Goal: Task Accomplishment & Management: Manage account settings

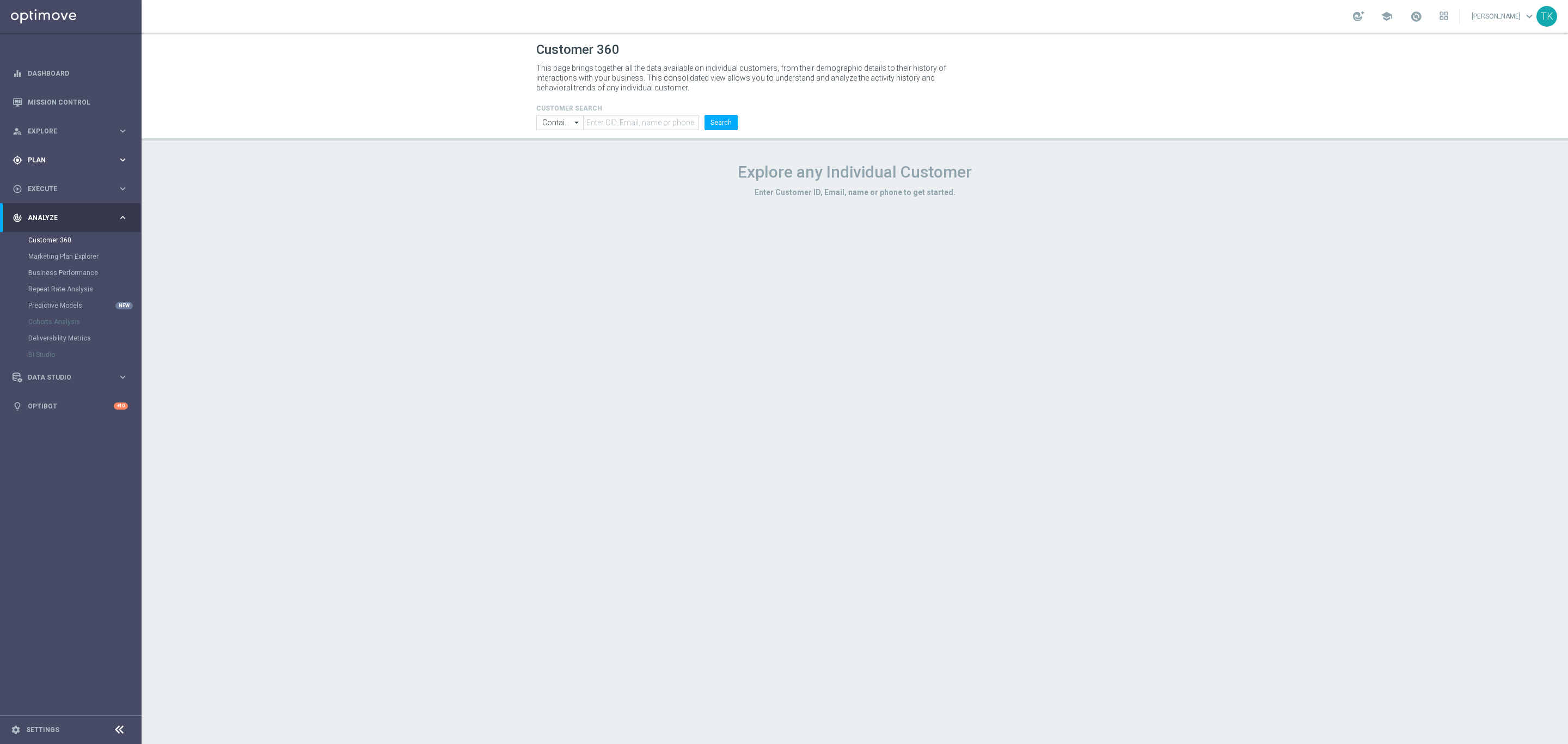
click at [37, 155] on div "gps_fixed Plan" at bounding box center [65, 160] width 105 height 10
click at [52, 182] on link "Target Groups" at bounding box center [71, 182] width 85 height 9
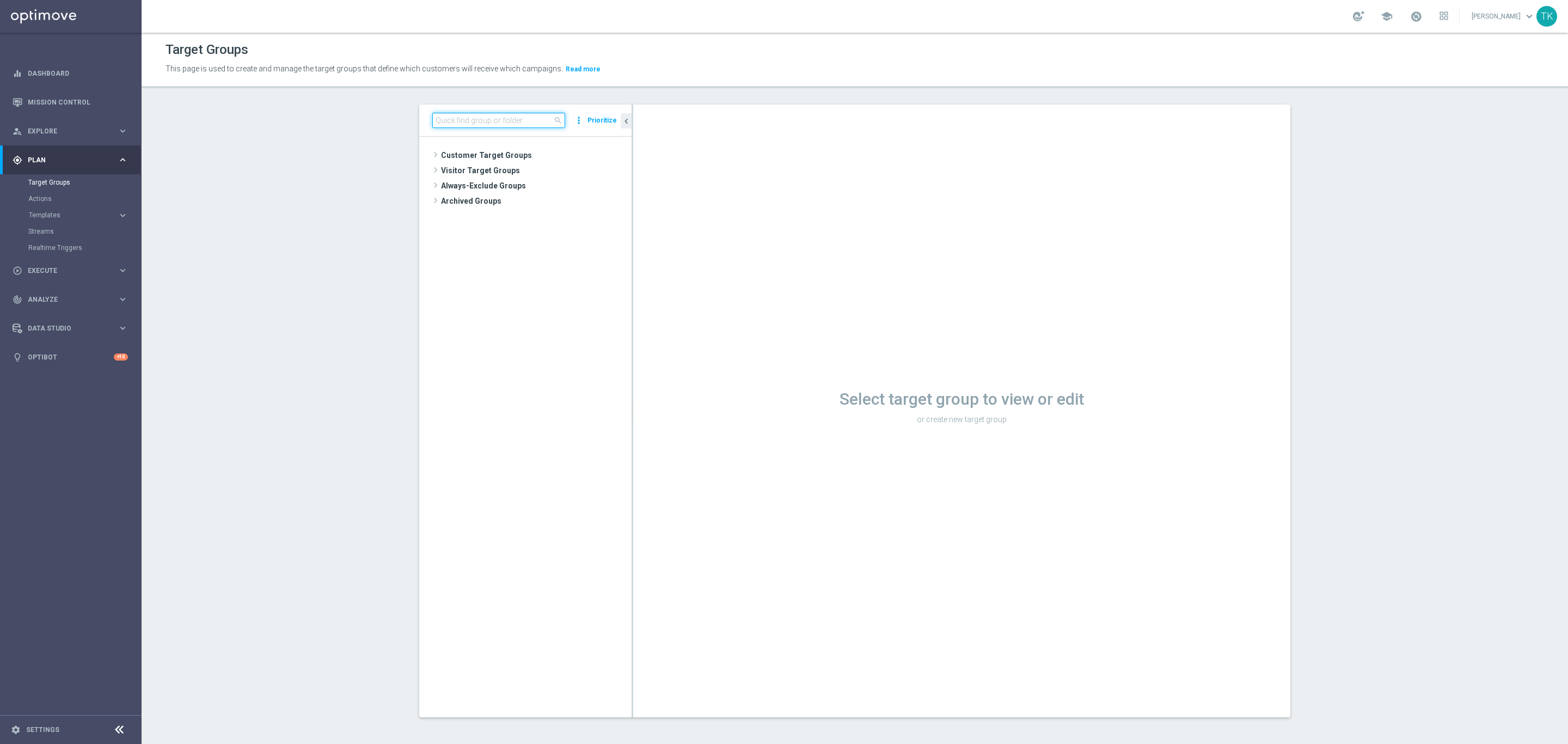
click at [506, 118] on input at bounding box center [499, 120] width 133 height 15
paste input "E_ALL_TARGET_OFFER_ORG 1DEPO GLOB REM_040925"
click at [579, 185] on span "E_ALL_TARGET_OFFER_ORG 1DEPO GLOB REM_040925" at bounding box center [541, 187] width 133 height 10
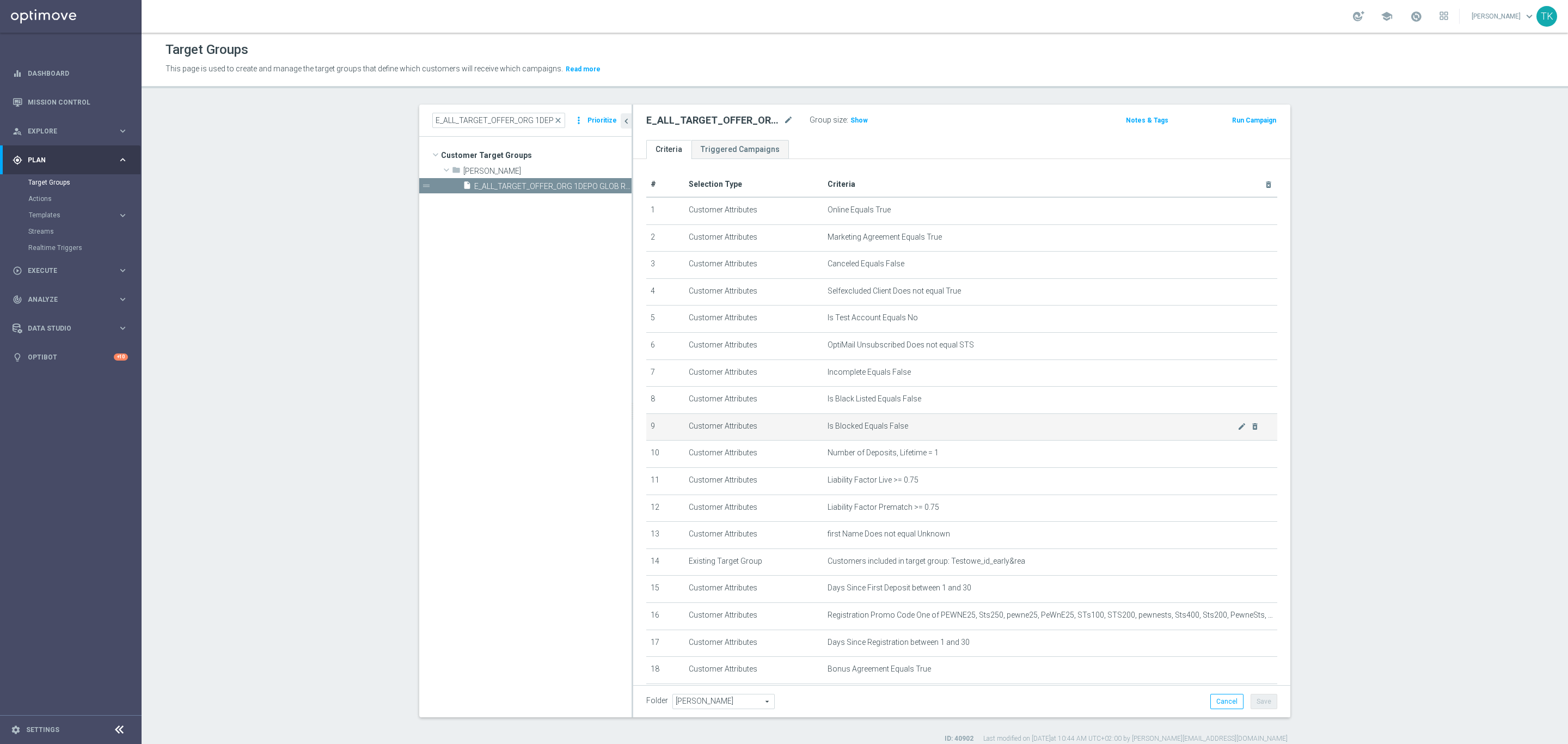
scroll to position [90, 0]
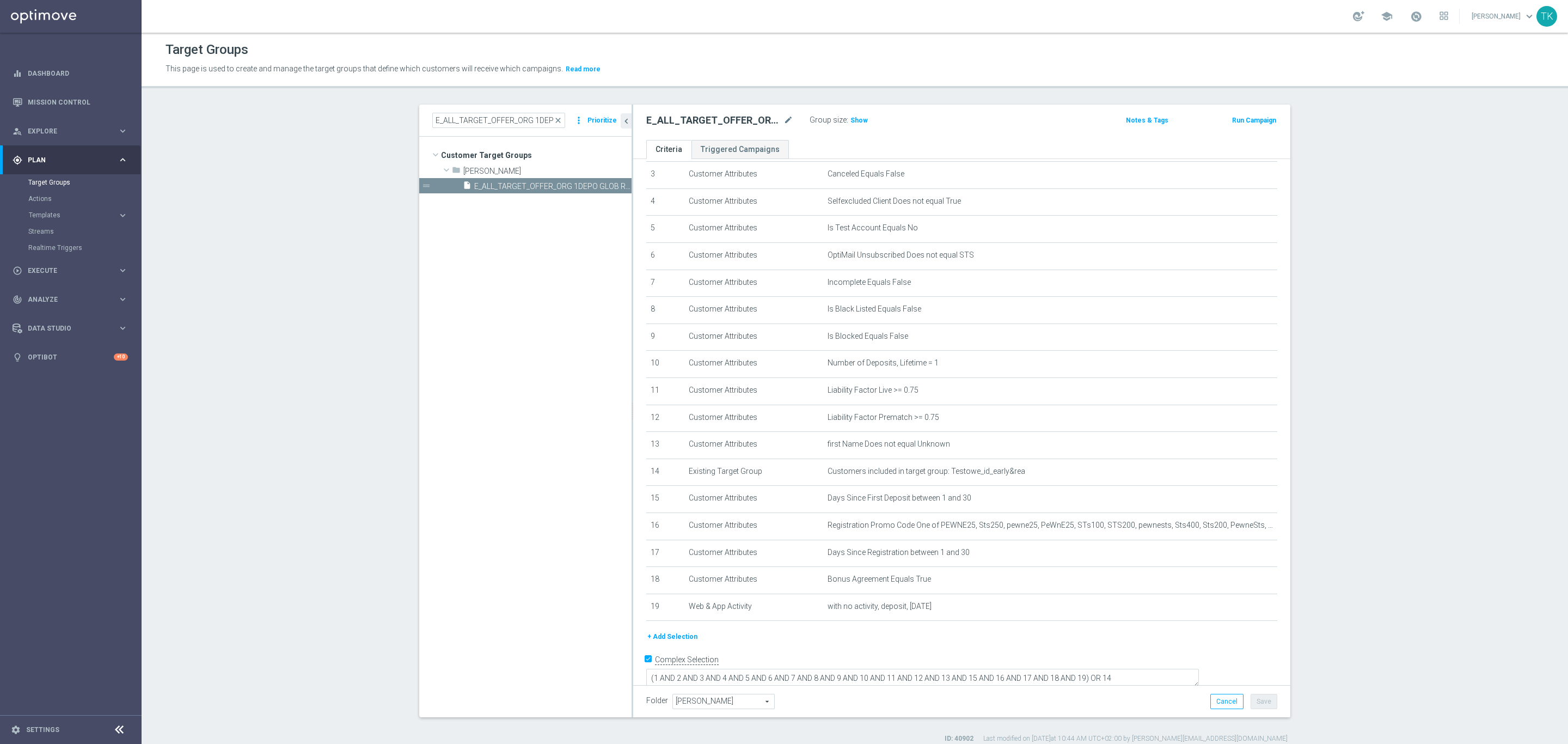
click at [510, 111] on div "E_ALL_TARGET_OFFER_ORG 1DEPO GLOB REM_040925 close more_vert Prioritize" at bounding box center [525, 120] width 212 height 32
click at [505, 118] on input "E_ALL_TARGET_OFFER_ORG 1DEPO GLOB REM_040925" at bounding box center [499, 120] width 133 height 15
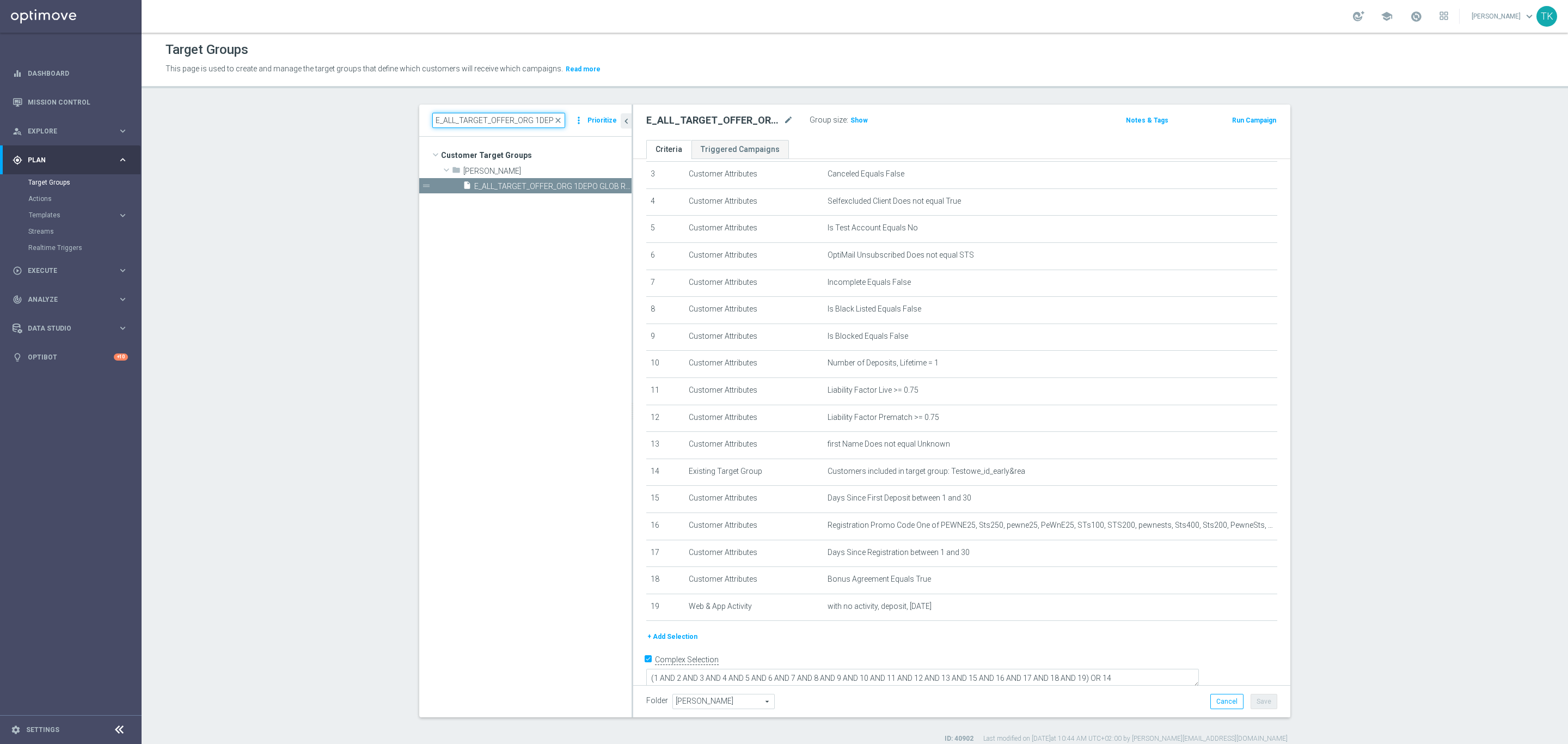
paste input "2"
click at [545, 189] on span "E_ALL_TARGET_OFFER_ORG 2DEPO GLOB REM_040925" at bounding box center [541, 187] width 133 height 10
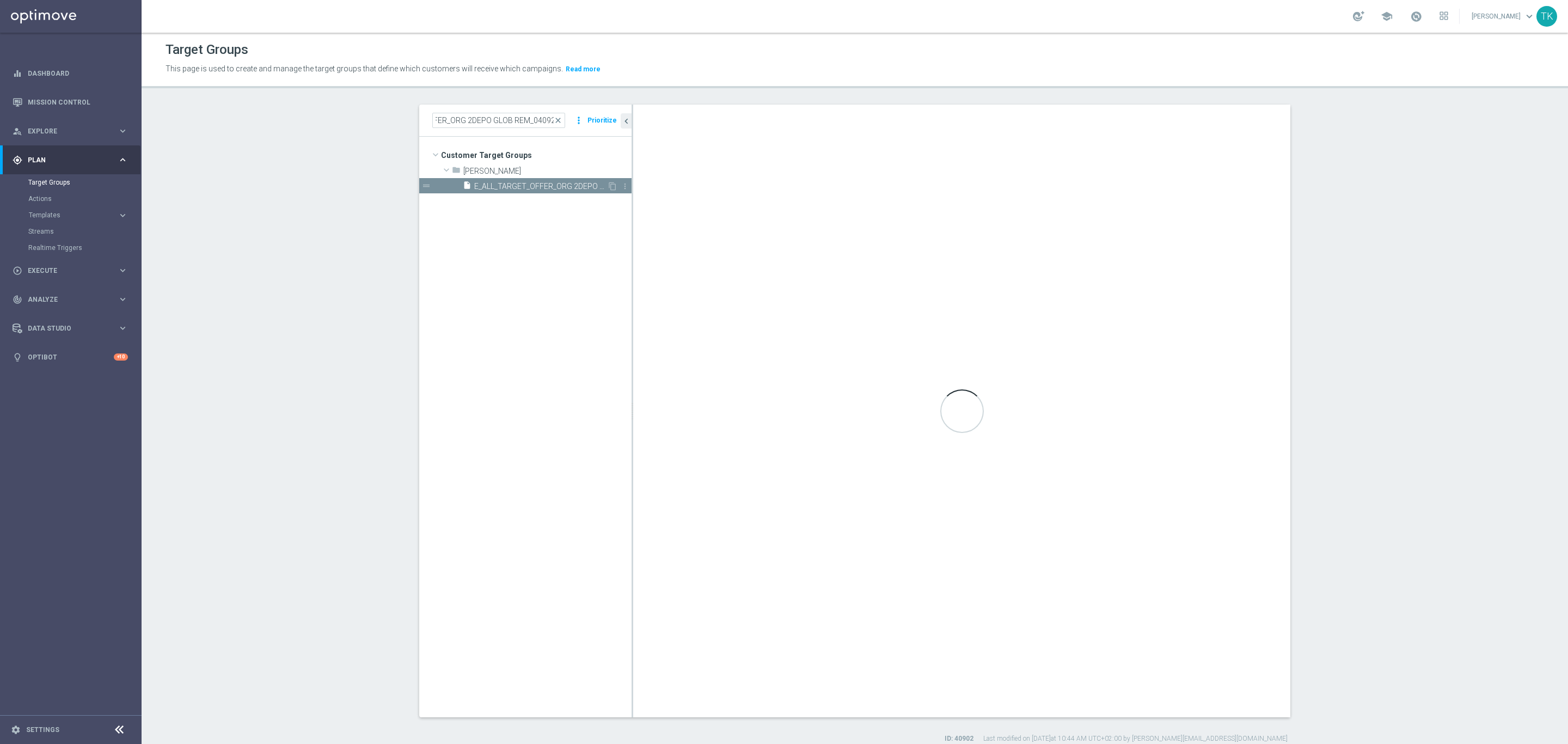
scroll to position [0, 0]
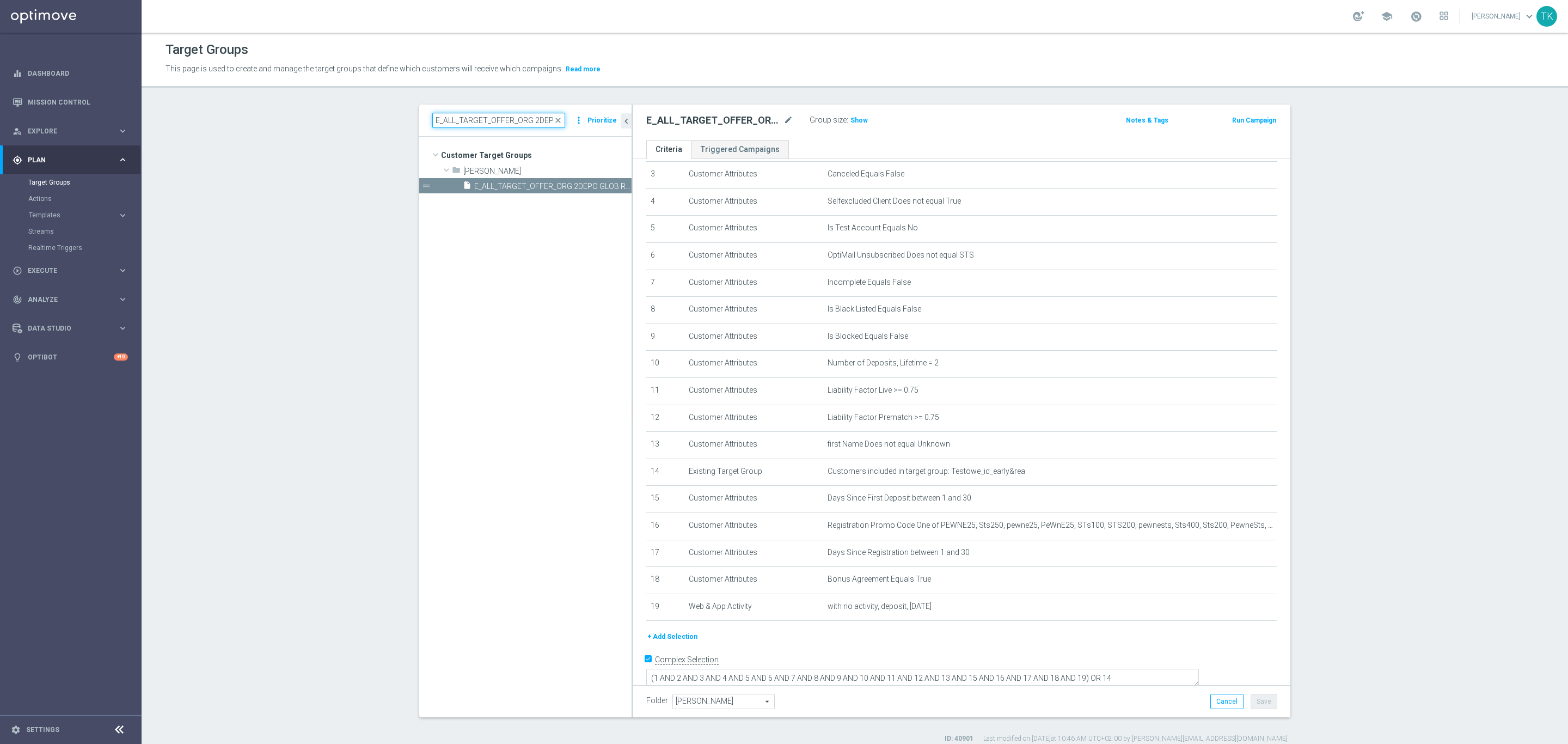
click at [453, 121] on input "E_ALL_TARGET_OFFER_ORG 2DEPO GLOB REM_040925" at bounding box center [499, 120] width 133 height 15
paste input "NONORG 1"
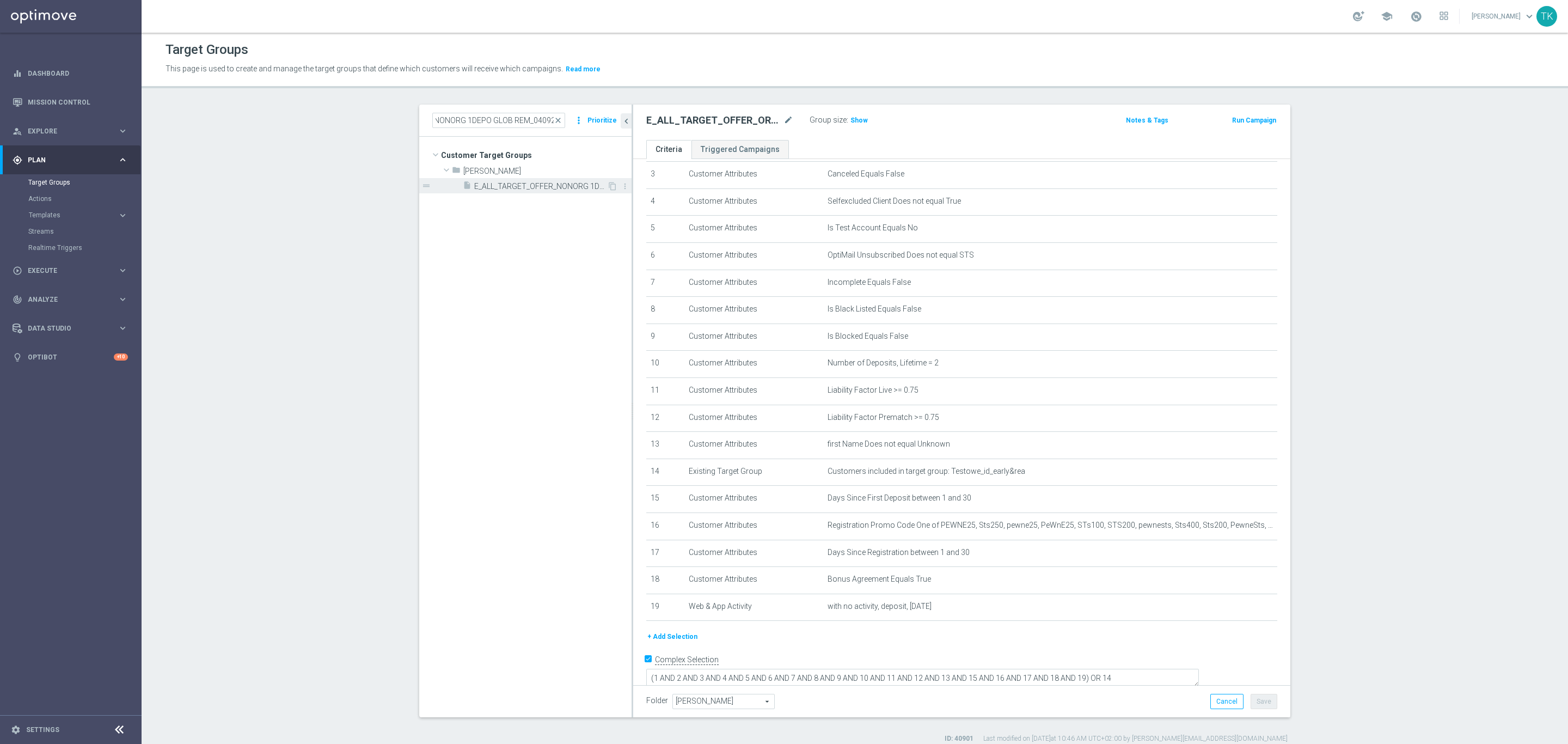
click at [518, 189] on span "E_ALL_TARGET_OFFER_NONORG 1DEPO GLOB REM_040925" at bounding box center [541, 187] width 133 height 10
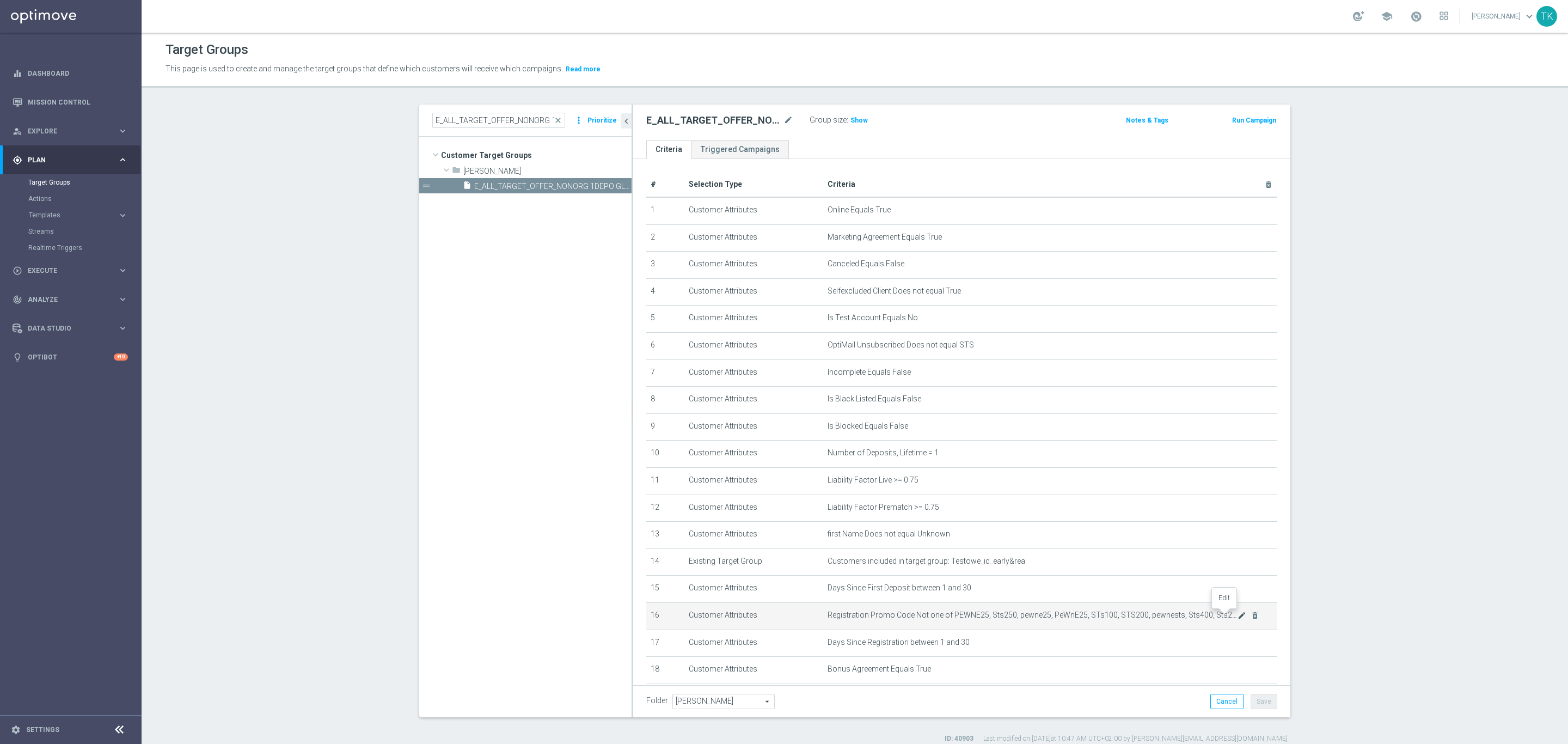
click at [1238, 613] on icon "mode_edit" at bounding box center [1242, 614] width 9 height 9
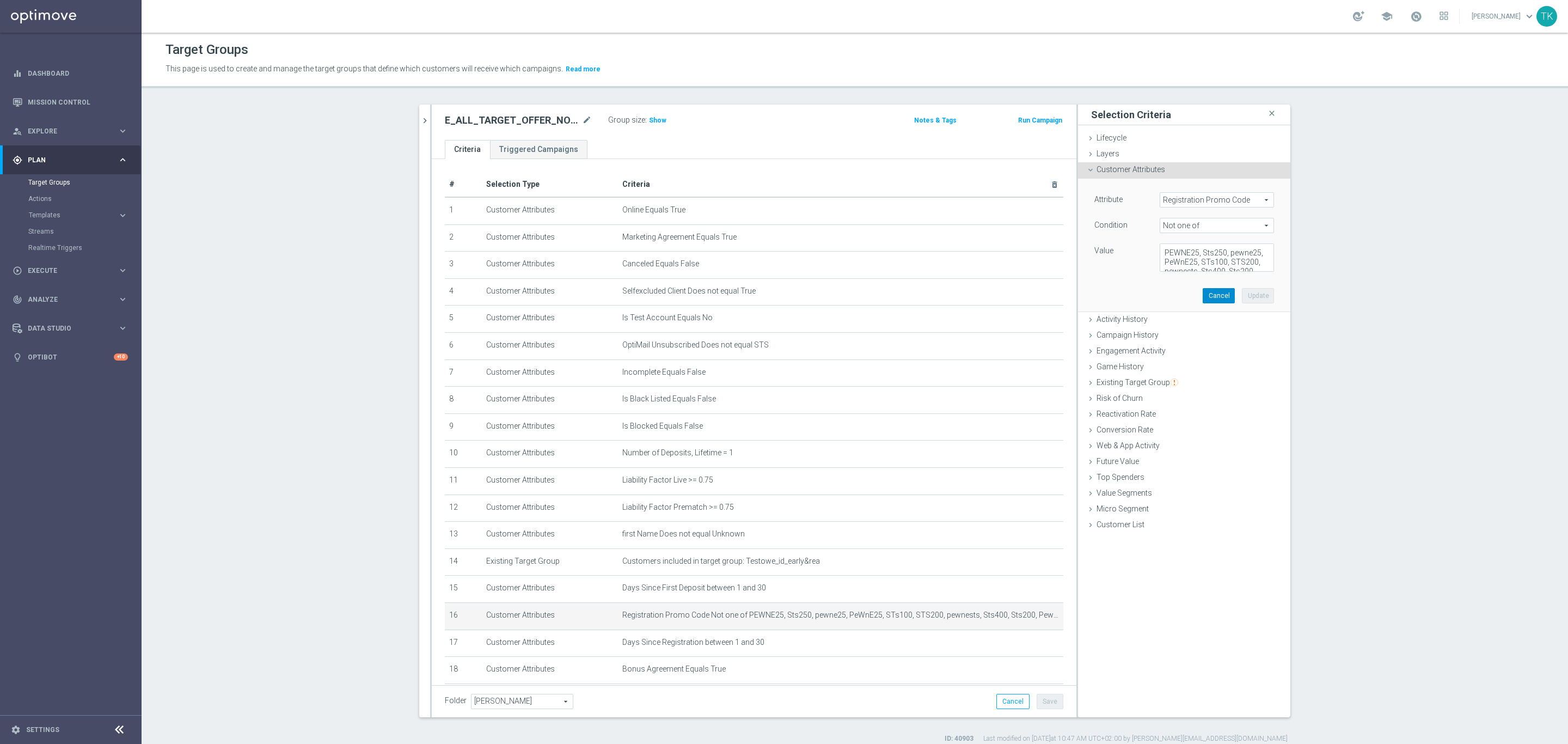
click at [1213, 294] on button "Cancel" at bounding box center [1219, 295] width 32 height 15
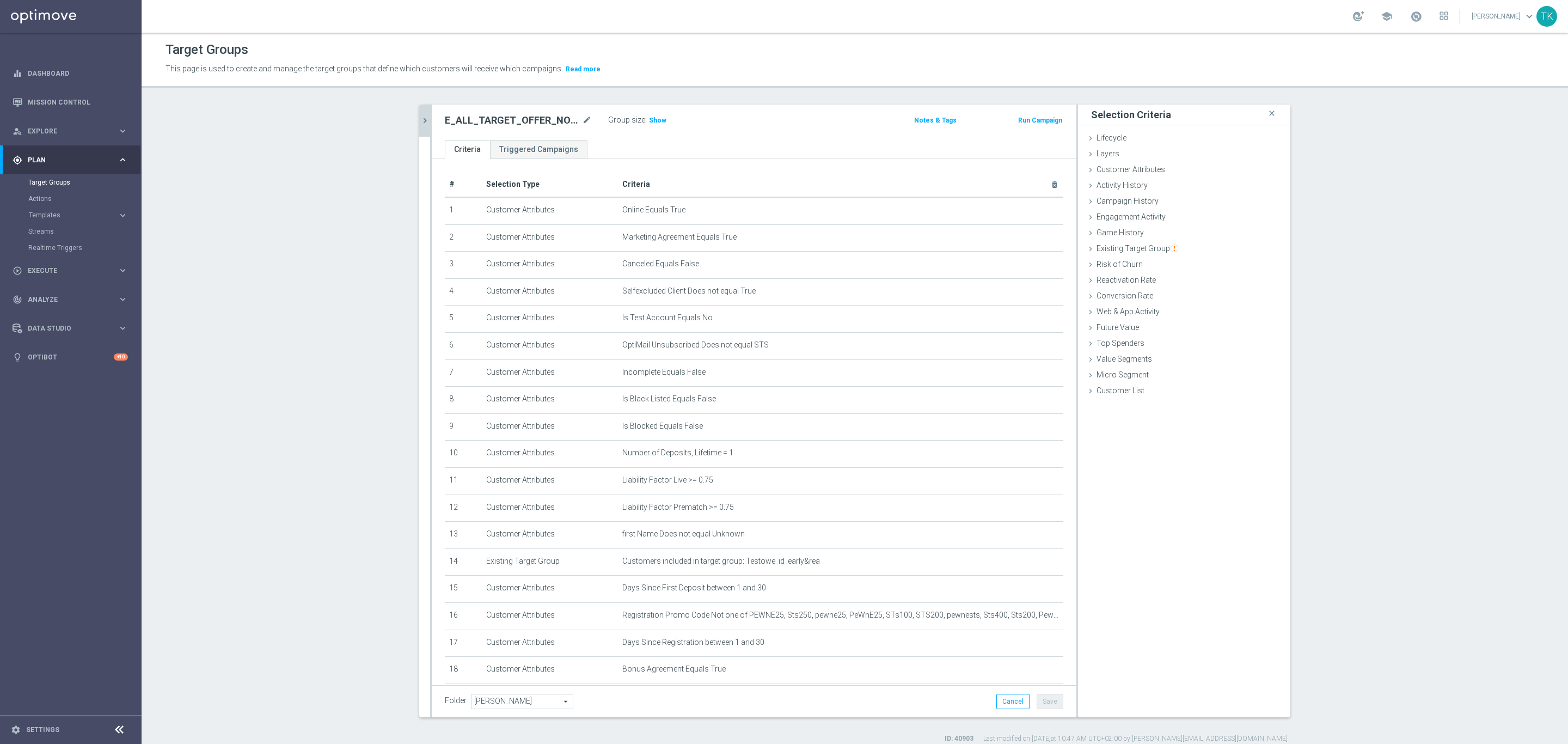
click at [420, 122] on icon "chevron_right" at bounding box center [425, 120] width 10 height 10
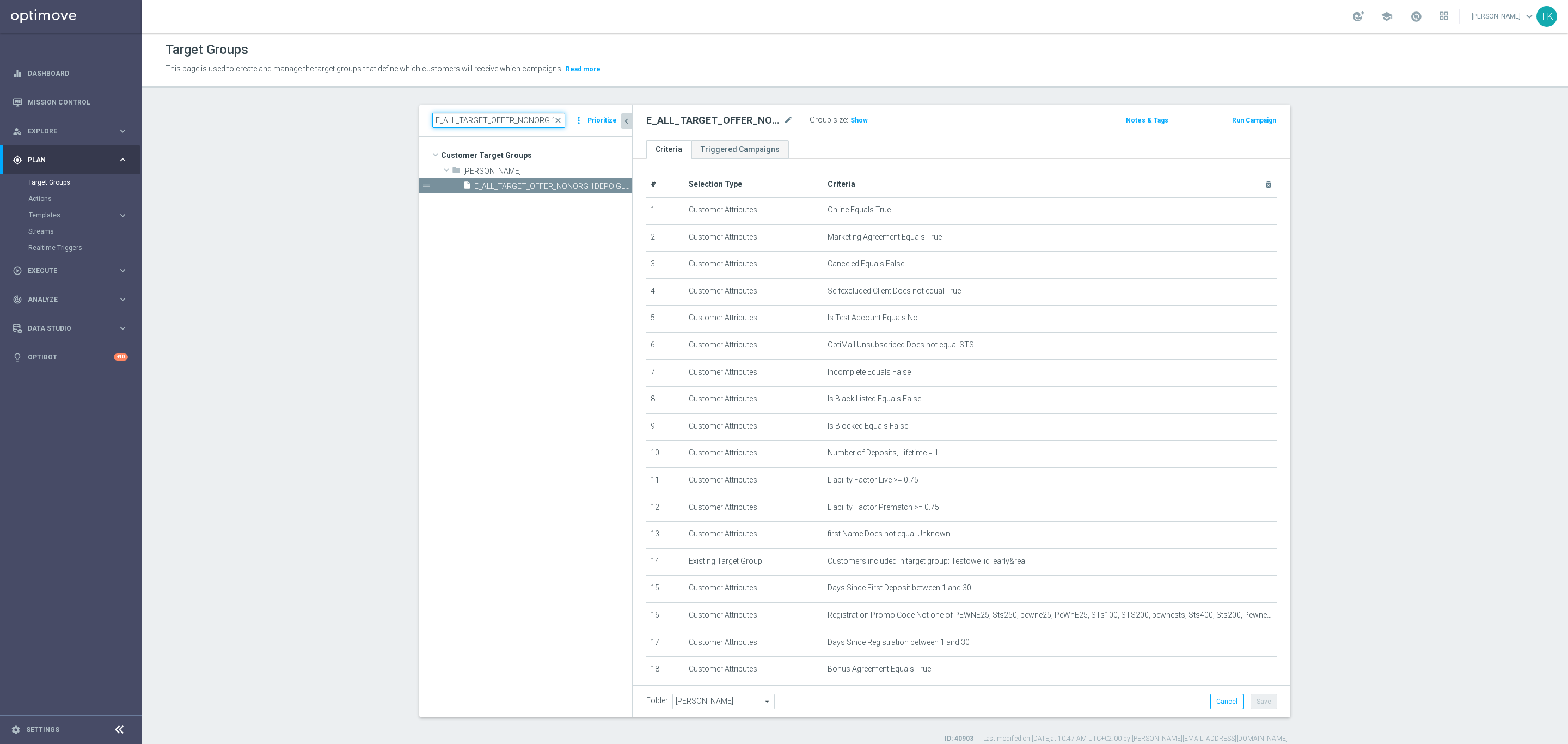
click at [475, 125] on input "E_ALL_TARGET_OFFER_NONORG 1DEPO GLOB REM_040925" at bounding box center [499, 120] width 133 height 15
paste input "2"
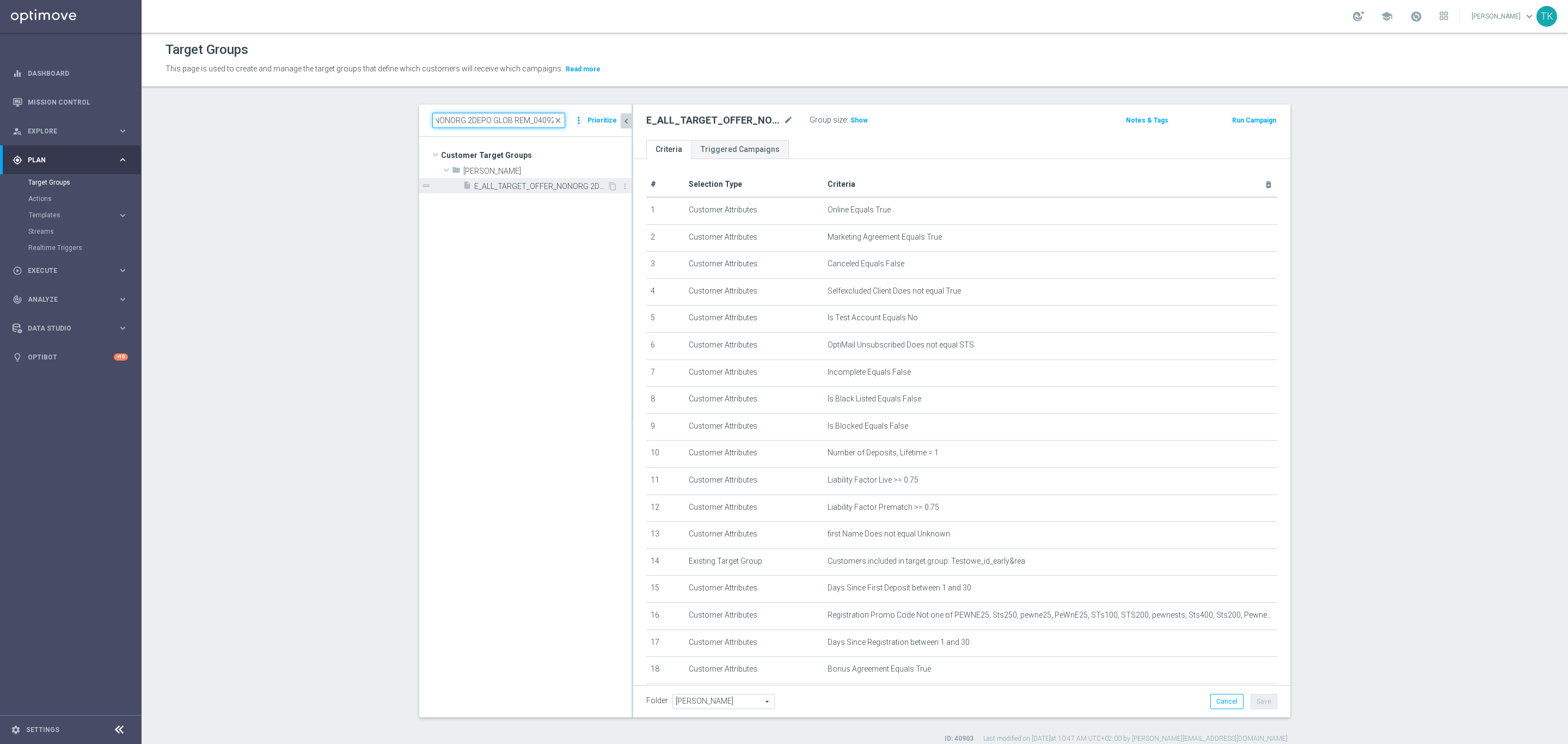
type input "E_ALL_TARGET_OFFER_NONORG 2DEPO GLOB REM_040925"
click at [528, 183] on span "E_ALL_TARGET_OFFER_NONORG 2DEPO GLOB REM_040925" at bounding box center [541, 187] width 133 height 10
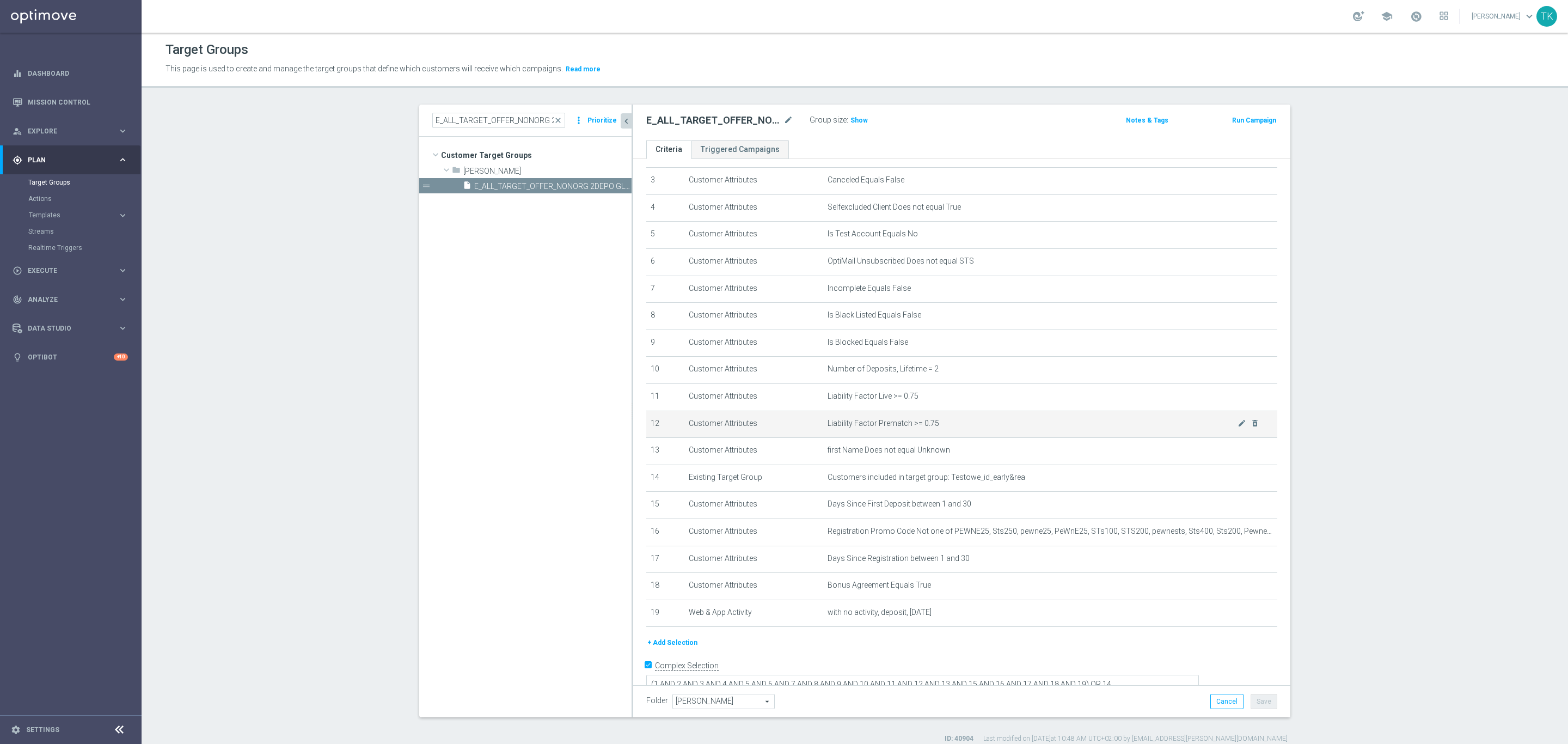
scroll to position [90, 0]
click at [1238, 521] on icon "mode_edit" at bounding box center [1242, 525] width 9 height 9
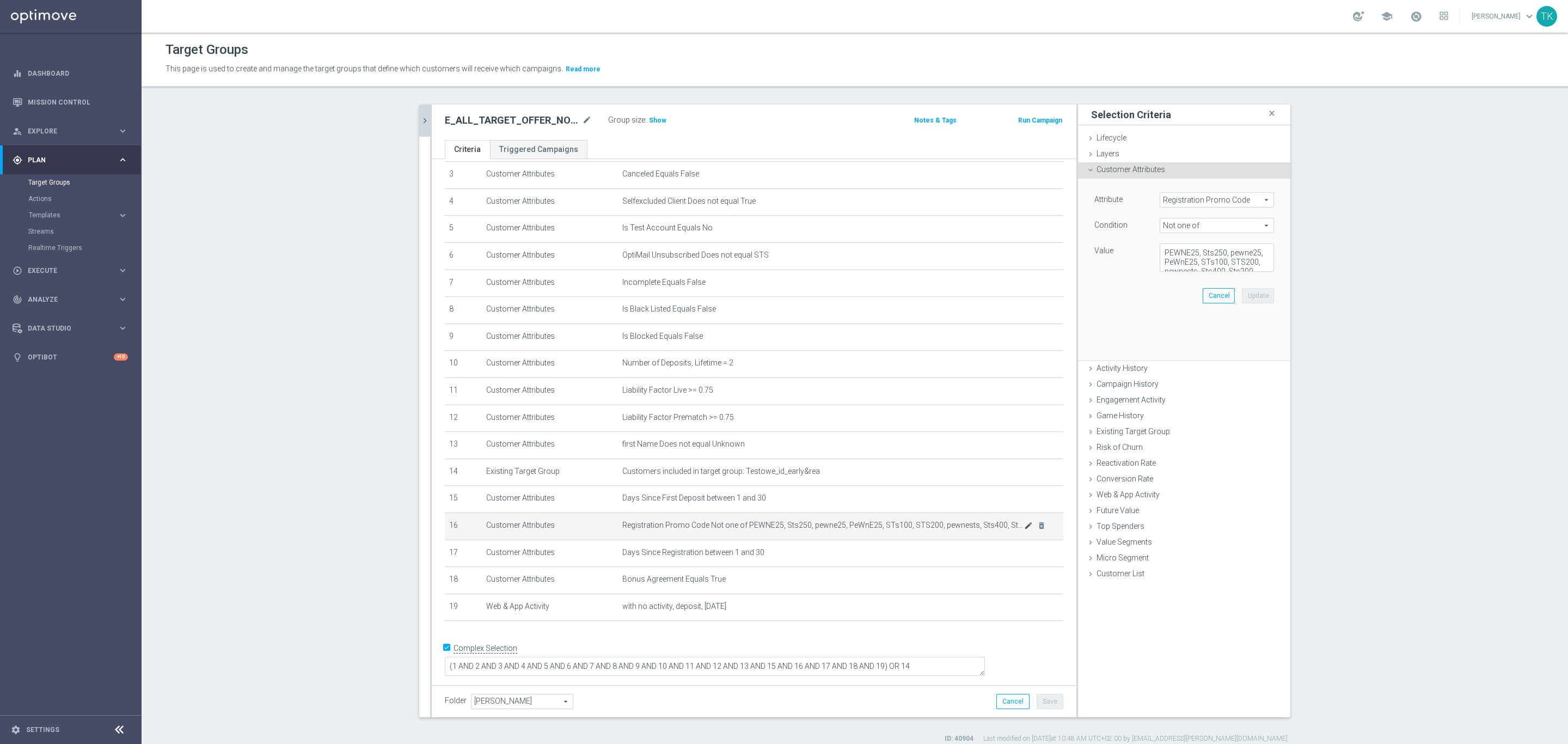
scroll to position [77, 0]
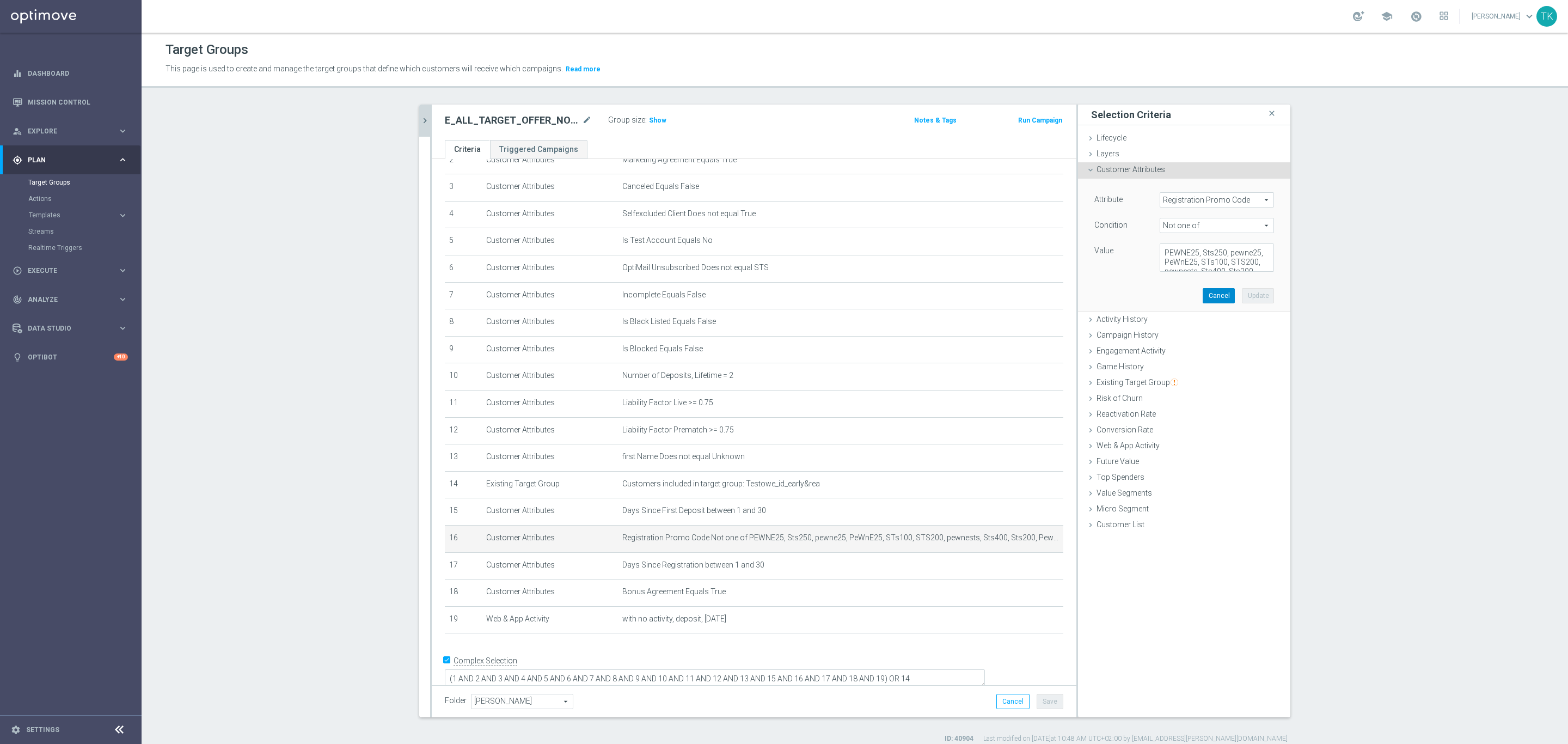
click at [1216, 296] on button "Cancel" at bounding box center [1219, 295] width 32 height 15
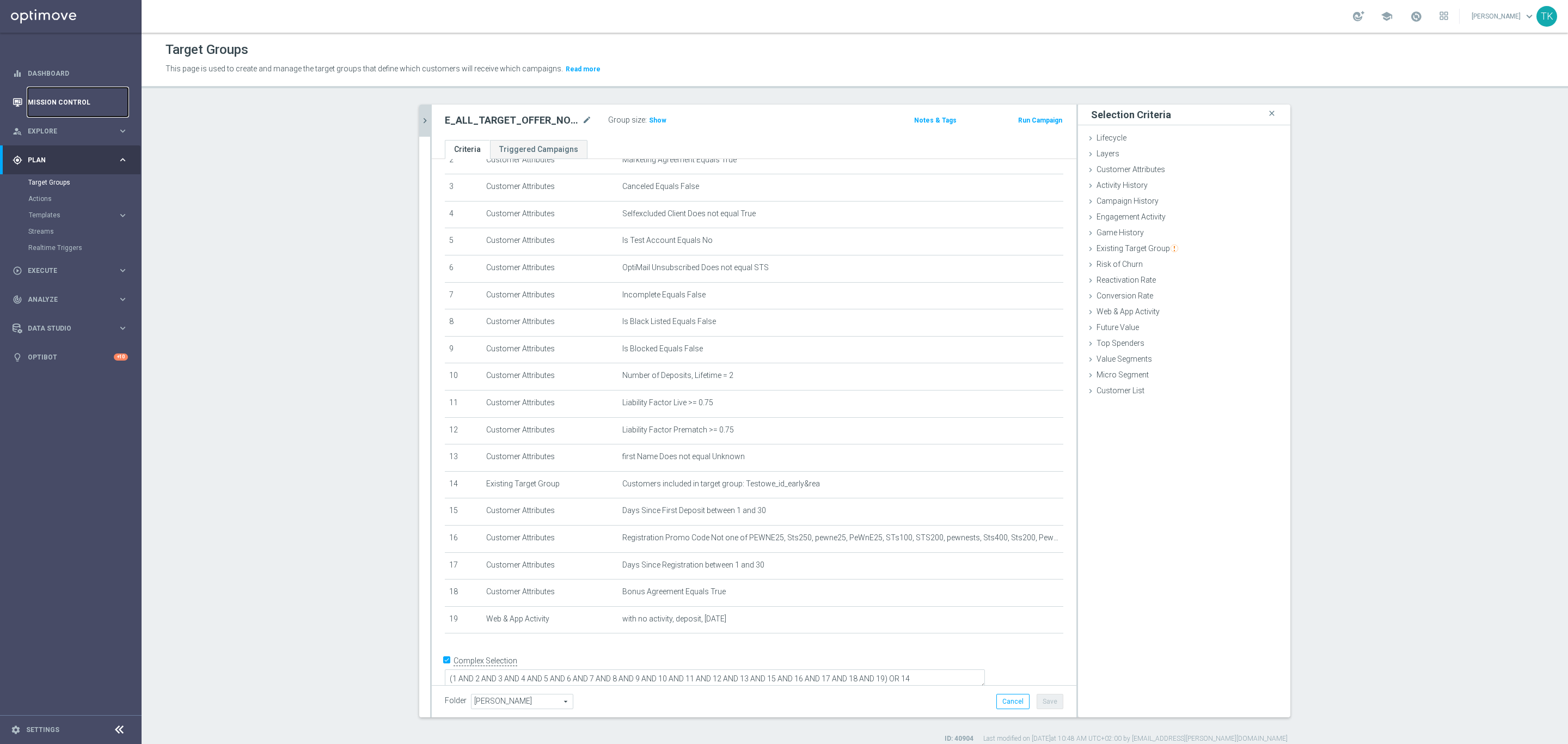
click at [70, 110] on link "Mission Control" at bounding box center [78, 102] width 100 height 29
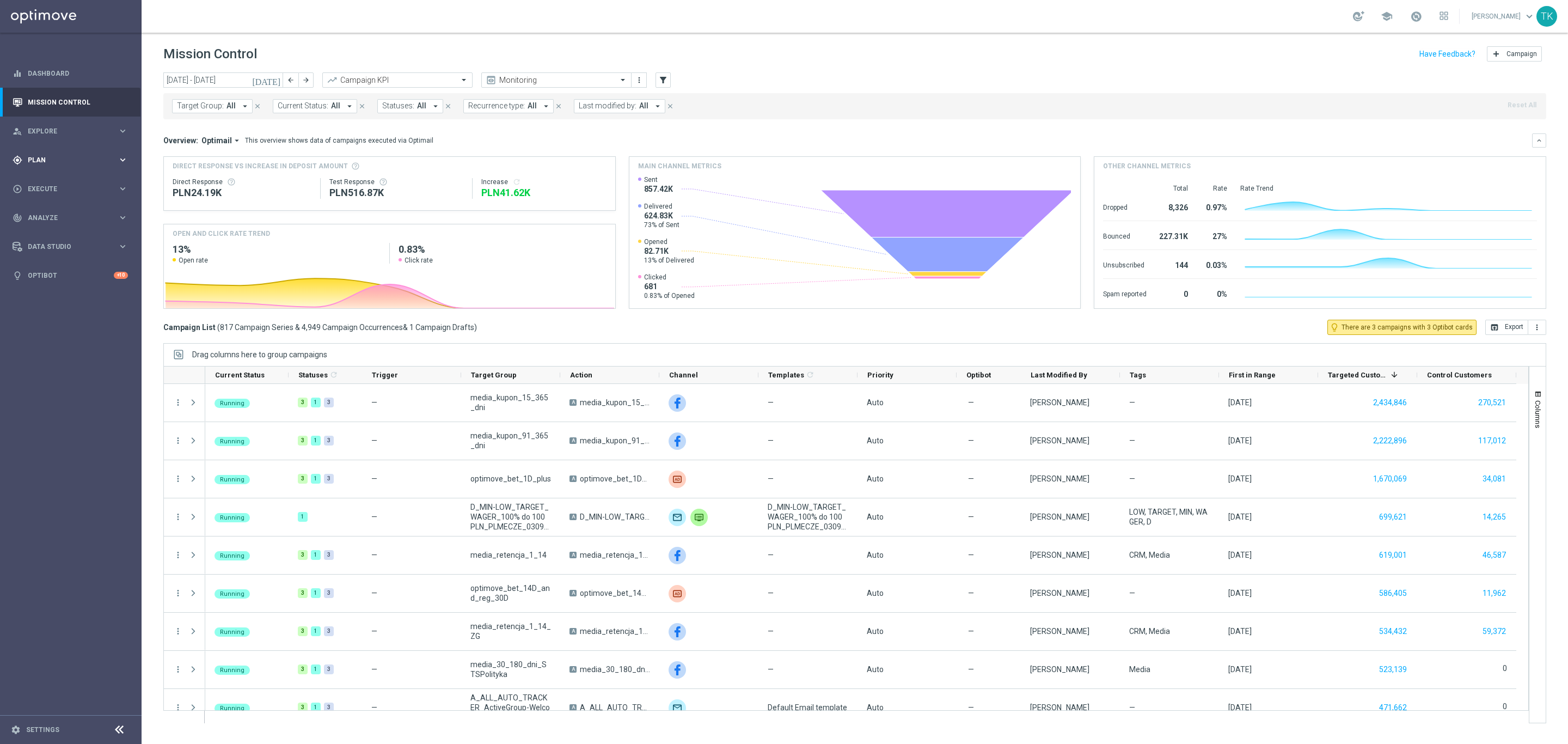
click at [33, 160] on span "Plan" at bounding box center [72, 160] width 90 height 6
click at [41, 180] on link "Target Groups" at bounding box center [71, 182] width 85 height 9
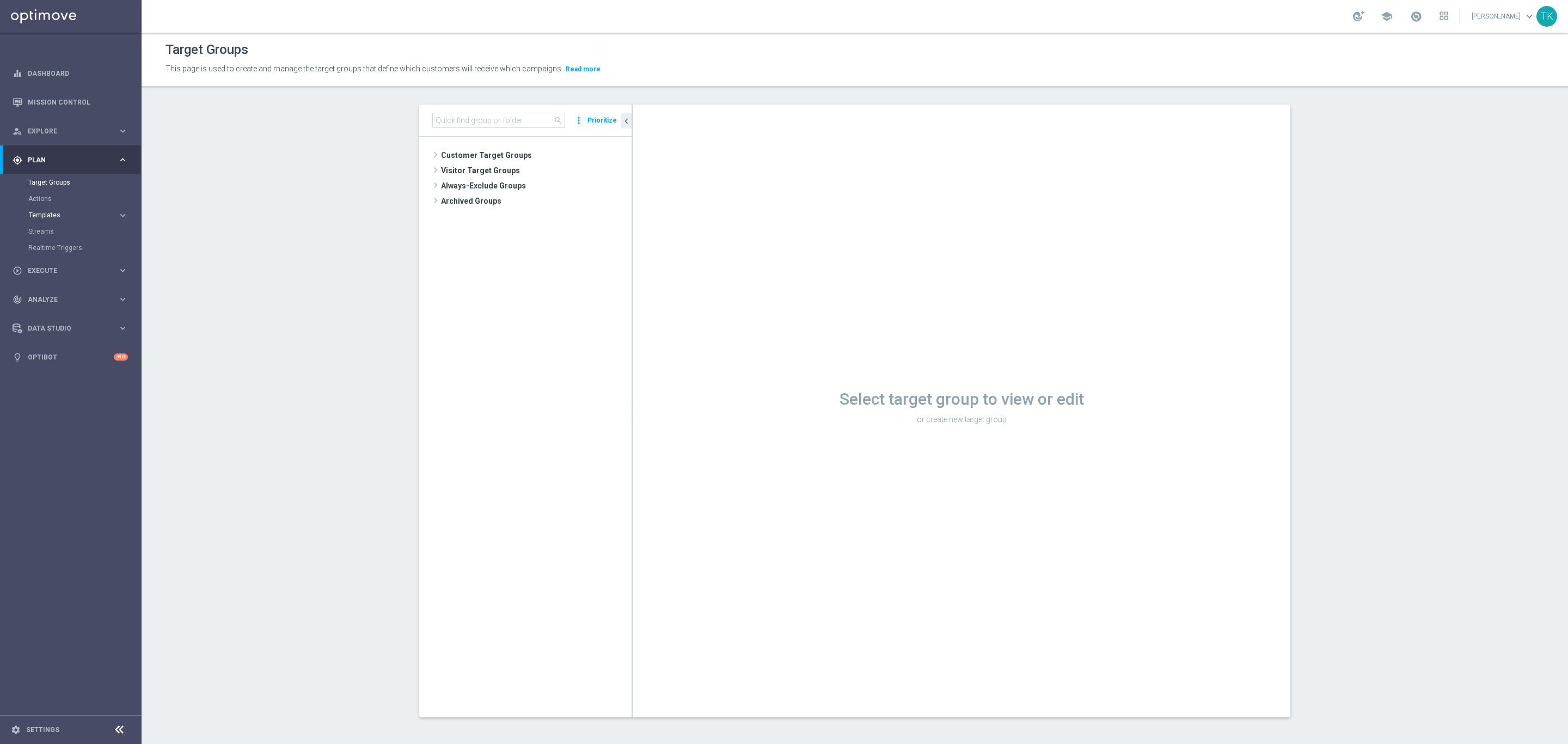
click at [39, 215] on span "Templates" at bounding box center [68, 215] width 78 height 6
click at [46, 226] on div "Optimail" at bounding box center [87, 231] width 107 height 17
click at [46, 227] on link "Optimail" at bounding box center [73, 231] width 80 height 9
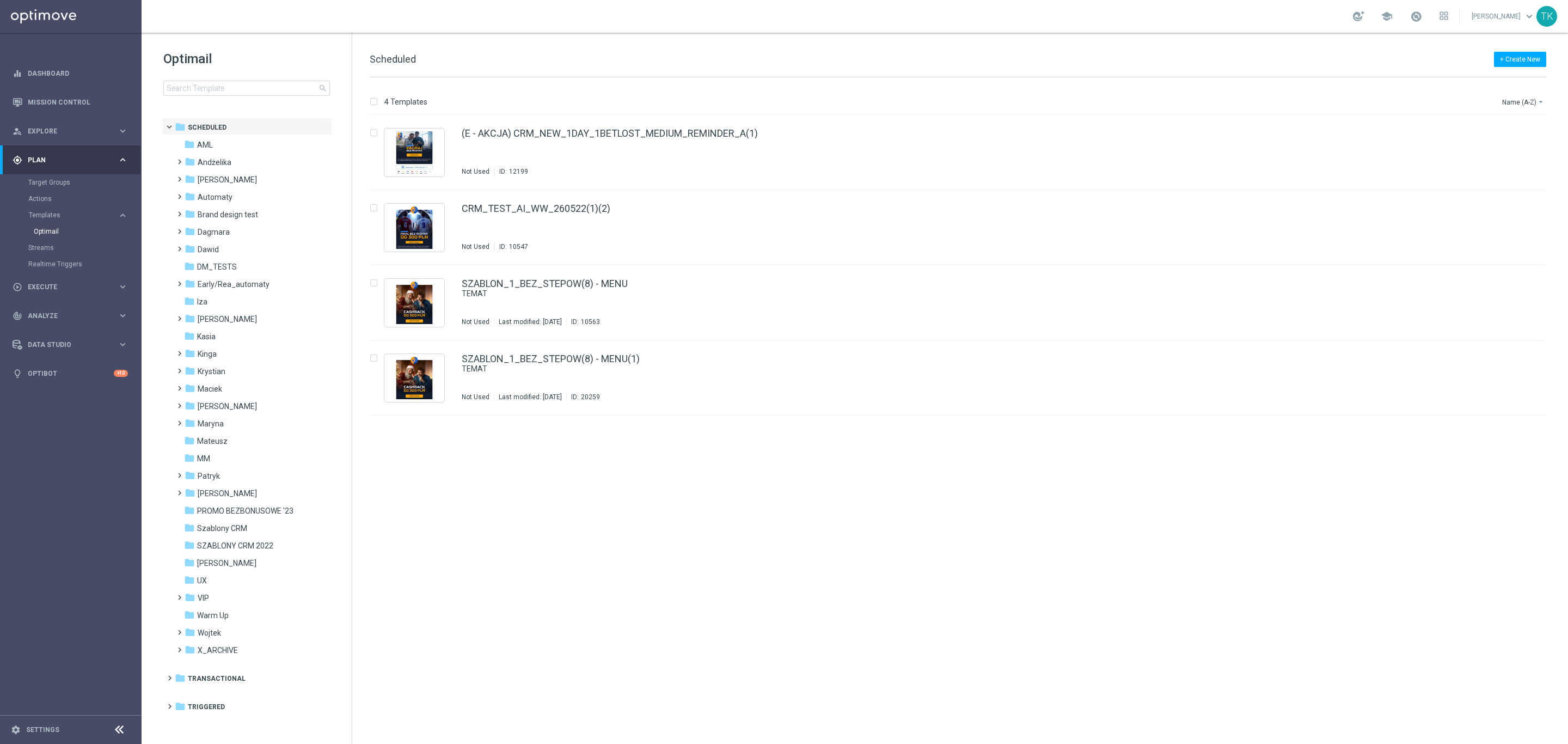
click at [51, 177] on div "Target Groups" at bounding box center [84, 182] width 112 height 17
click at [41, 181] on link "Target Groups" at bounding box center [71, 182] width 85 height 9
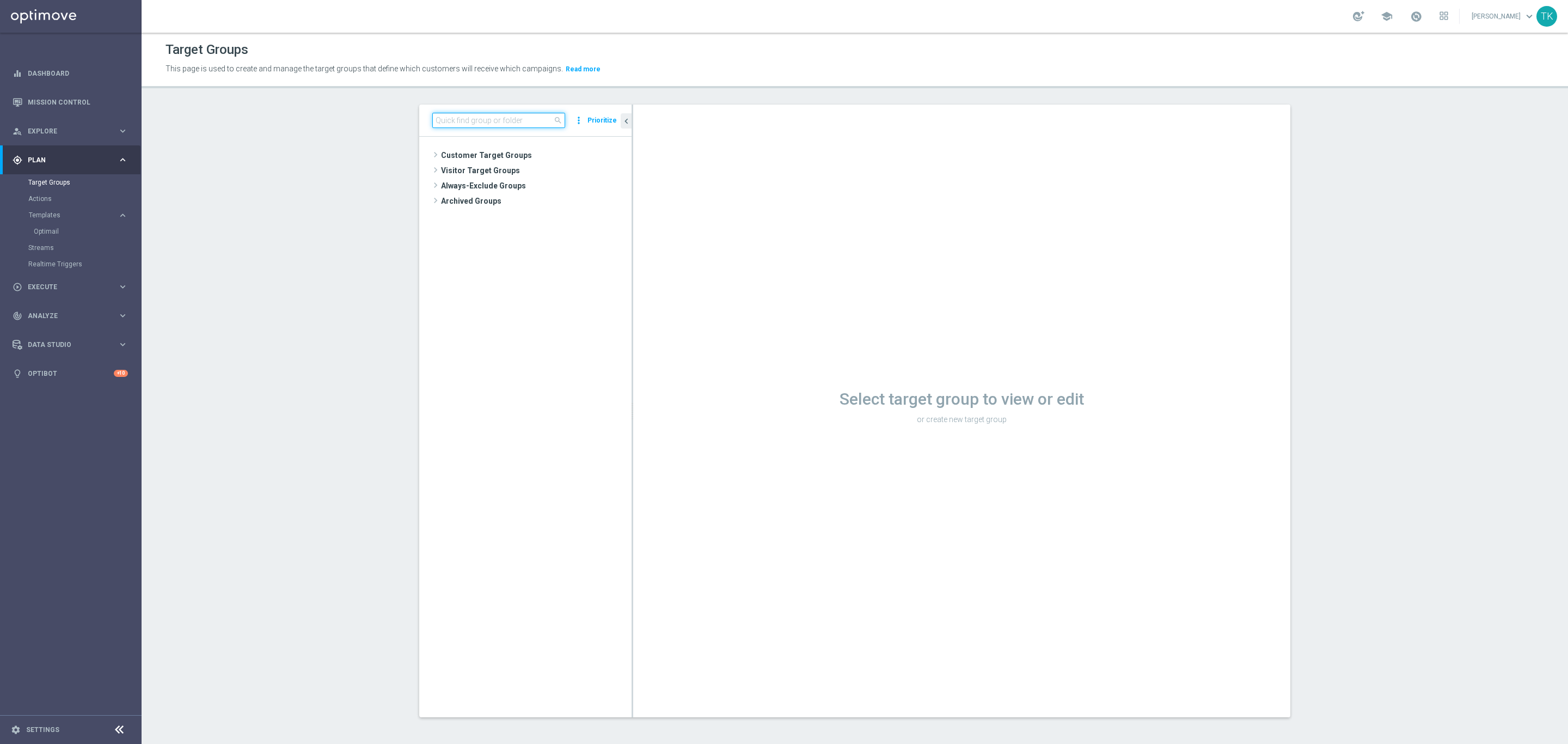
click at [457, 120] on input at bounding box center [499, 120] width 133 height 15
paste input "E_ALL_TARGET_ZBR_200 PLN 2DEPO_020925"
type input "E_ALL_TARGET_ZBR_200 PLN 2DEPO_020925"
click at [545, 185] on span "E_ALL_TARGET_ZBR_200 PLN 2DEPO_020925" at bounding box center [541, 187] width 133 height 10
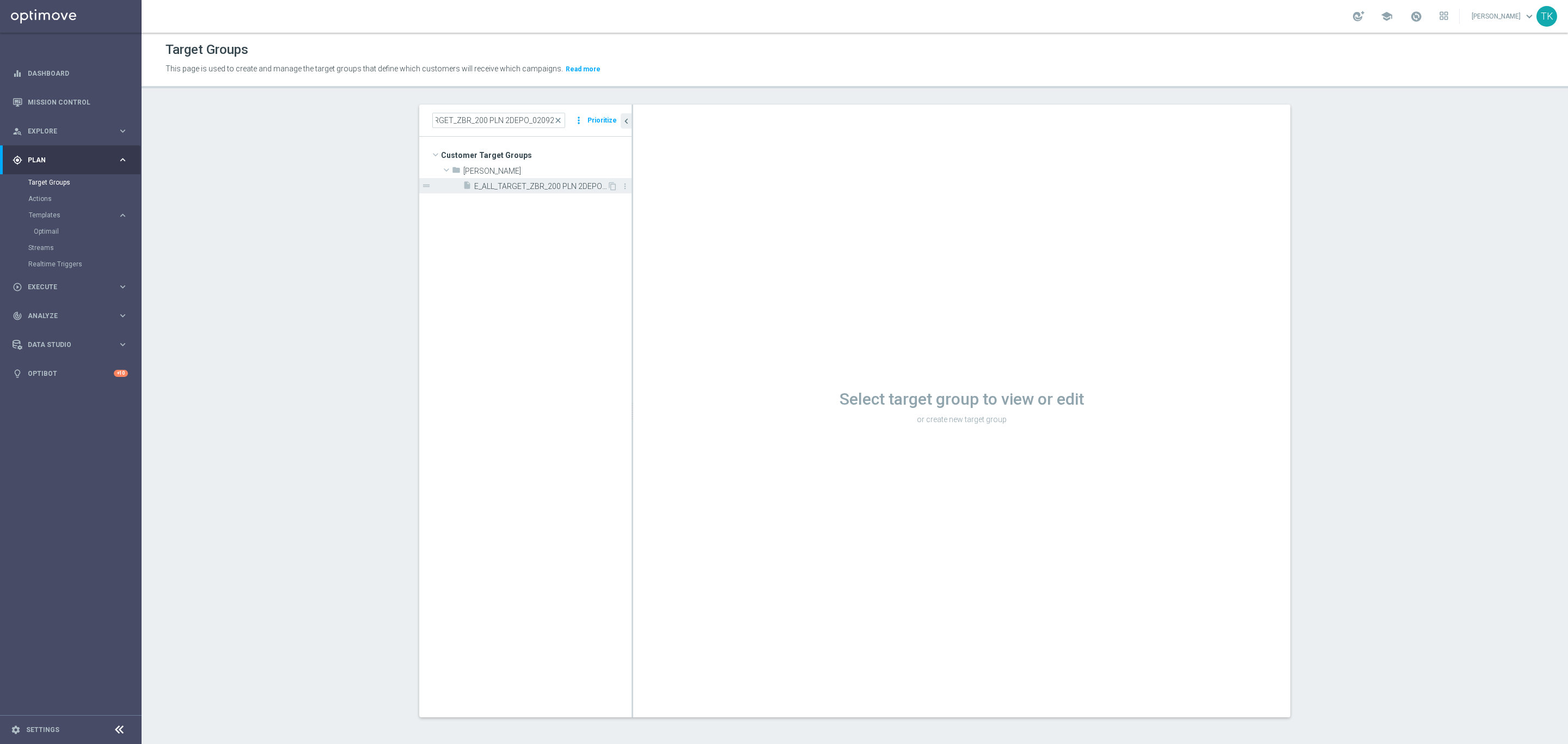
scroll to position [0, 0]
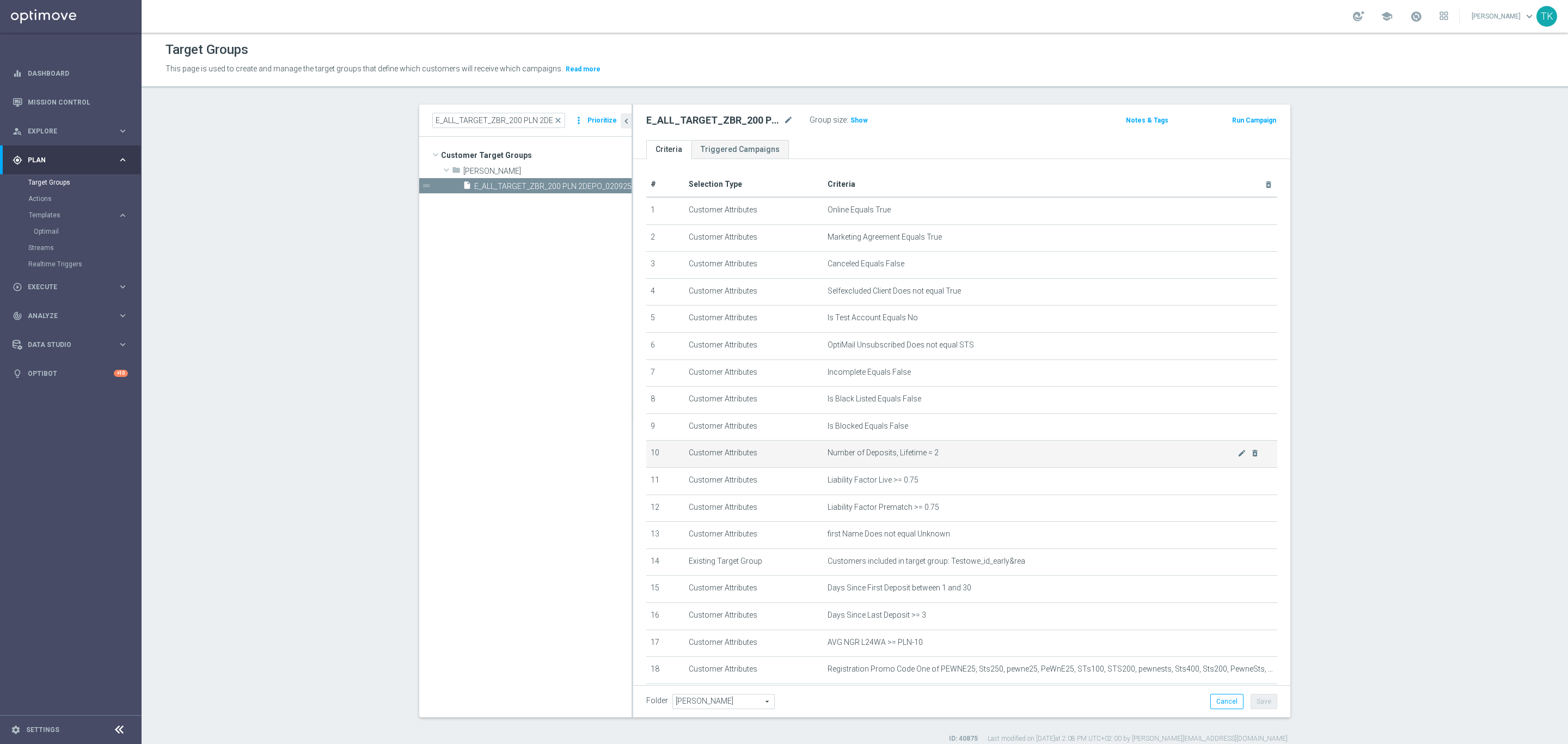
scroll to position [63, 0]
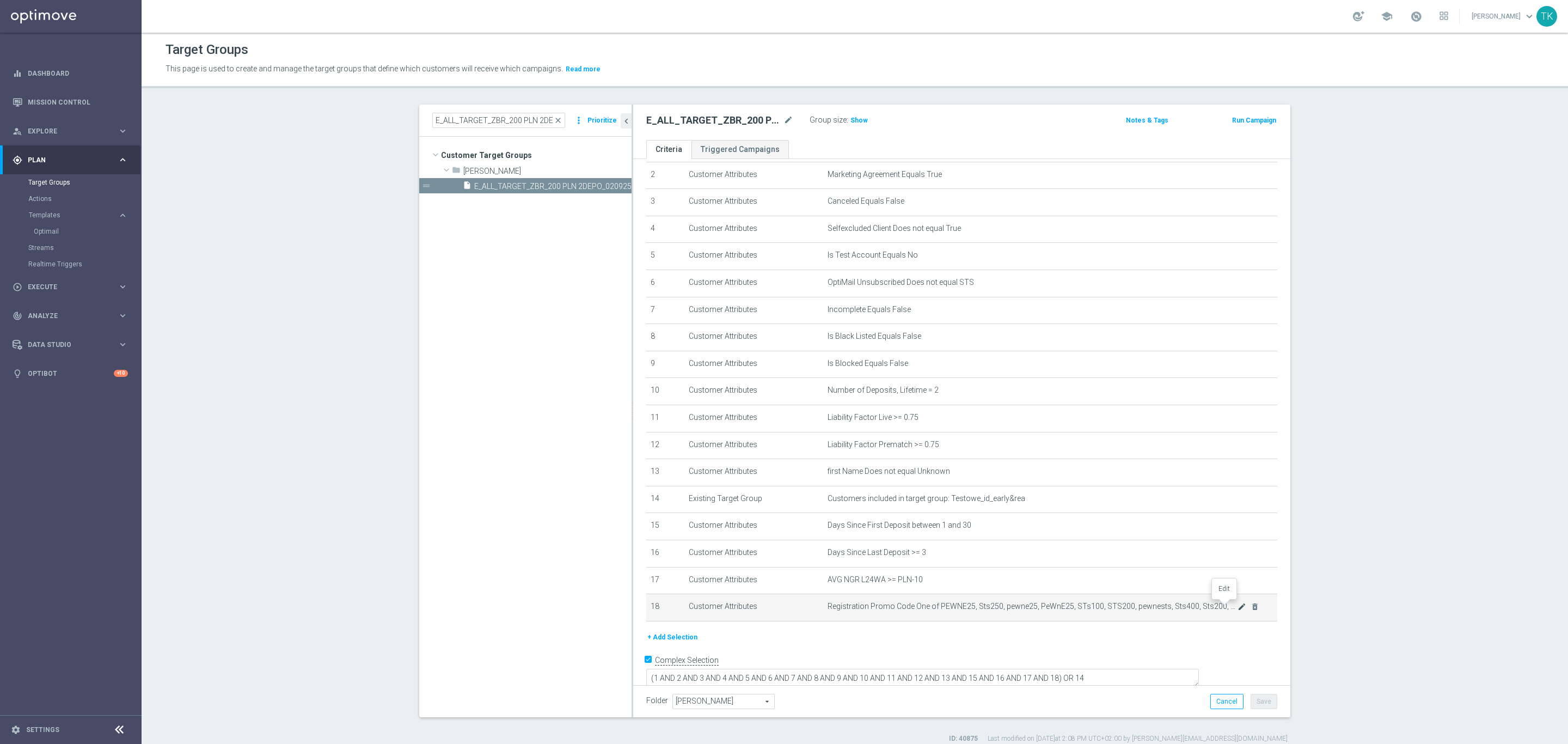
click at [1238, 606] on icon "mode_edit" at bounding box center [1242, 606] width 9 height 9
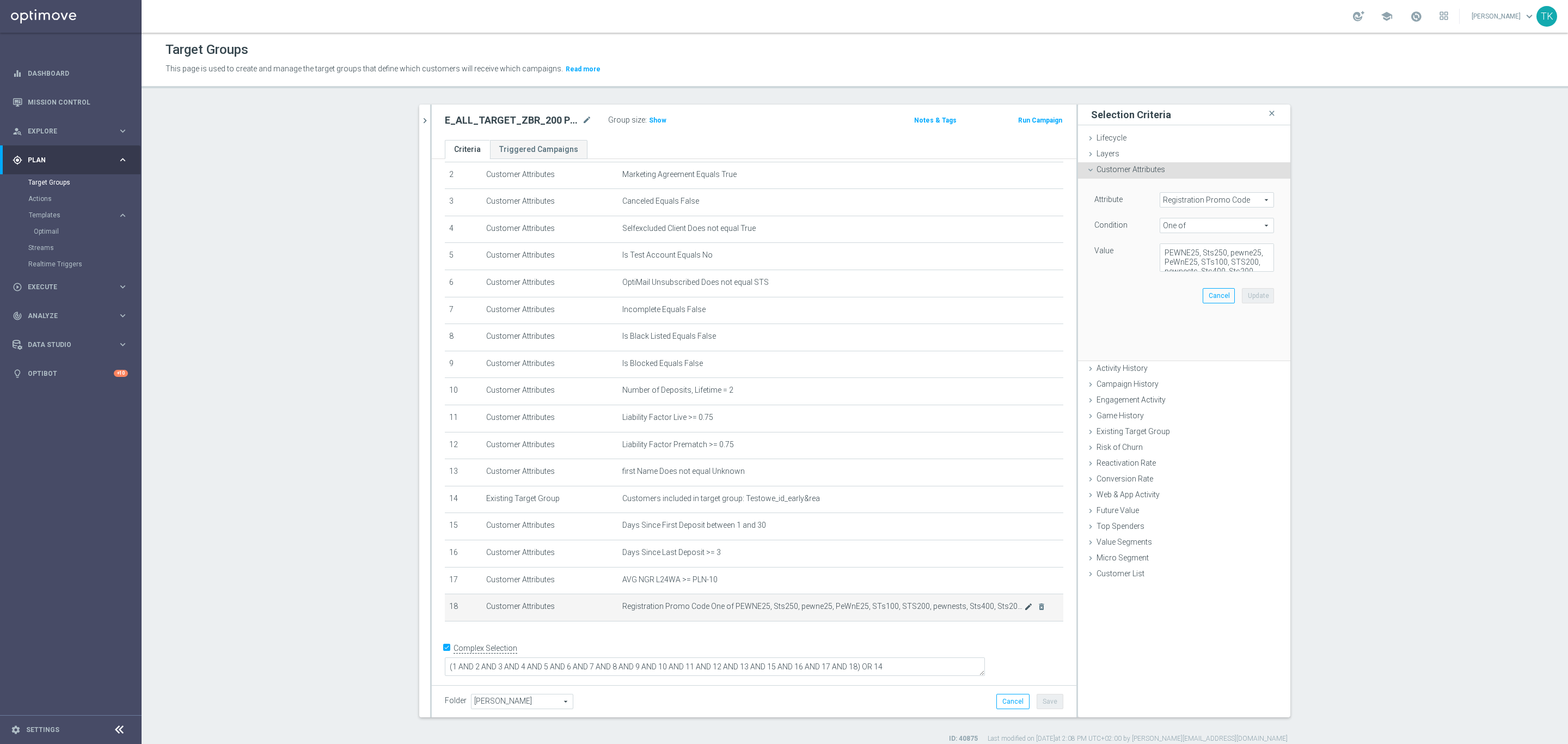
scroll to position [51, 0]
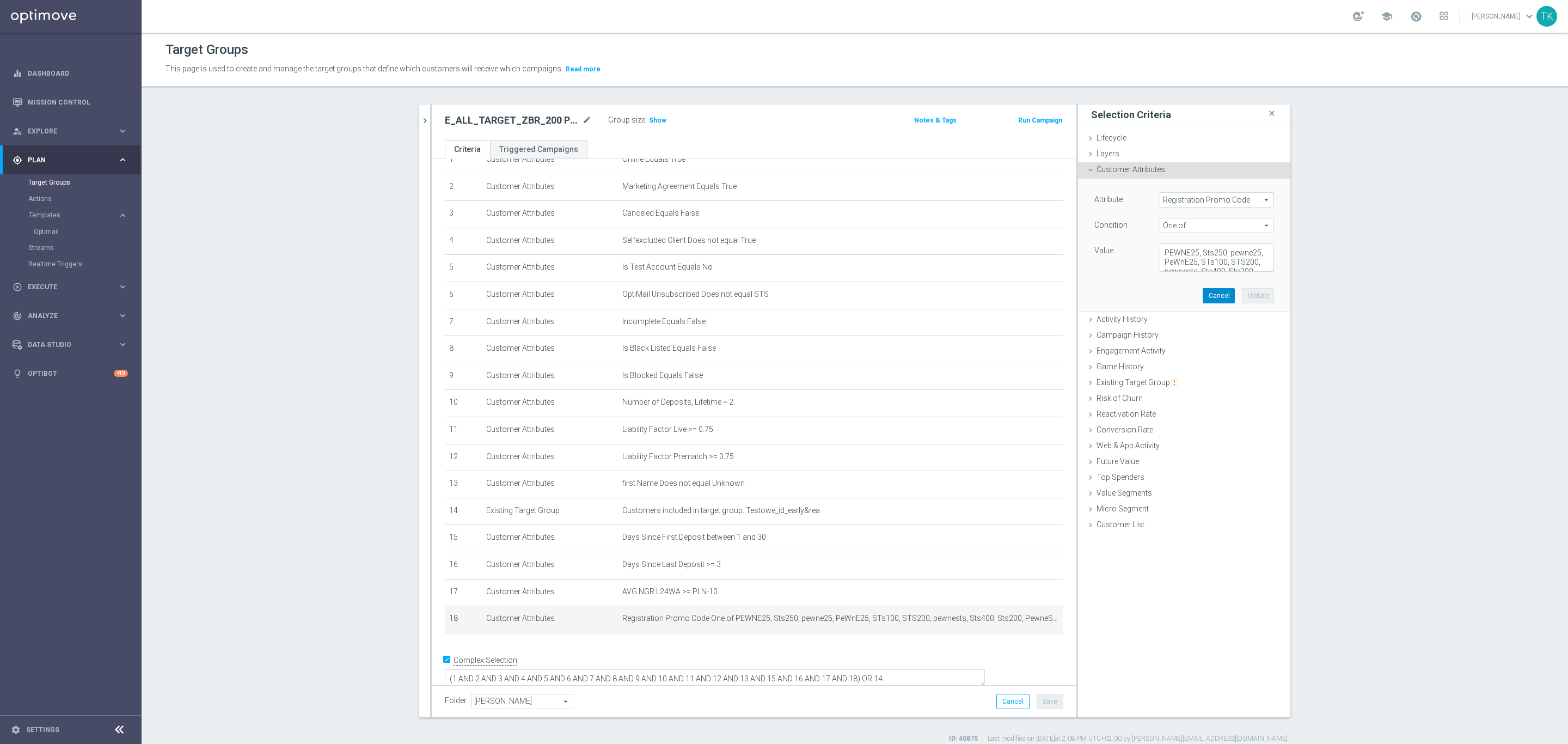
click at [1203, 300] on button "Cancel" at bounding box center [1219, 295] width 32 height 15
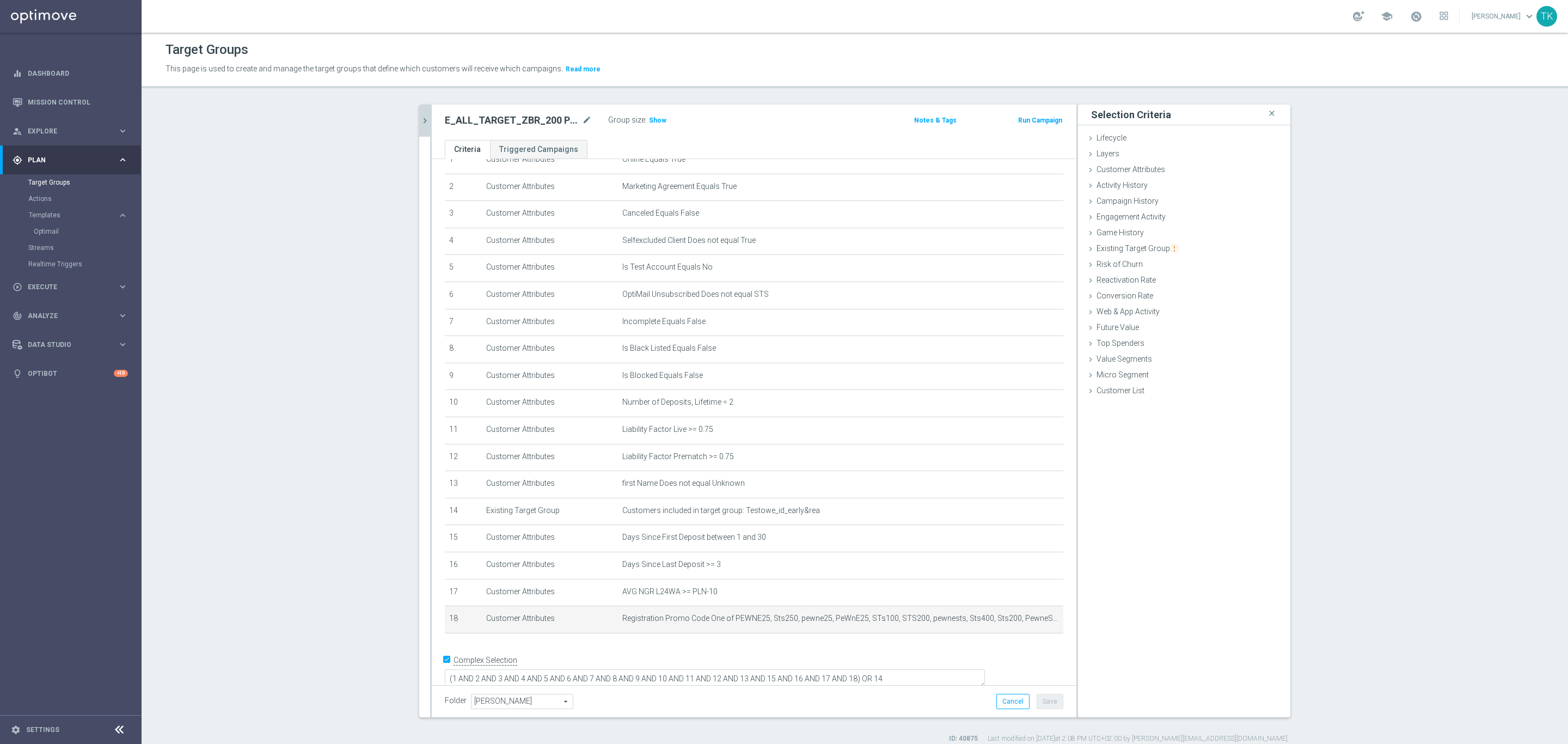
click at [420, 115] on icon "chevron_right" at bounding box center [425, 120] width 10 height 10
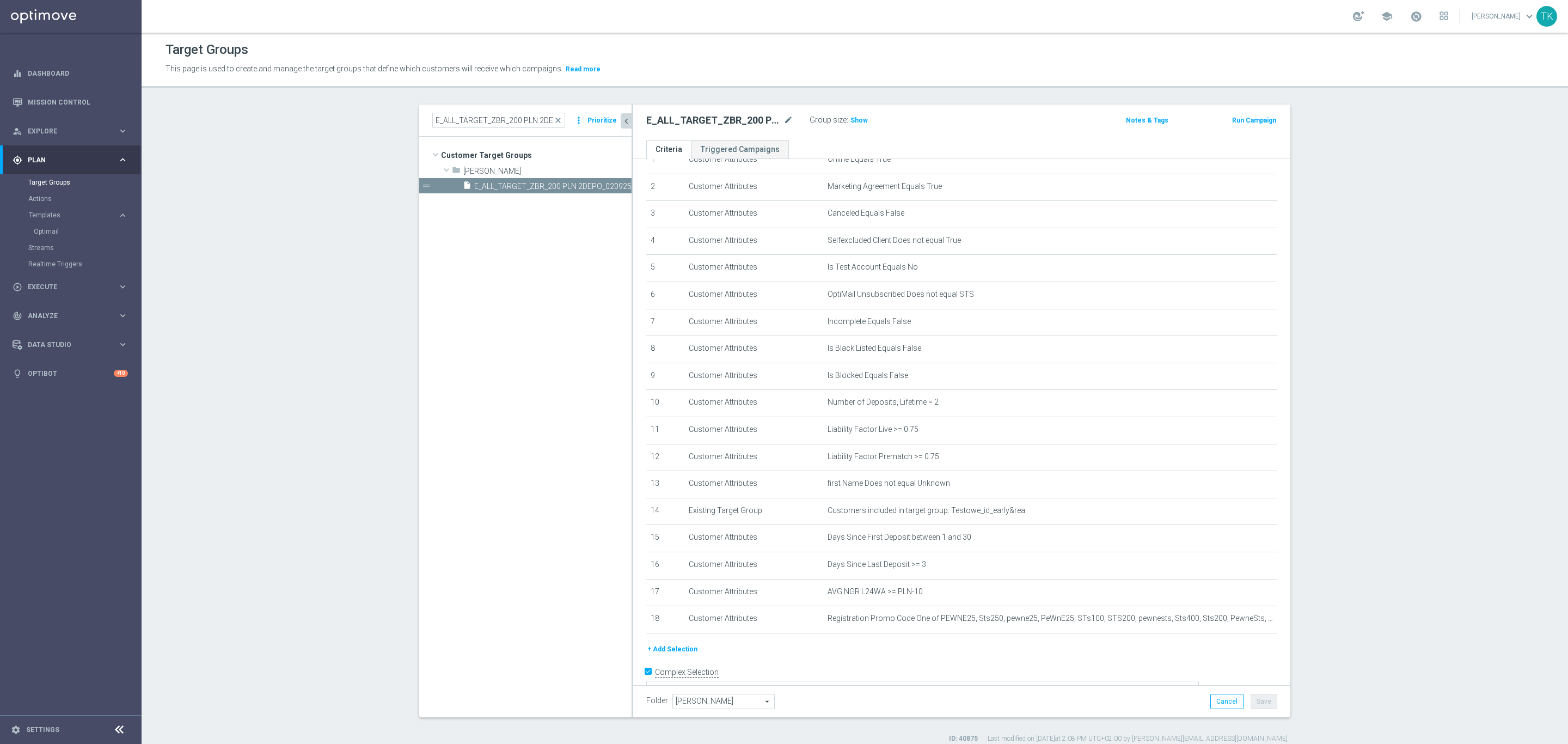
scroll to position [63, 0]
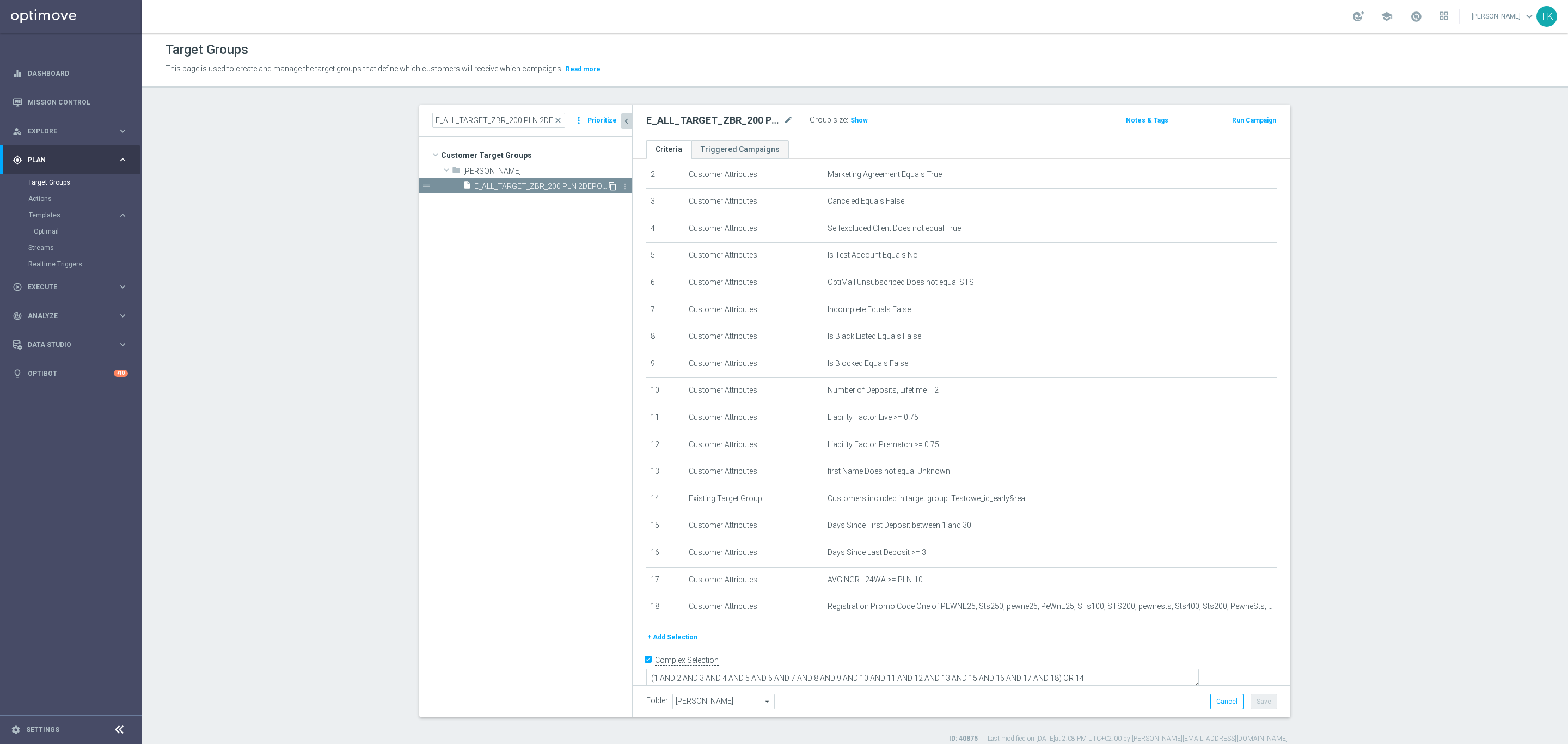
click at [608, 184] on icon "content_copy" at bounding box center [612, 186] width 9 height 9
click at [784, 118] on icon "mode_edit" at bounding box center [789, 120] width 10 height 13
type input "E_ALL_TARGET_BET_200 PLN_ORG_2DEPO_050925"
click at [963, 130] on div "E_ALL_TARGET_BET_200 PLN_ORG_2DEPO_050925 Group size : Show Notes & Tags Run Ca…" at bounding box center [962, 122] width 658 height 36
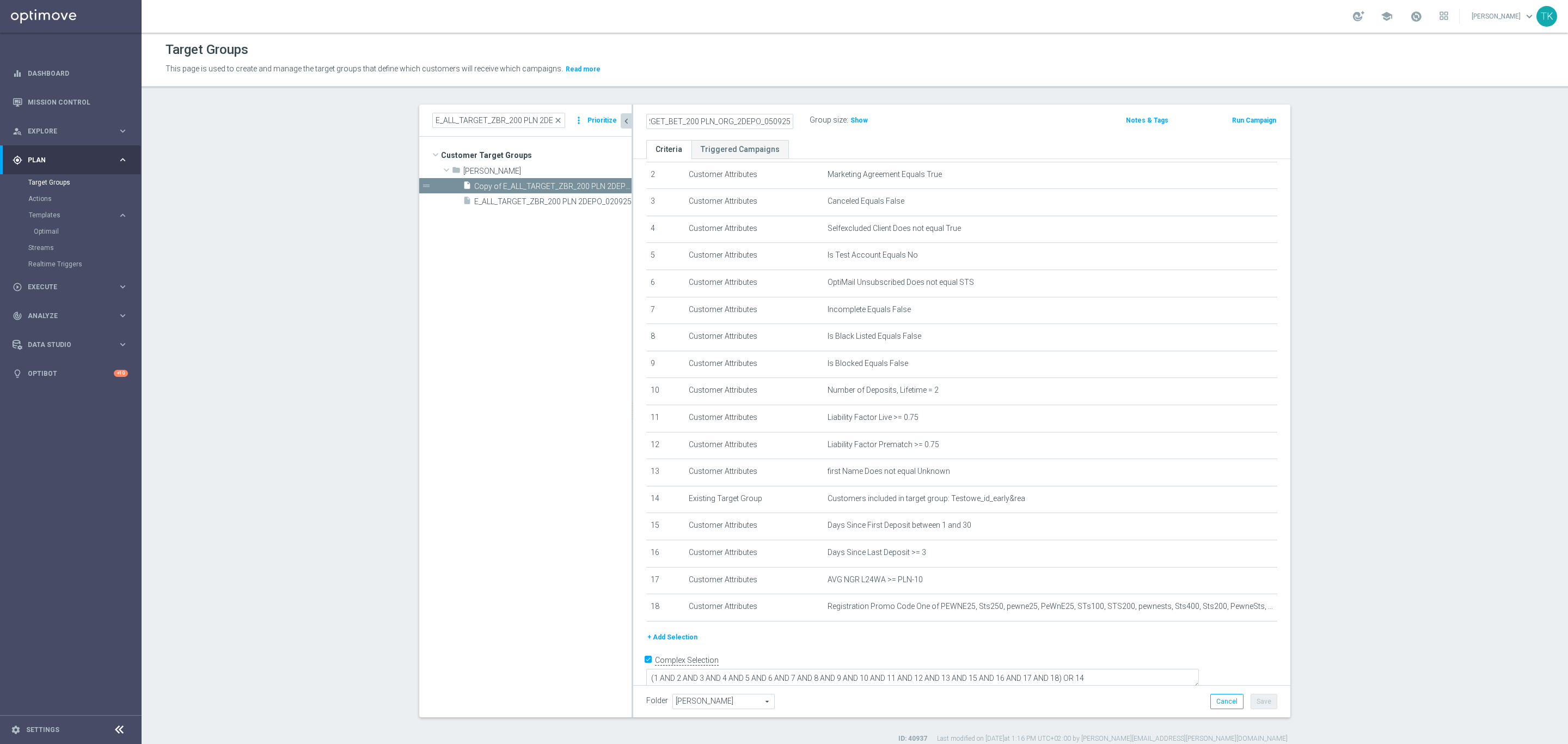
scroll to position [0, 0]
click at [1251, 700] on button "Save" at bounding box center [1264, 701] width 27 height 15
click at [784, 118] on icon "mode_edit" at bounding box center [789, 120] width 10 height 13
click at [608, 184] on icon "content_copy" at bounding box center [612, 186] width 9 height 9
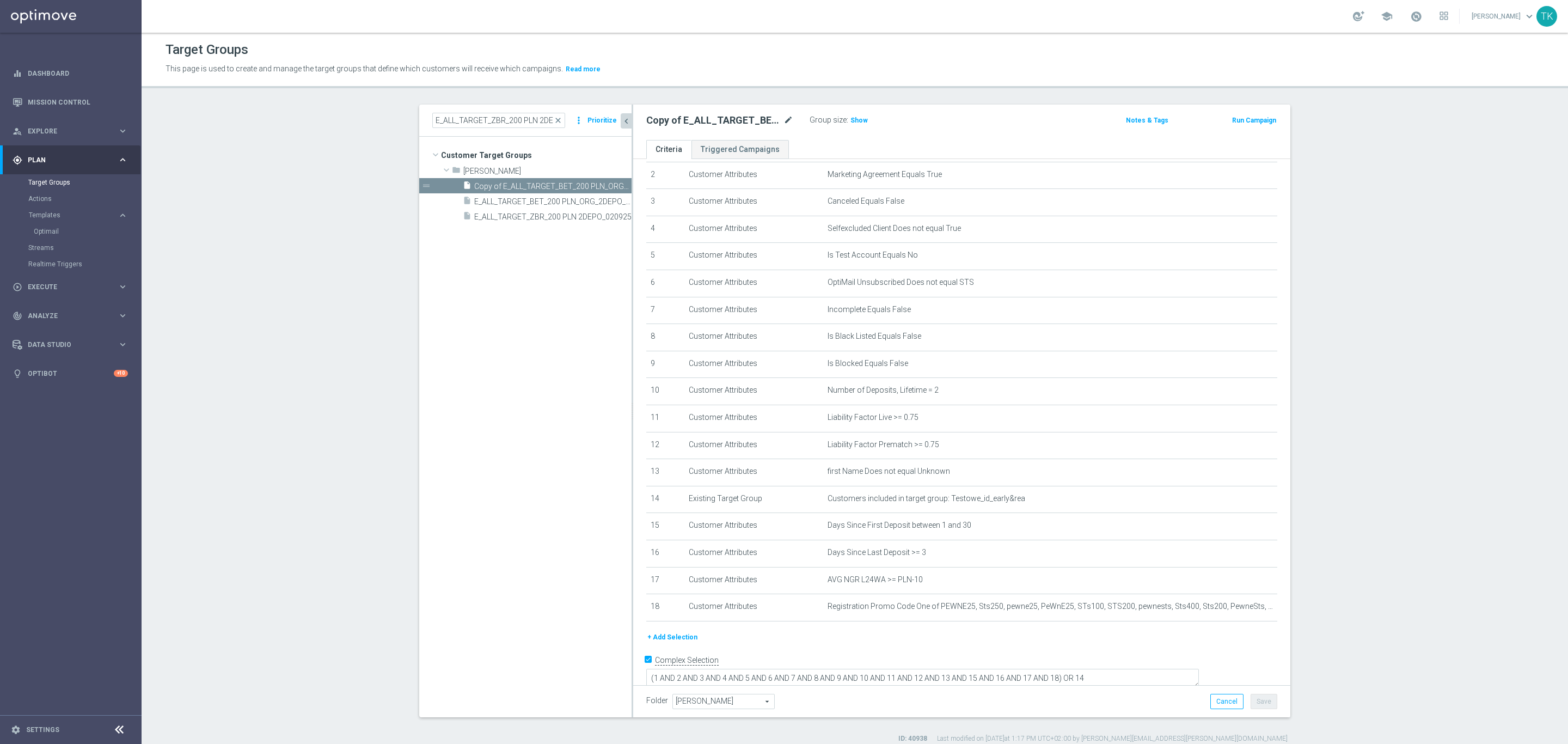
click at [782, 116] on body "equalizer Dashboard Mission Control" at bounding box center [784, 372] width 1568 height 744
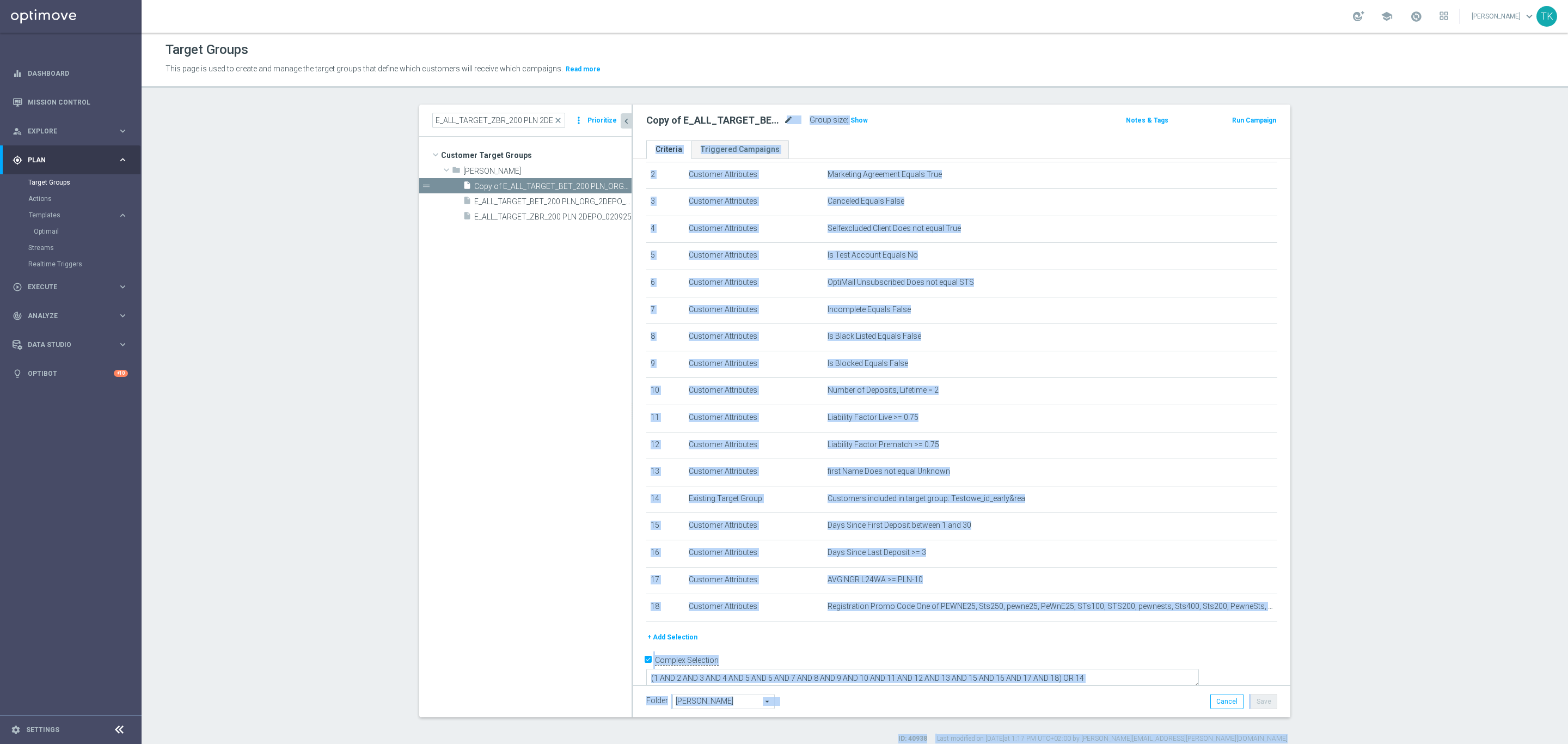
click at [781, 120] on body "equalizer Dashboard Mission Control" at bounding box center [784, 372] width 1568 height 744
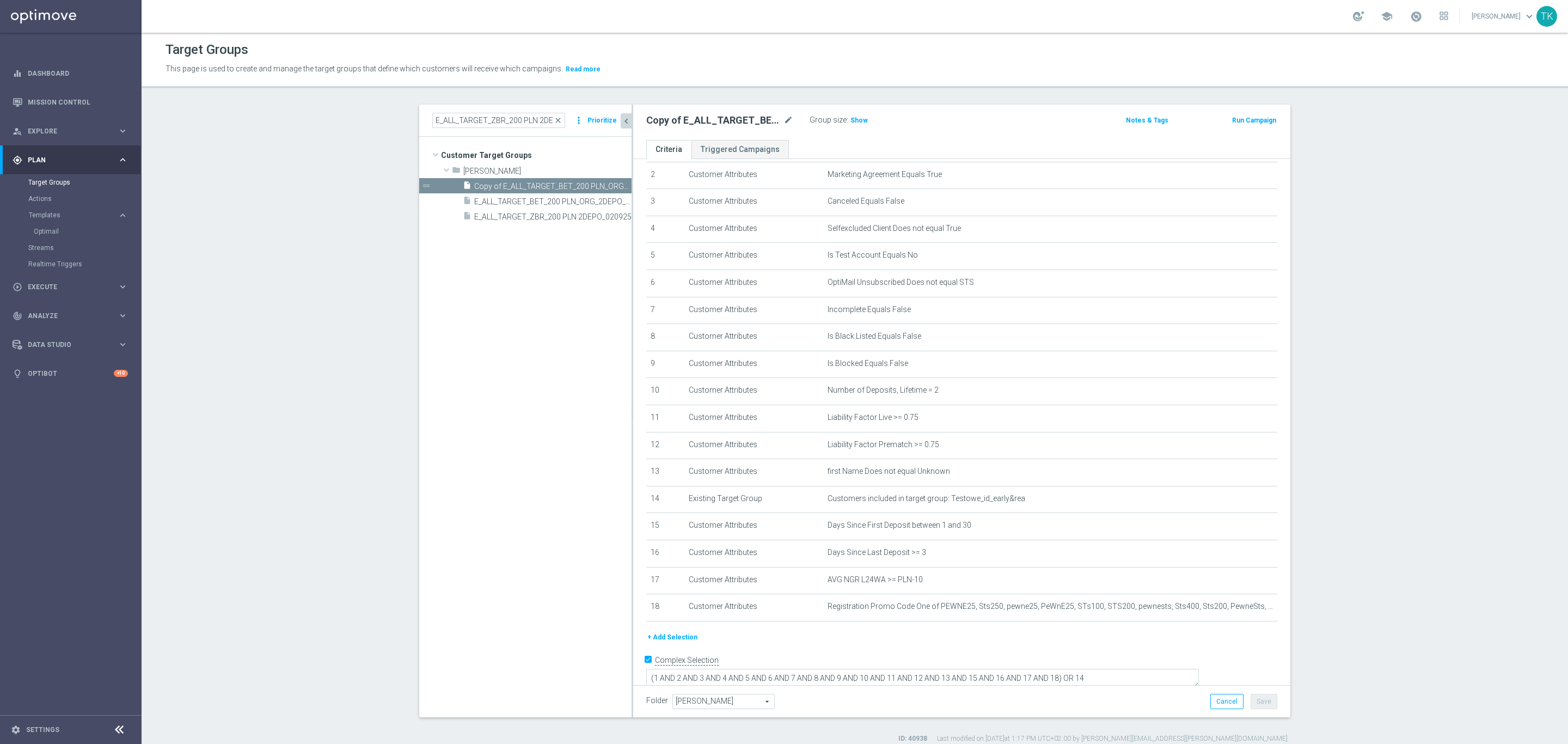
click at [759, 123] on h2 "Copy of E_ALL_TARGET_BET_200 PLN_ORG_2DEPO_050925" at bounding box center [714, 120] width 135 height 13
click at [784, 121] on icon "mode_edit" at bounding box center [789, 120] width 10 height 13
type input "E_ALL_TARGET_BET_200 PLN_ORG_1DEPO_050925"
click at [897, 123] on div "Group size : Show" at bounding box center [864, 119] width 109 height 13
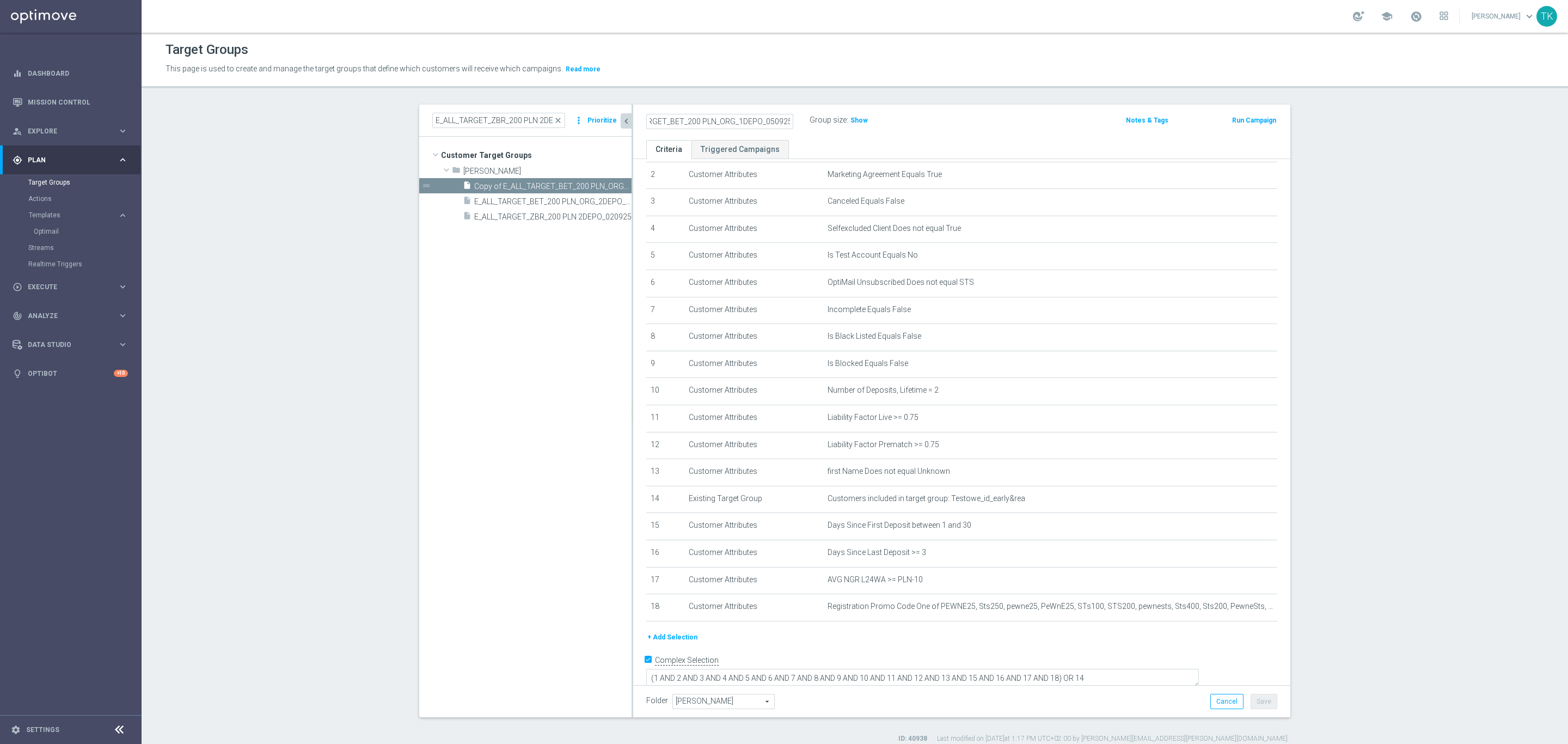
scroll to position [0, 0]
click at [1225, 387] on body "equalizer Dashboard Mission Control" at bounding box center [784, 372] width 1568 height 744
click at [1238, 392] on icon "mode_edit" at bounding box center [1242, 390] width 9 height 9
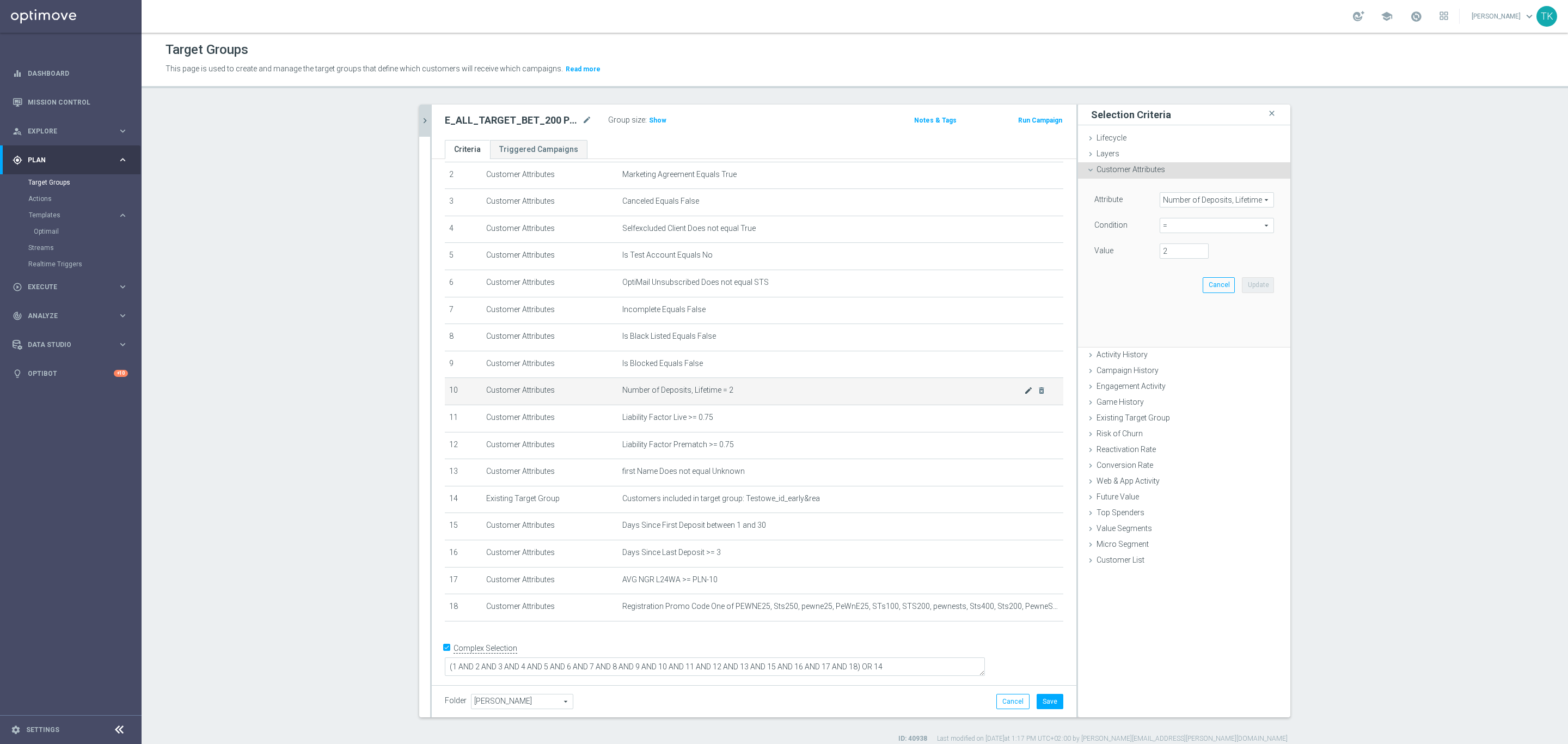
scroll to position [51, 0]
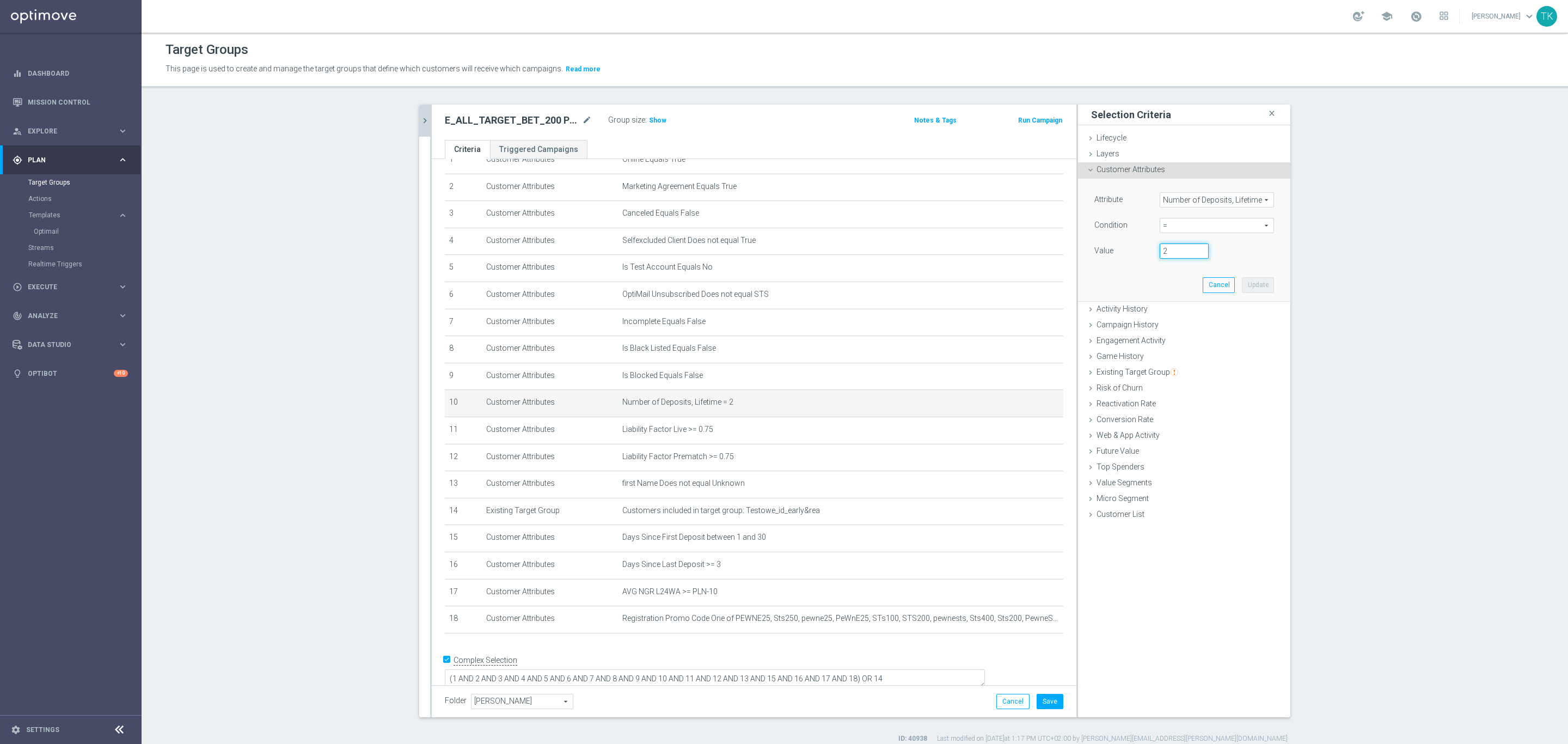
click at [1163, 252] on input "2" at bounding box center [1185, 250] width 49 height 15
type input "1"
click at [1196, 255] on input "1" at bounding box center [1185, 250] width 49 height 15
click at [1252, 280] on button "Update" at bounding box center [1258, 285] width 32 height 15
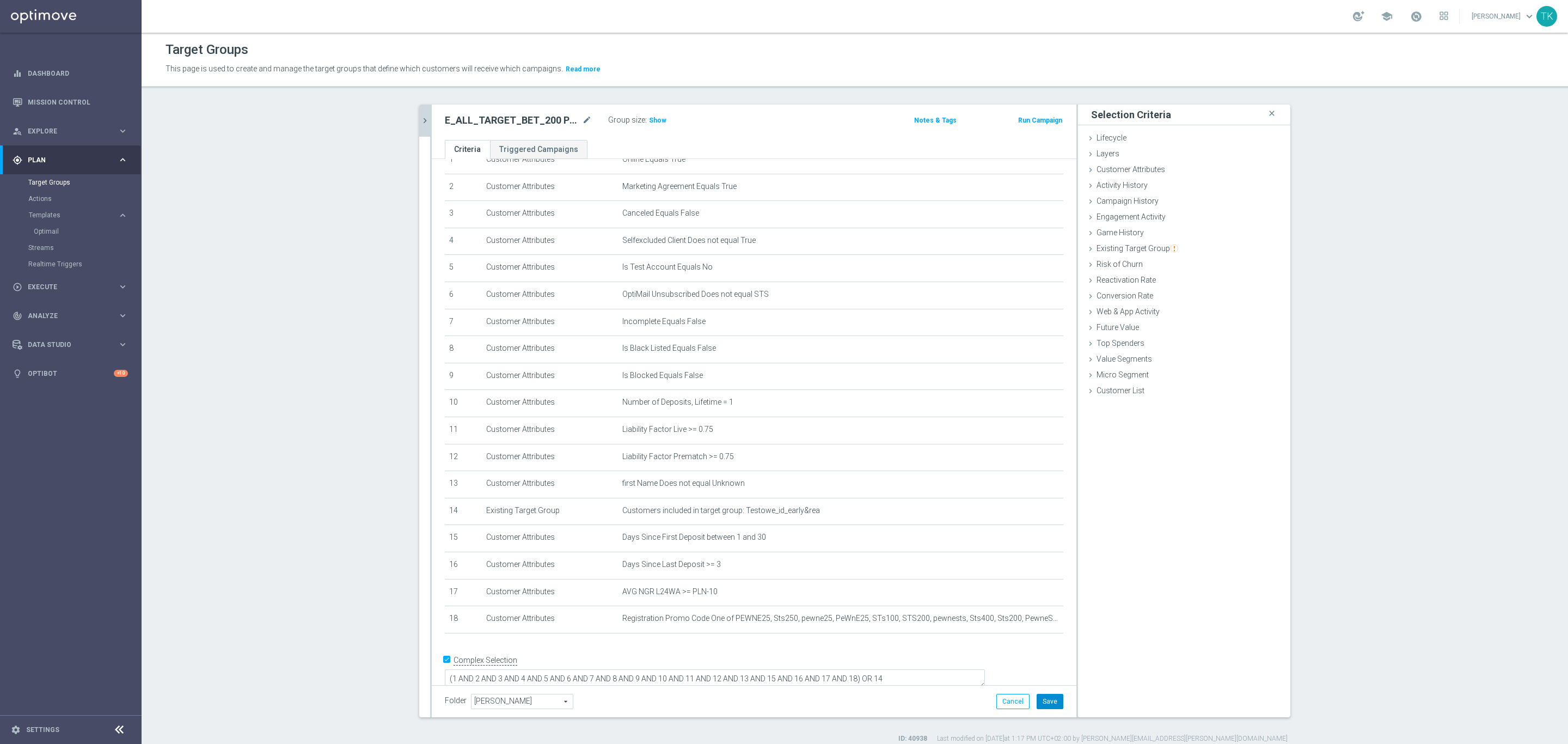
click at [1043, 704] on button "Save" at bounding box center [1050, 701] width 27 height 15
click at [423, 119] on icon "chevron_right" at bounding box center [425, 120] width 10 height 10
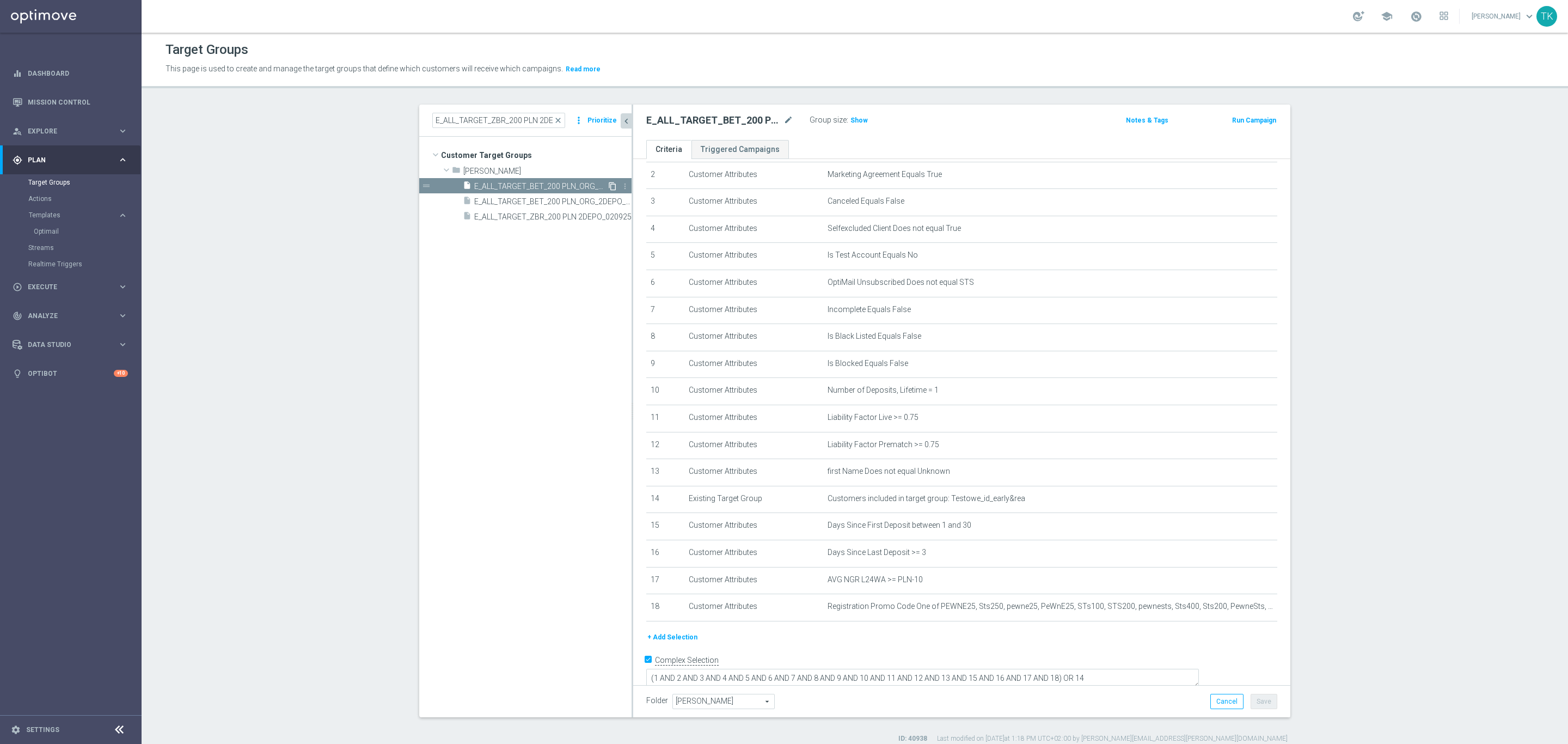
click at [608, 186] on icon "content_copy" at bounding box center [612, 186] width 9 height 9
click at [784, 122] on icon "mode_edit" at bounding box center [789, 120] width 10 height 13
type input "E_ALL_TARGET_BET_200 PLN_ORG_3DEPO_050925"
click at [1238, 389] on icon "mode_edit" at bounding box center [1242, 390] width 9 height 9
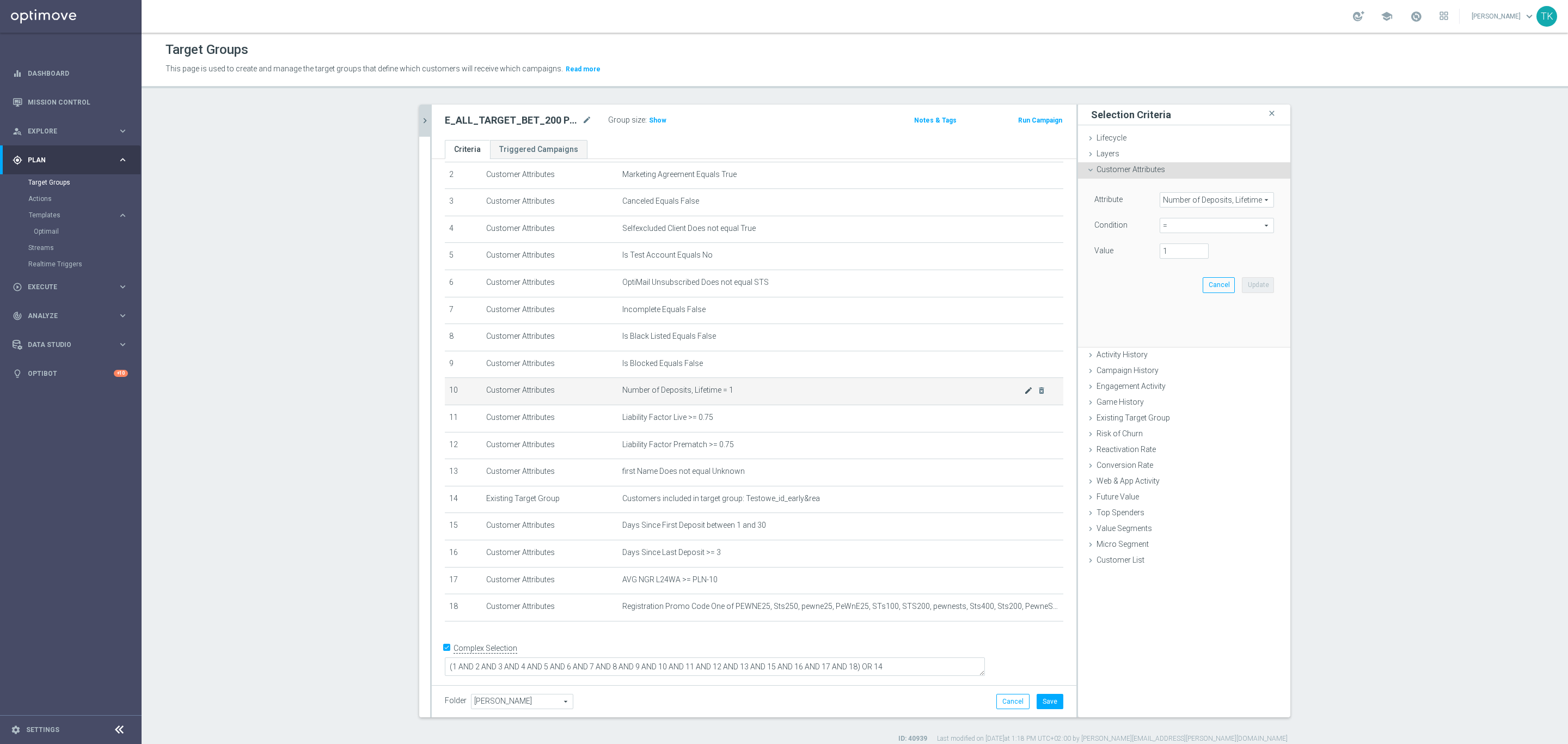
scroll to position [51, 0]
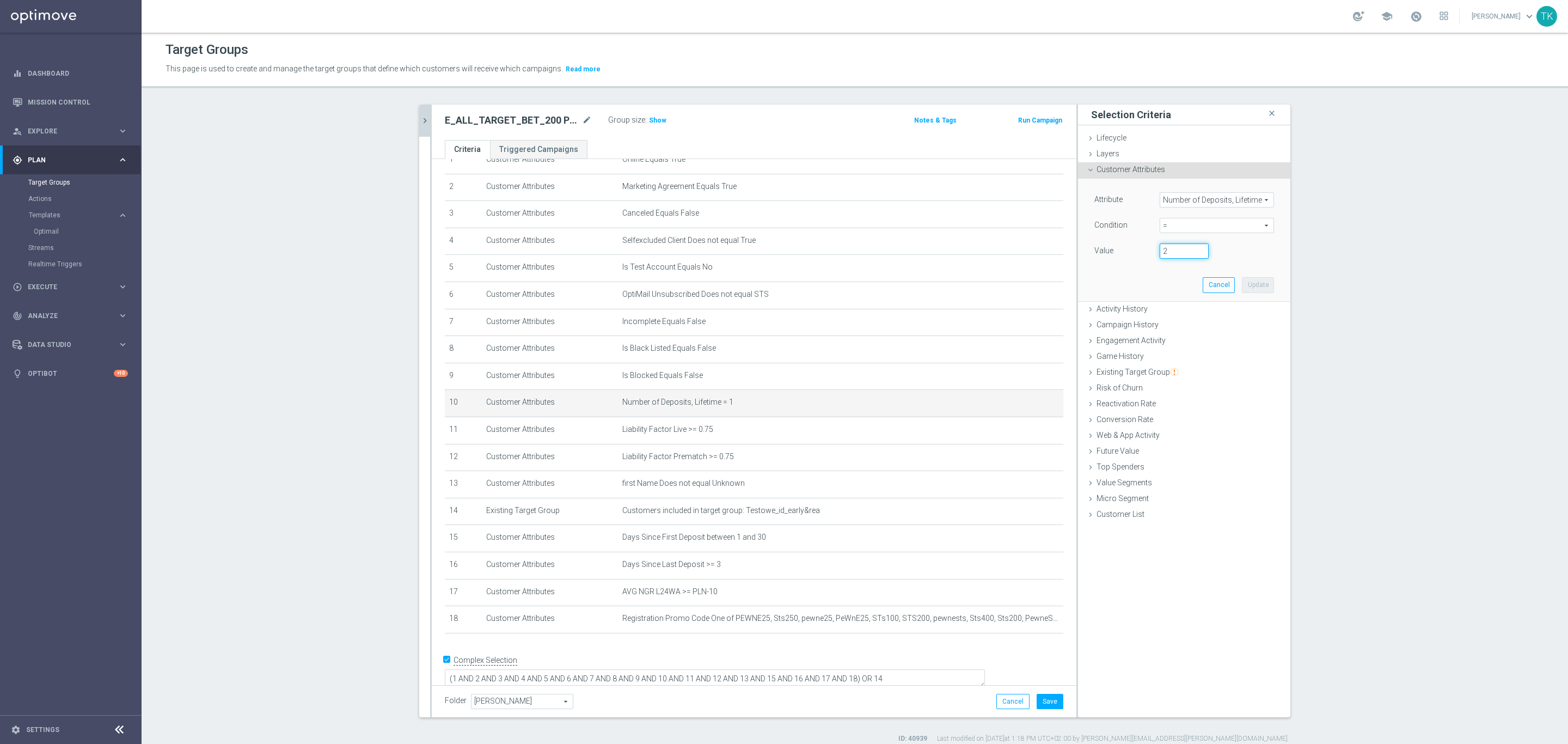
click at [1193, 247] on input "2" at bounding box center [1185, 250] width 49 height 15
type input "3"
click at [1193, 247] on input "3" at bounding box center [1185, 250] width 49 height 15
click at [1182, 227] on span "=" at bounding box center [1217, 226] width 113 height 14
click at [1174, 309] on span ">=" at bounding box center [1217, 312] width 103 height 9
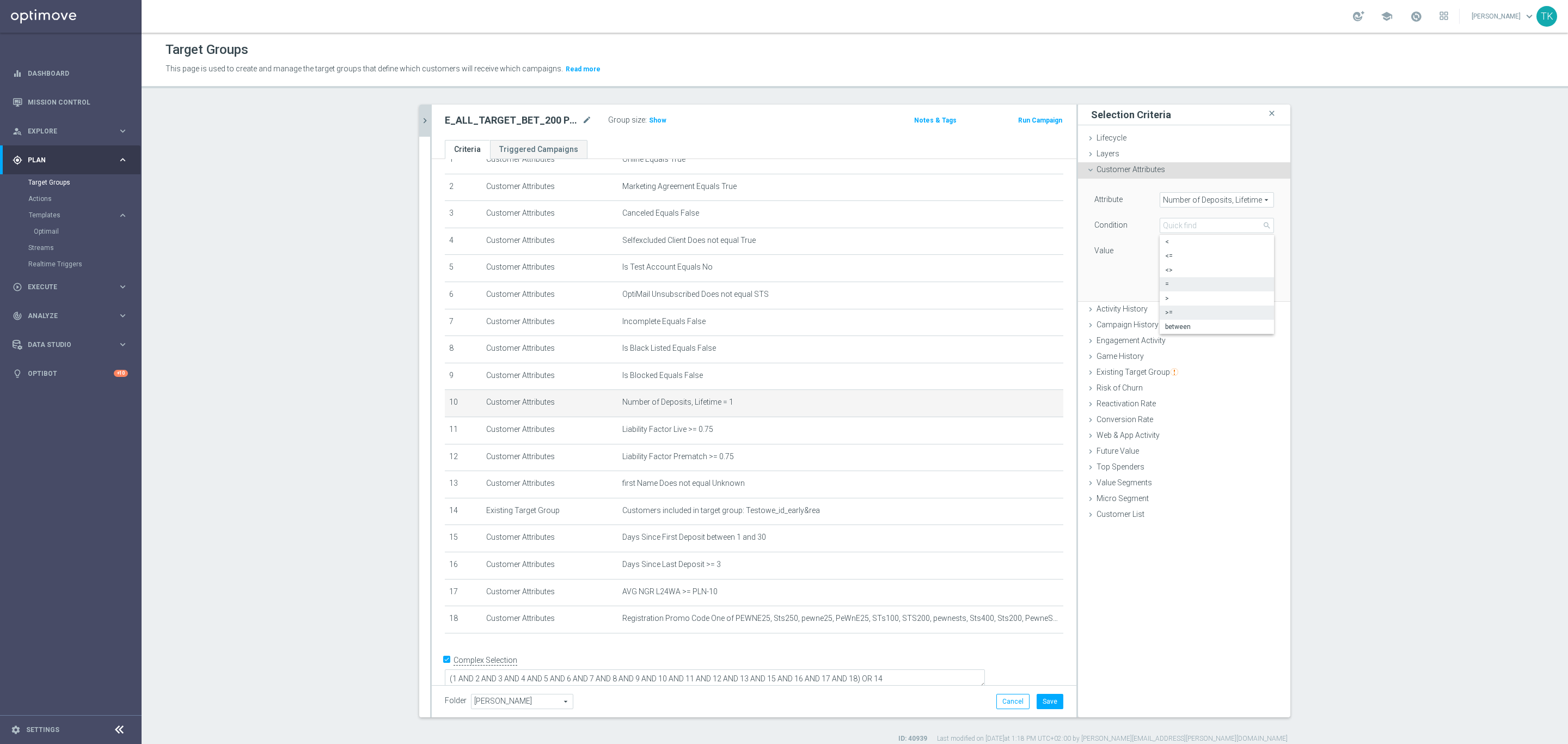
type input ">="
click at [1178, 250] on input "number" at bounding box center [1185, 250] width 49 height 15
type input "3"
click at [1255, 283] on button "Update" at bounding box center [1258, 285] width 32 height 15
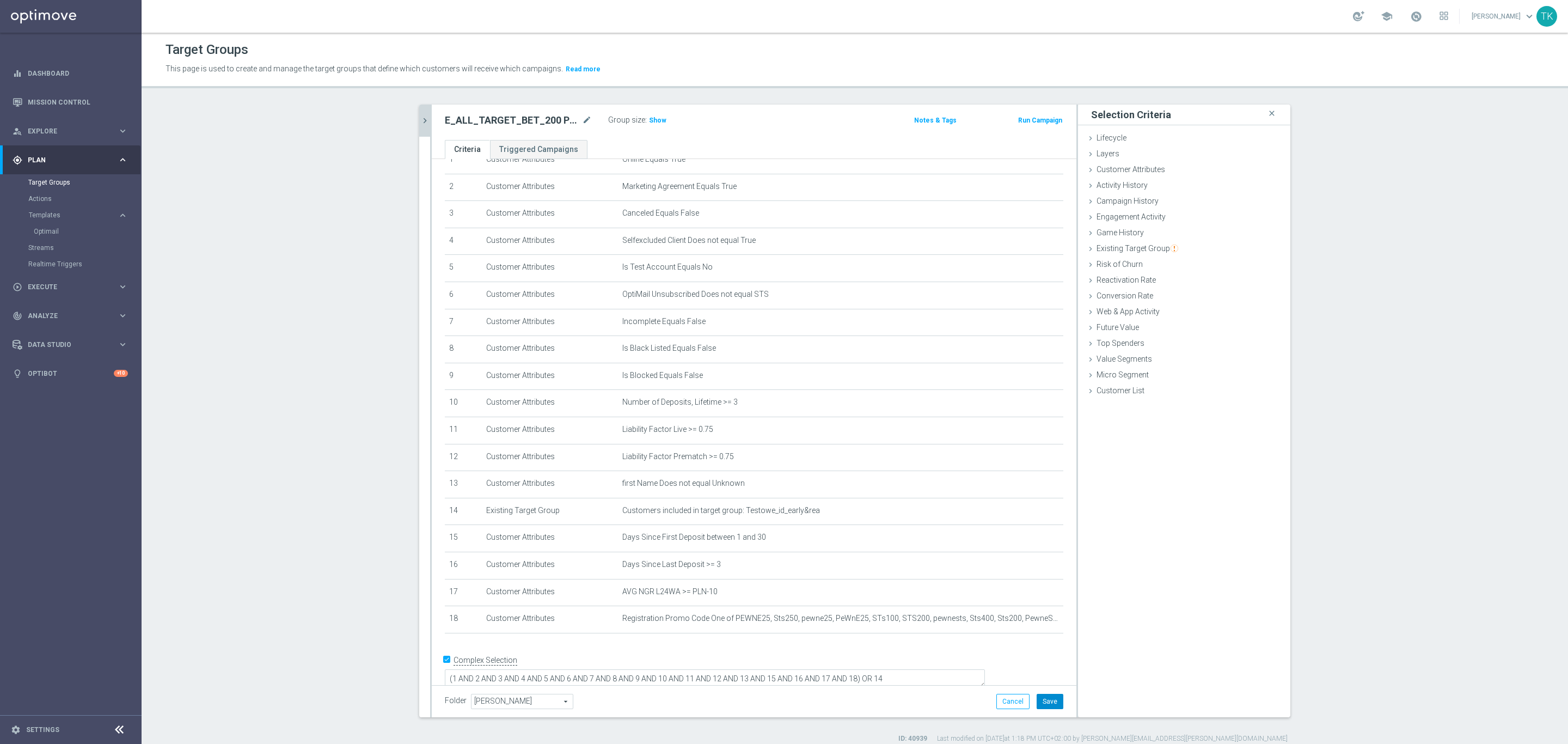
click at [1041, 699] on button "Save" at bounding box center [1050, 701] width 27 height 15
click at [421, 118] on icon "chevron_right" at bounding box center [425, 120] width 10 height 10
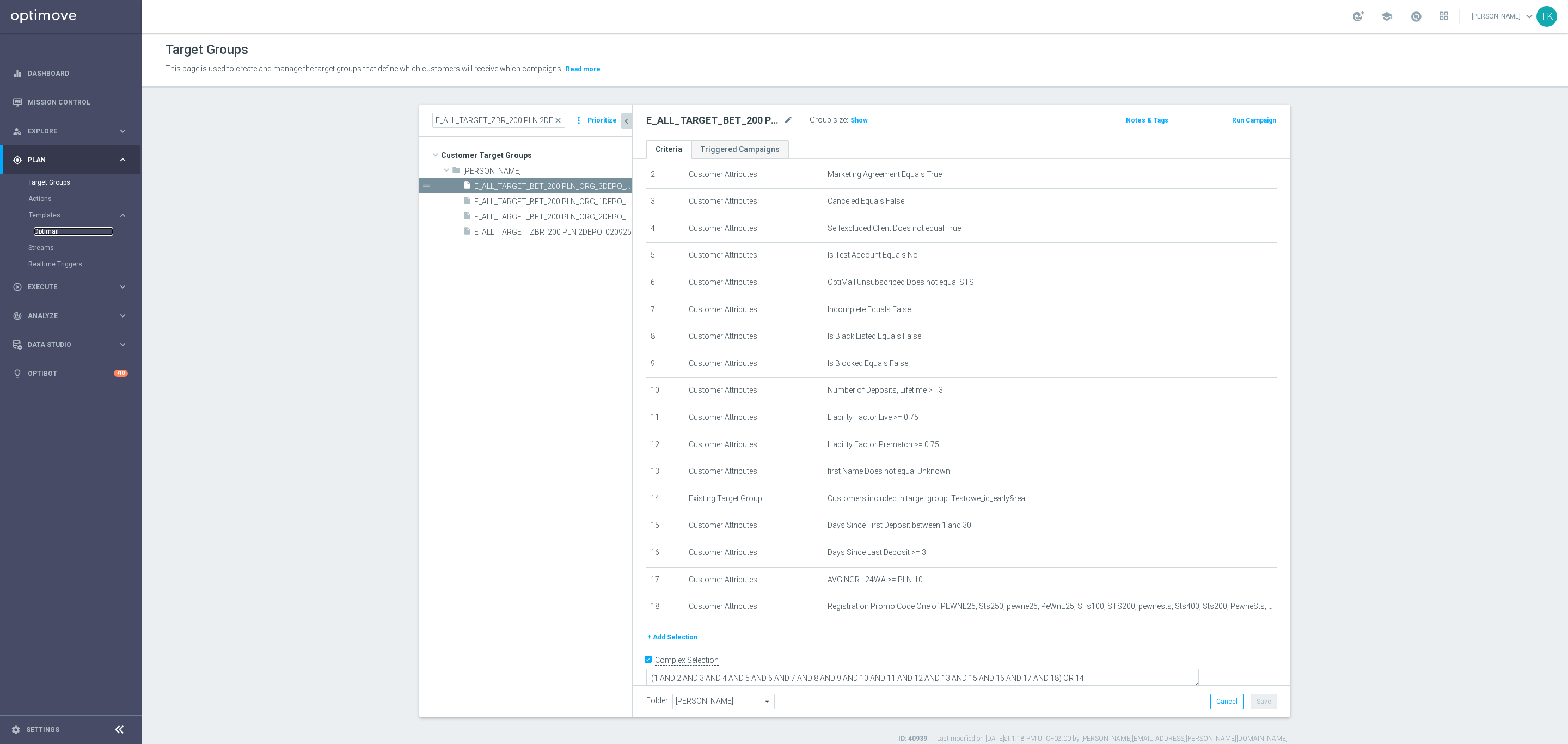
click at [41, 229] on link "Optimail" at bounding box center [73, 231] width 80 height 9
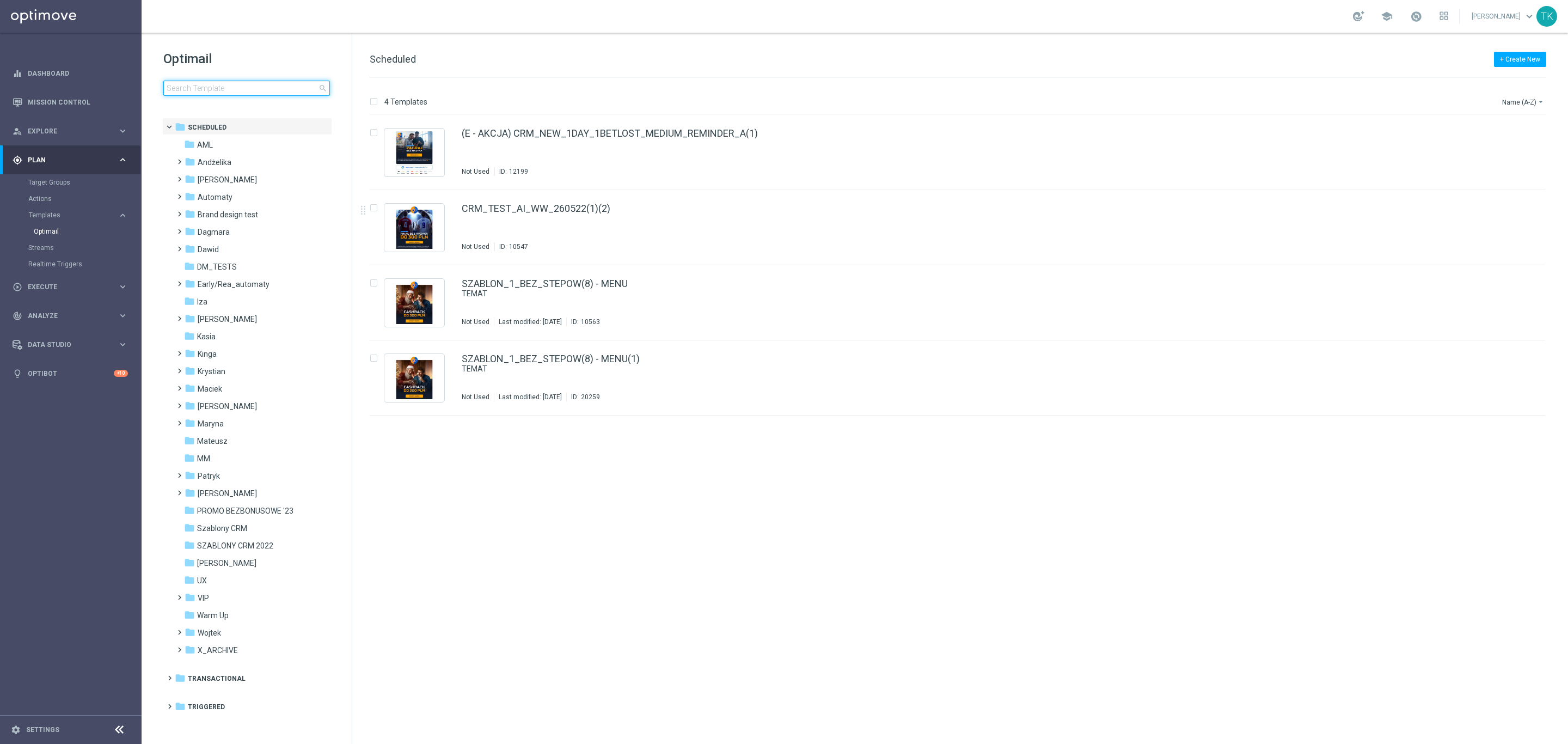
click at [216, 83] on input at bounding box center [246, 87] width 167 height 15
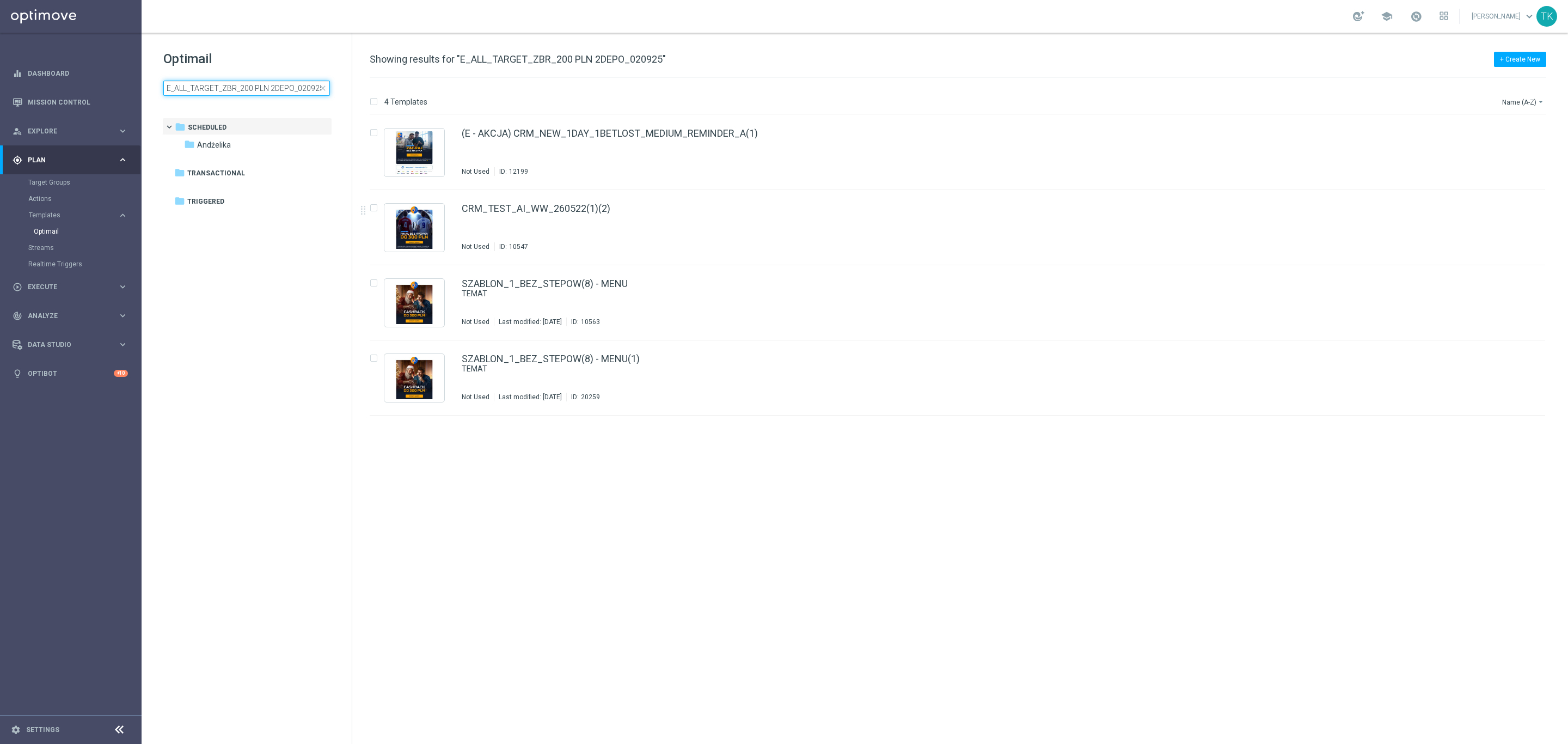
scroll to position [0, 1]
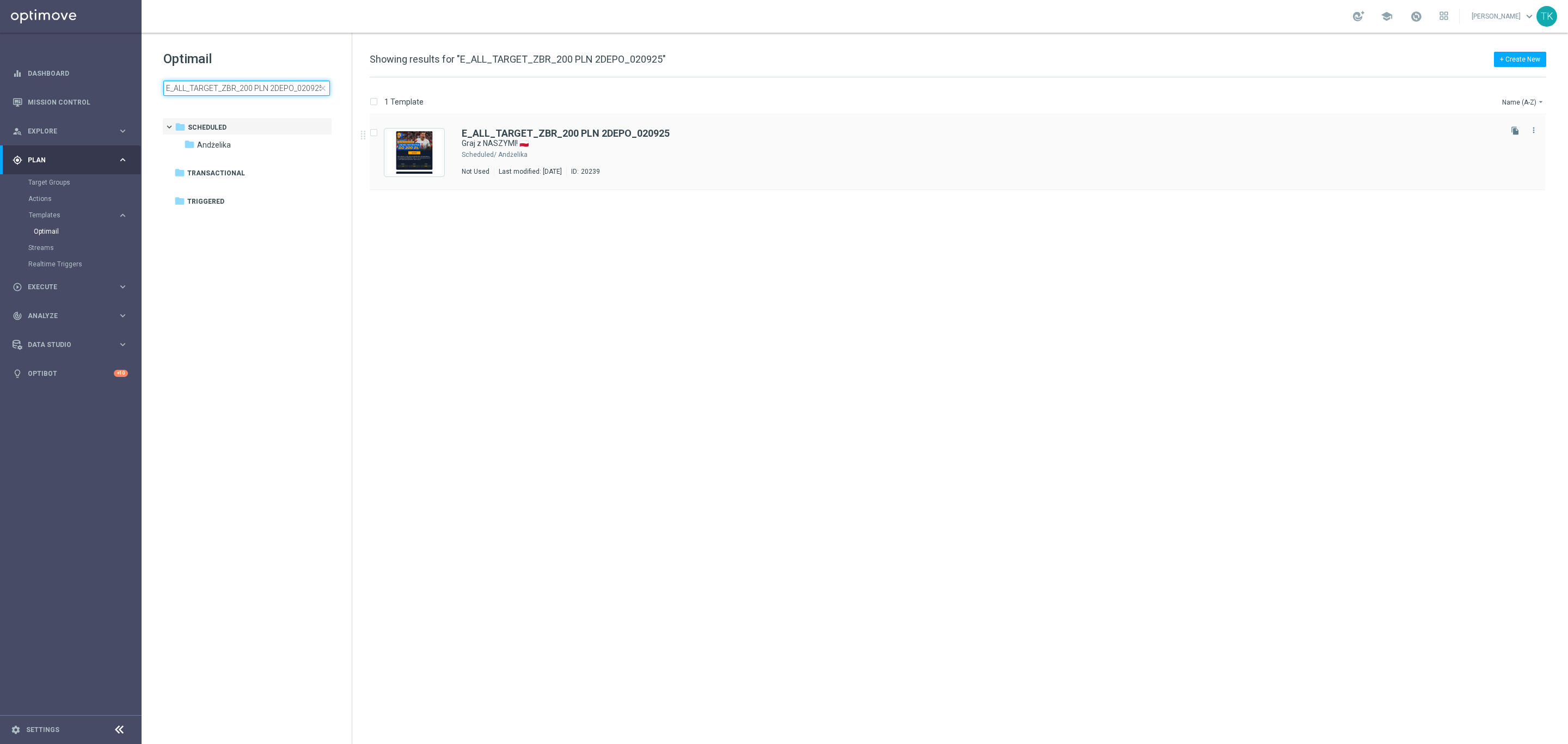
type input "E_ALL_TARGET_ZBR_200 PLN 2DEPO_020925"
click at [642, 157] on div "Andżelika" at bounding box center [999, 154] width 1001 height 9
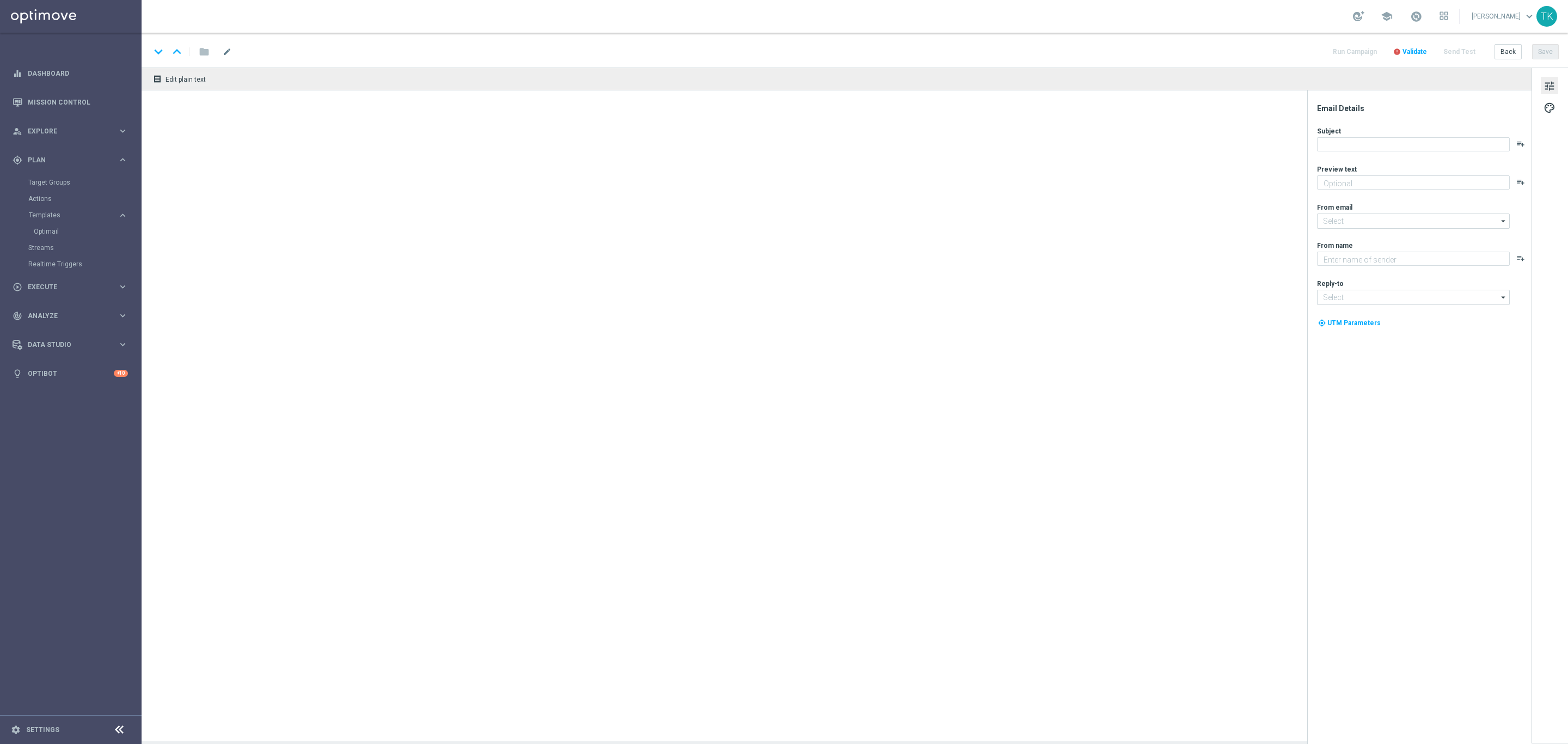
type textarea "Zwracamy do 200 zł w razie niepowodzenia 💸➡️"
type input "[EMAIL_ADDRESS][DOMAIN_NAME]"
type textarea "STS"
type input "[EMAIL_ADDRESS][DOMAIN_NAME]"
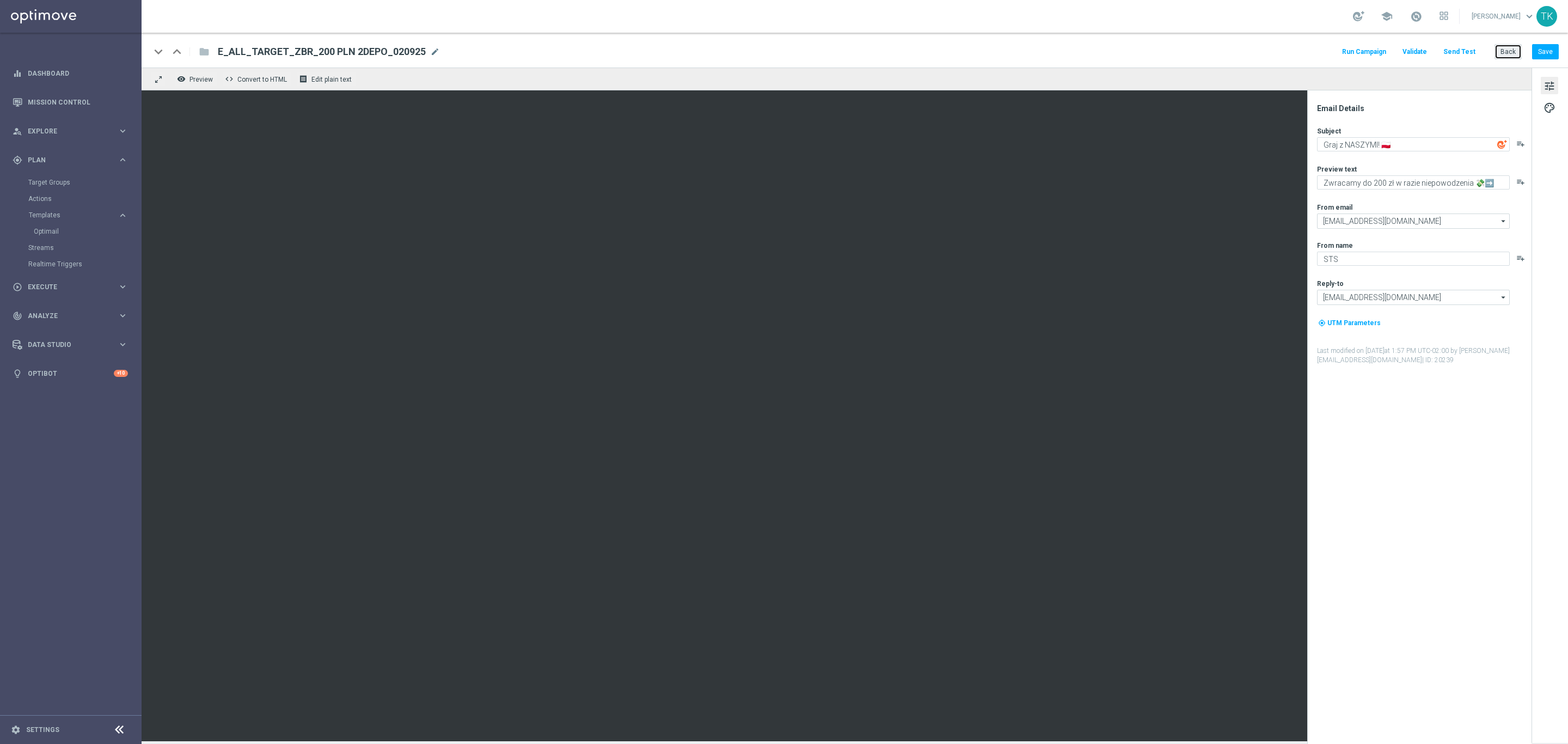
click at [1505, 51] on button "Back" at bounding box center [1508, 51] width 27 height 15
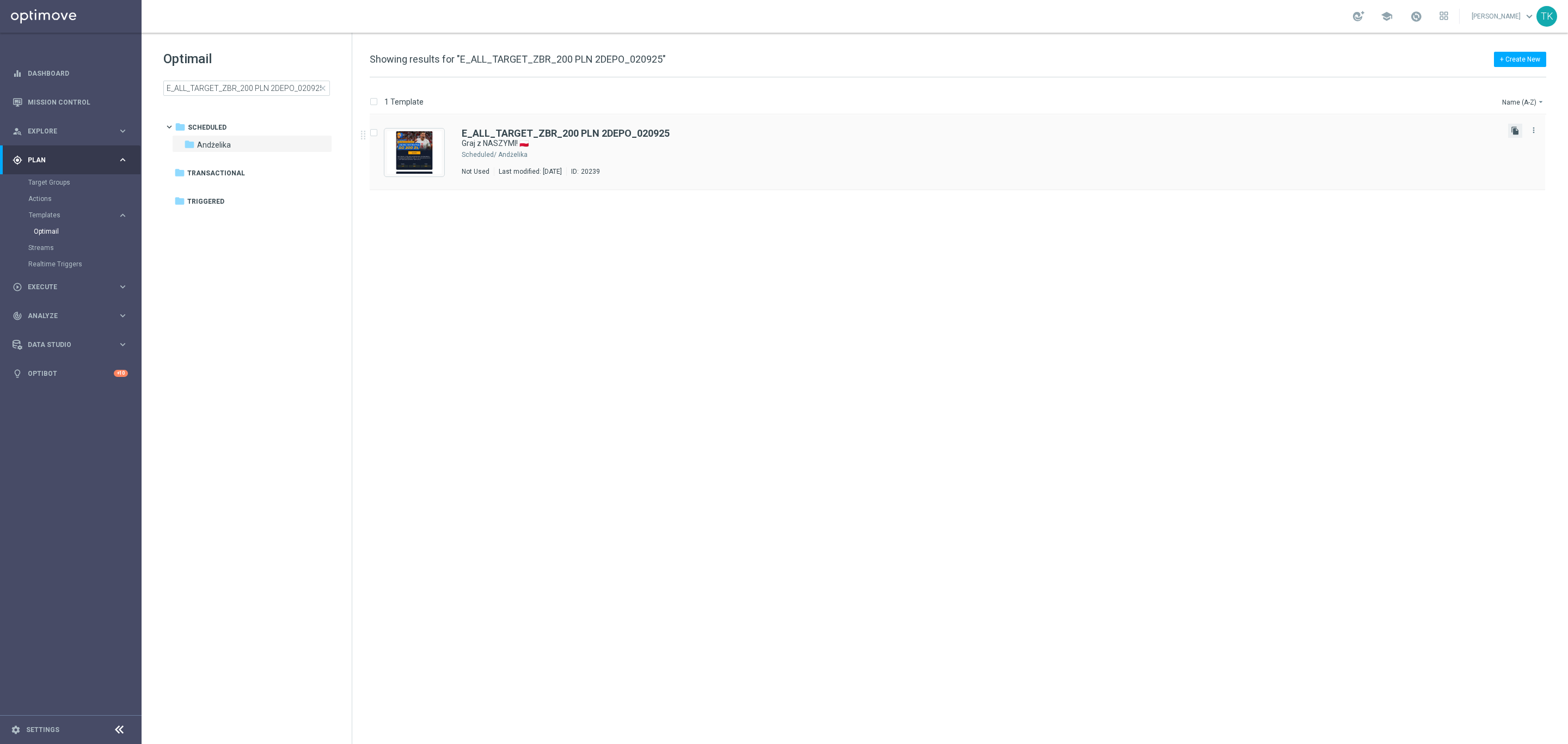
click at [1513, 129] on icon "file_copy" at bounding box center [1516, 130] width 9 height 9
click at [566, 246] on div "Last modified: [DATE]" at bounding box center [530, 246] width 72 height 9
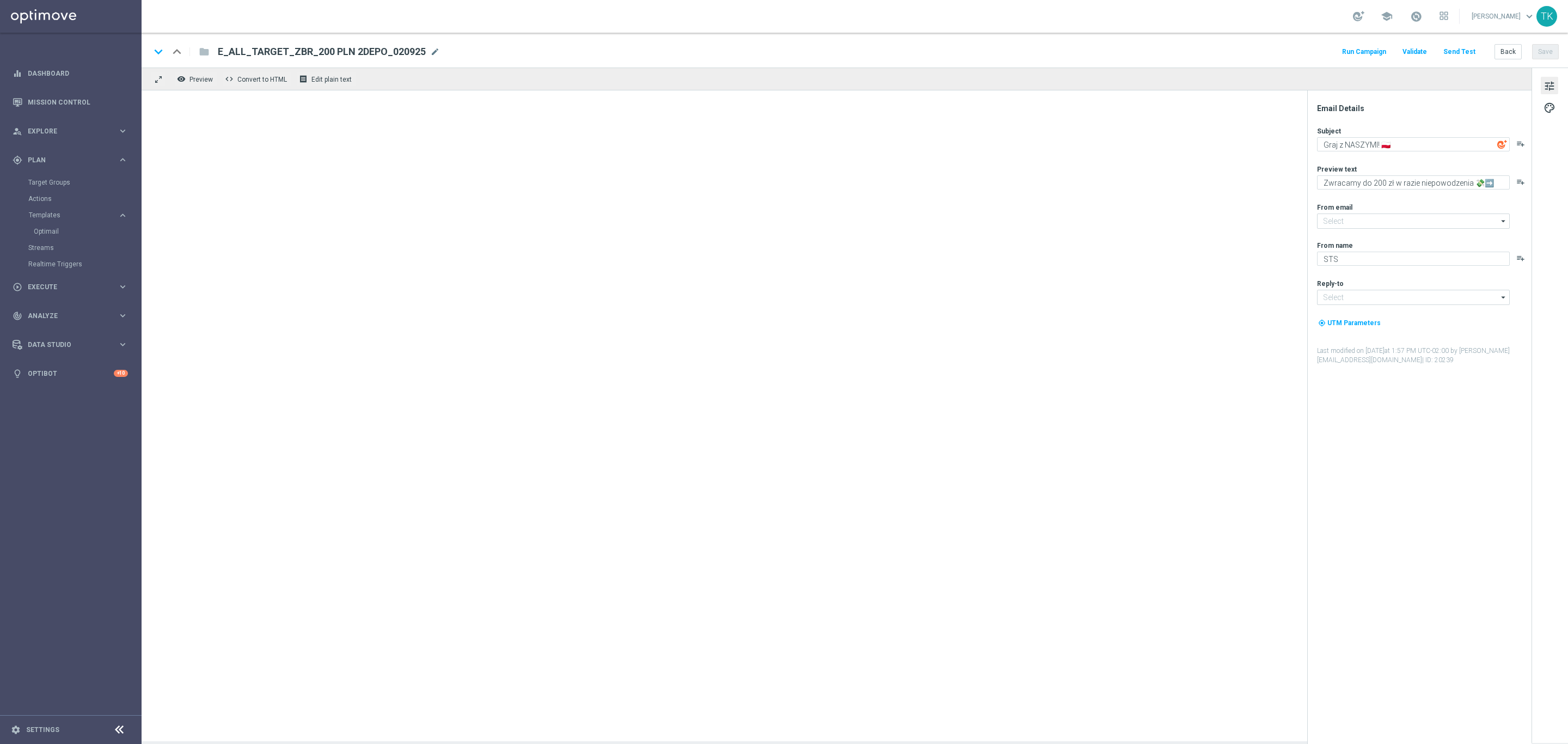
type input "[EMAIL_ADDRESS][DOMAIN_NAME]"
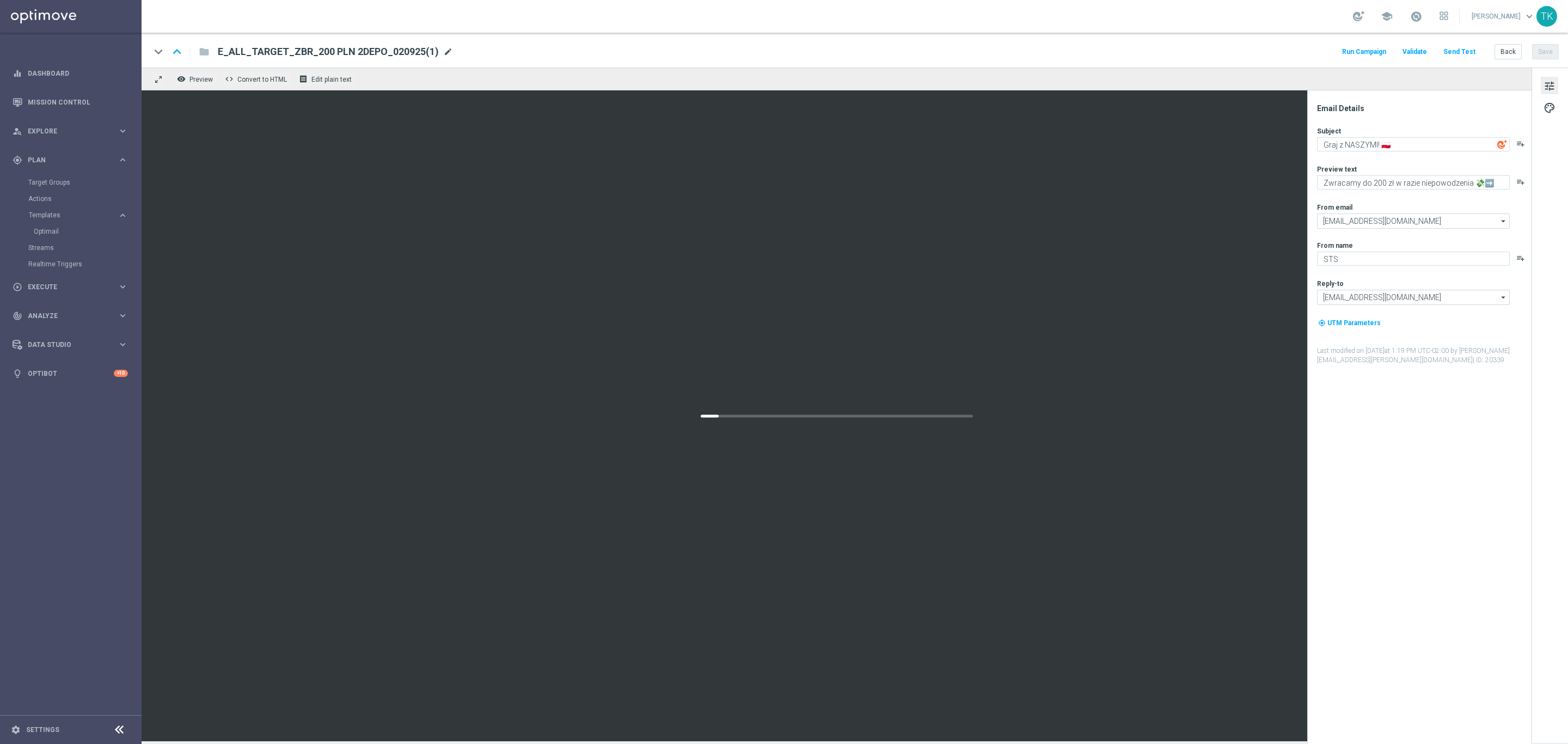
click at [443, 51] on span "mode_edit" at bounding box center [448, 52] width 10 height 10
click at [348, 49] on input "E_ALL_TARGET_ZBR_200 PLN 2DEPO_020925(1)" at bounding box center [353, 52] width 270 height 14
paste input "BET_200 PLN_ORG_1DEPO_050925"
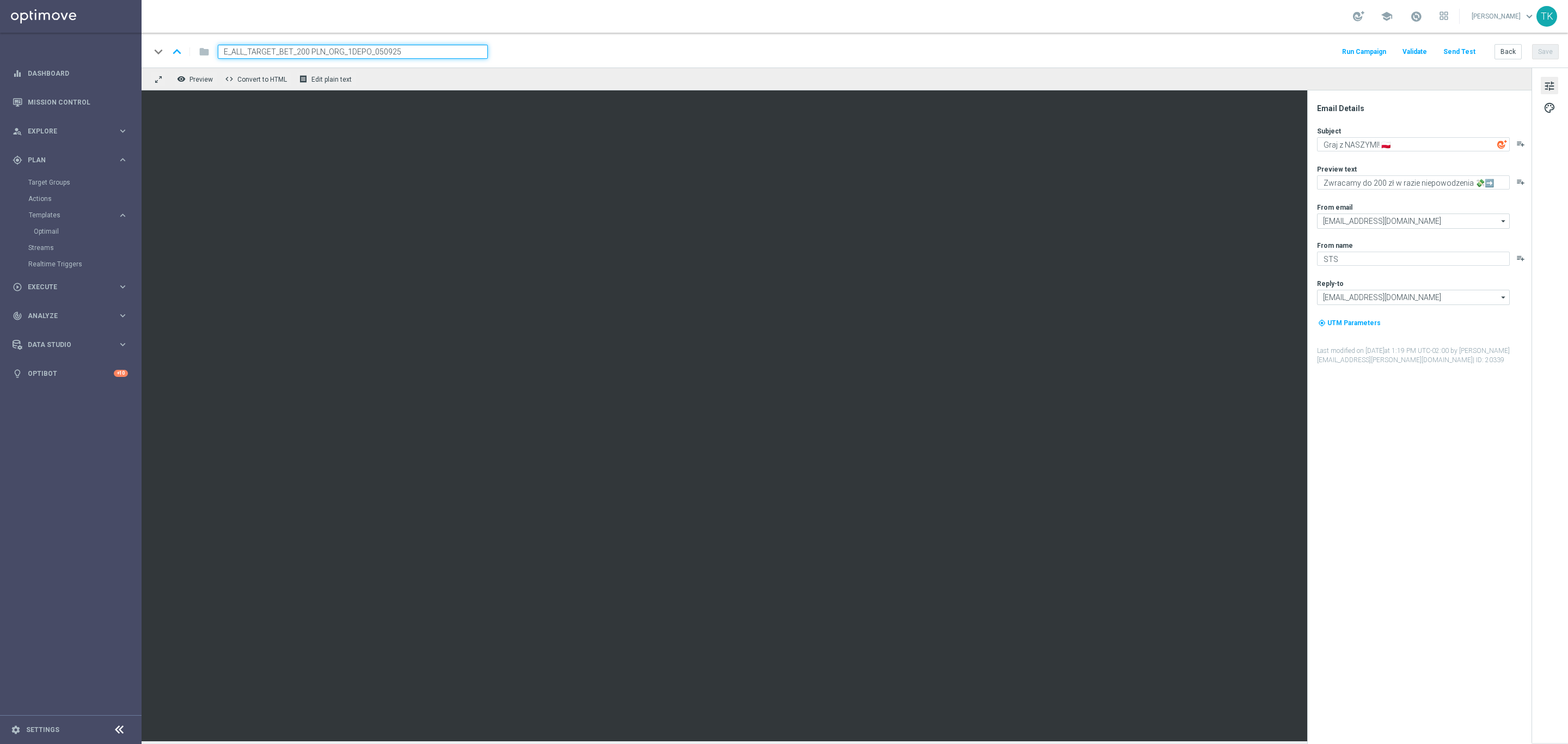
type input "E_ALL_TARGET_BET_200 PLN_ORG_1DEPO_050925"
click at [572, 49] on div "keyboard_arrow_down keyboard_arrow_up folder E_ALL_TARGET_BET_200 PLN_ORG_1DEPO…" at bounding box center [855, 52] width 1409 height 14
click at [567, 45] on div "keyboard_arrow_down keyboard_arrow_up folder E_ALL_TARGET_BET_200 PLN_ORG_1DEPO…" at bounding box center [855, 52] width 1409 height 14
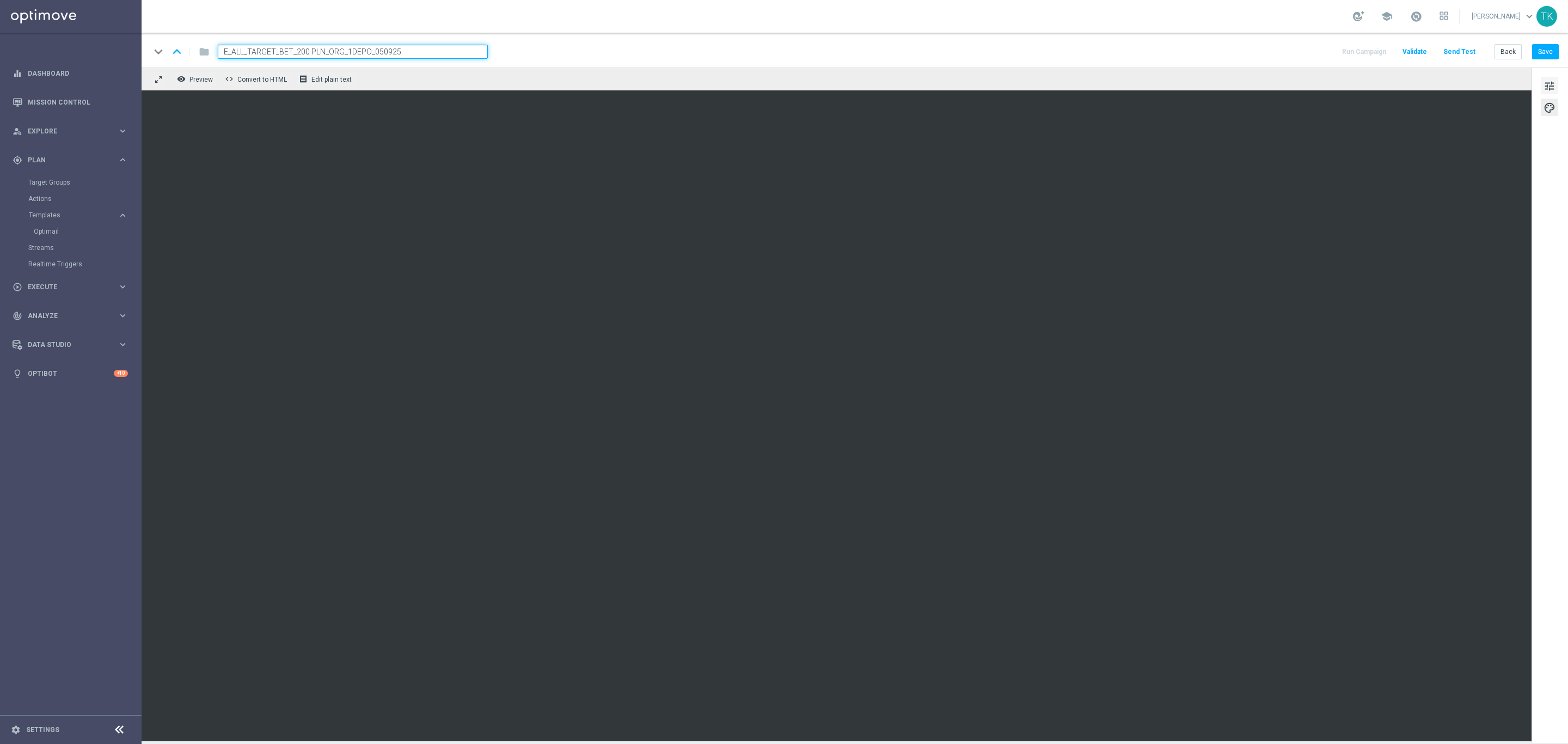
click at [1549, 88] on span "tune" at bounding box center [1550, 86] width 12 height 14
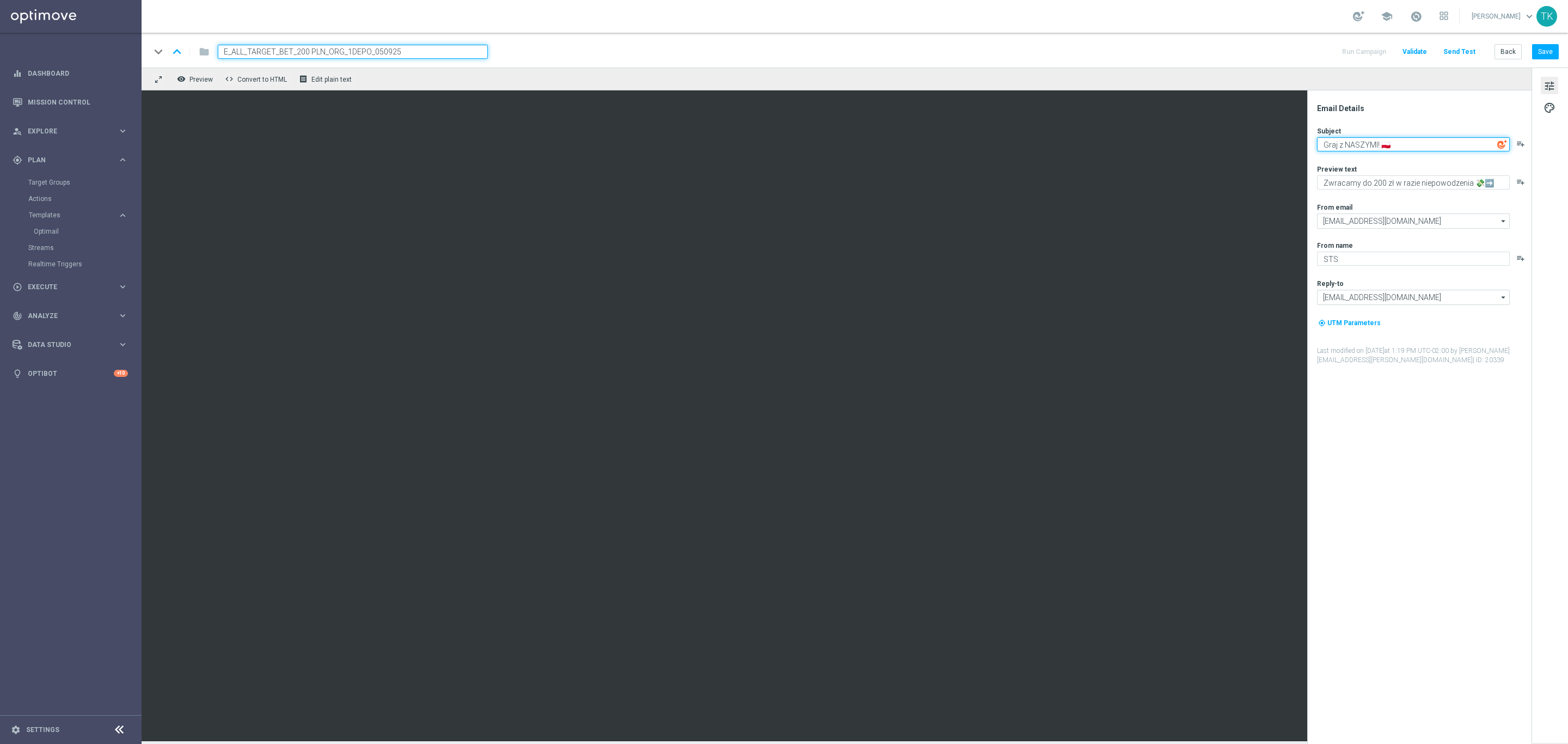
click at [1347, 142] on textarea "Graj z NASZYMI! 🇵🇱" at bounding box center [1414, 145] width 192 height 14
paste textarea "Masz wiadomość 📬"
type textarea "Masz wiadomość 📬"
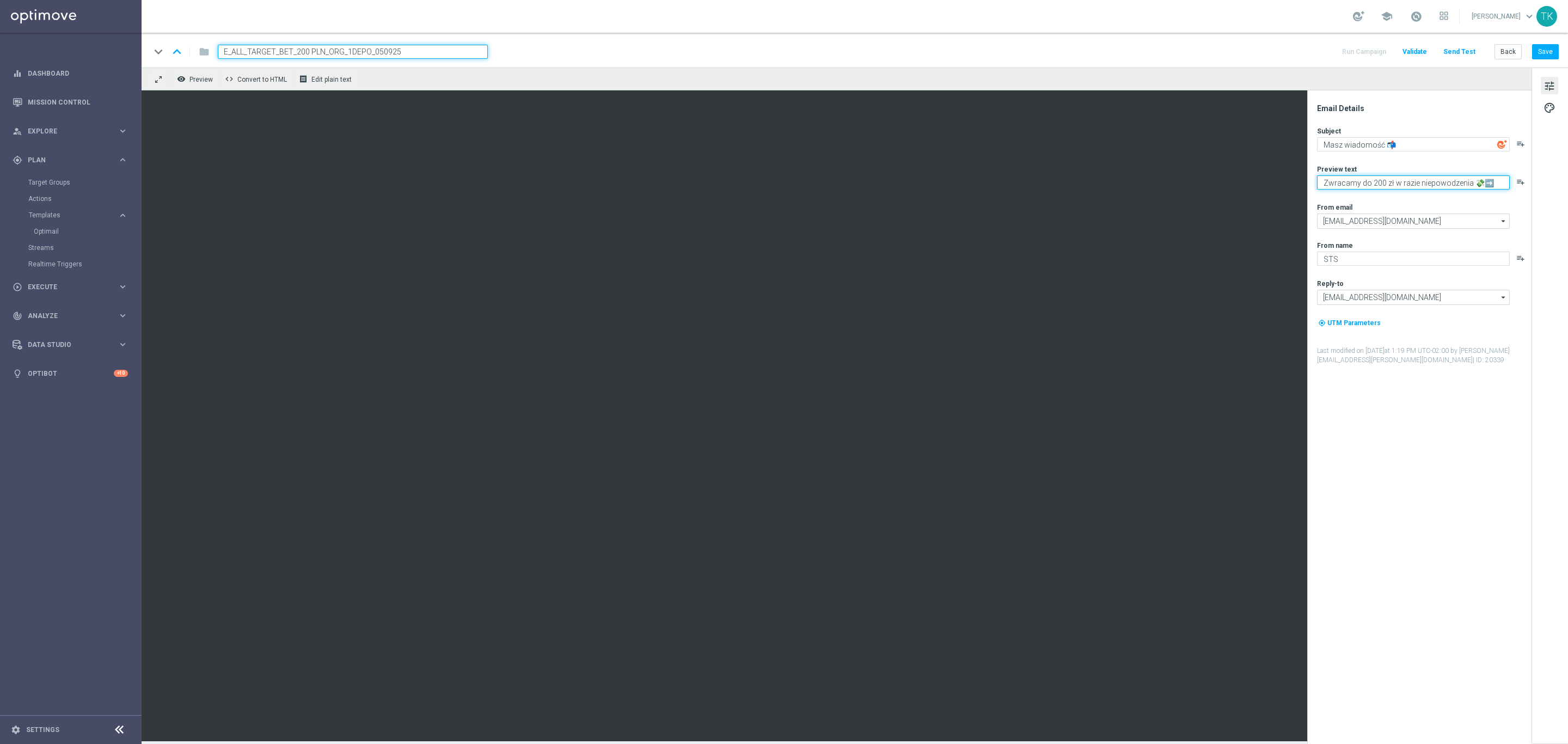
click at [1343, 179] on textarea "Zwracamy do 200 zł w razie niepowodzenia 💸➡️" at bounding box center [1414, 183] width 192 height 14
paste textarea "W niedzielę z [GEOGRAPHIC_DATA] ⚪🔴 Nawet 200 zł bonusu za kupon czeka 🤩"
type textarea "W niedzielę z [GEOGRAPHIC_DATA] ⚪🔴 Nawet 200 zł bonusu za kupon czeka 🤩"
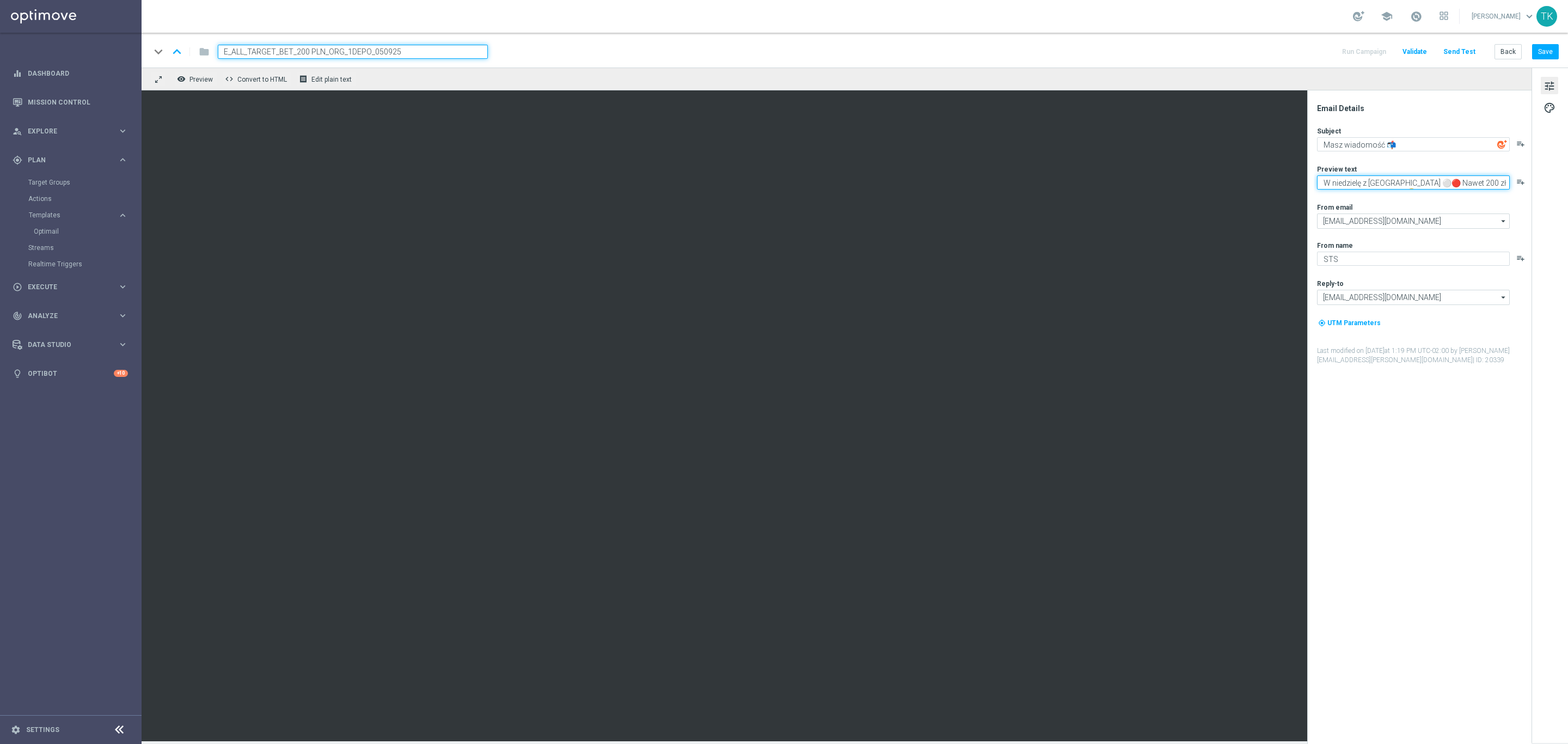
scroll to position [5, 0]
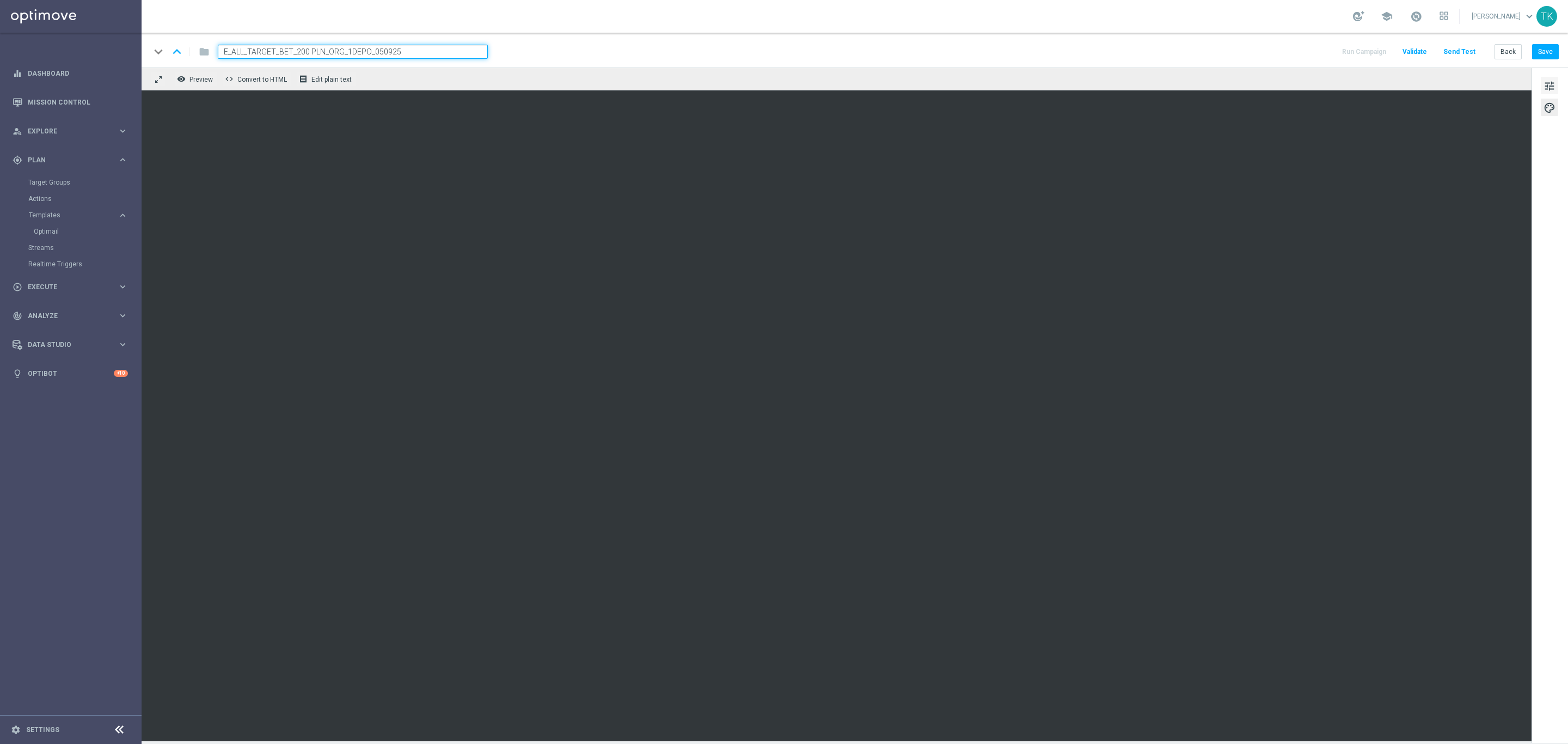
click at [1554, 83] on span "tune" at bounding box center [1550, 86] width 12 height 14
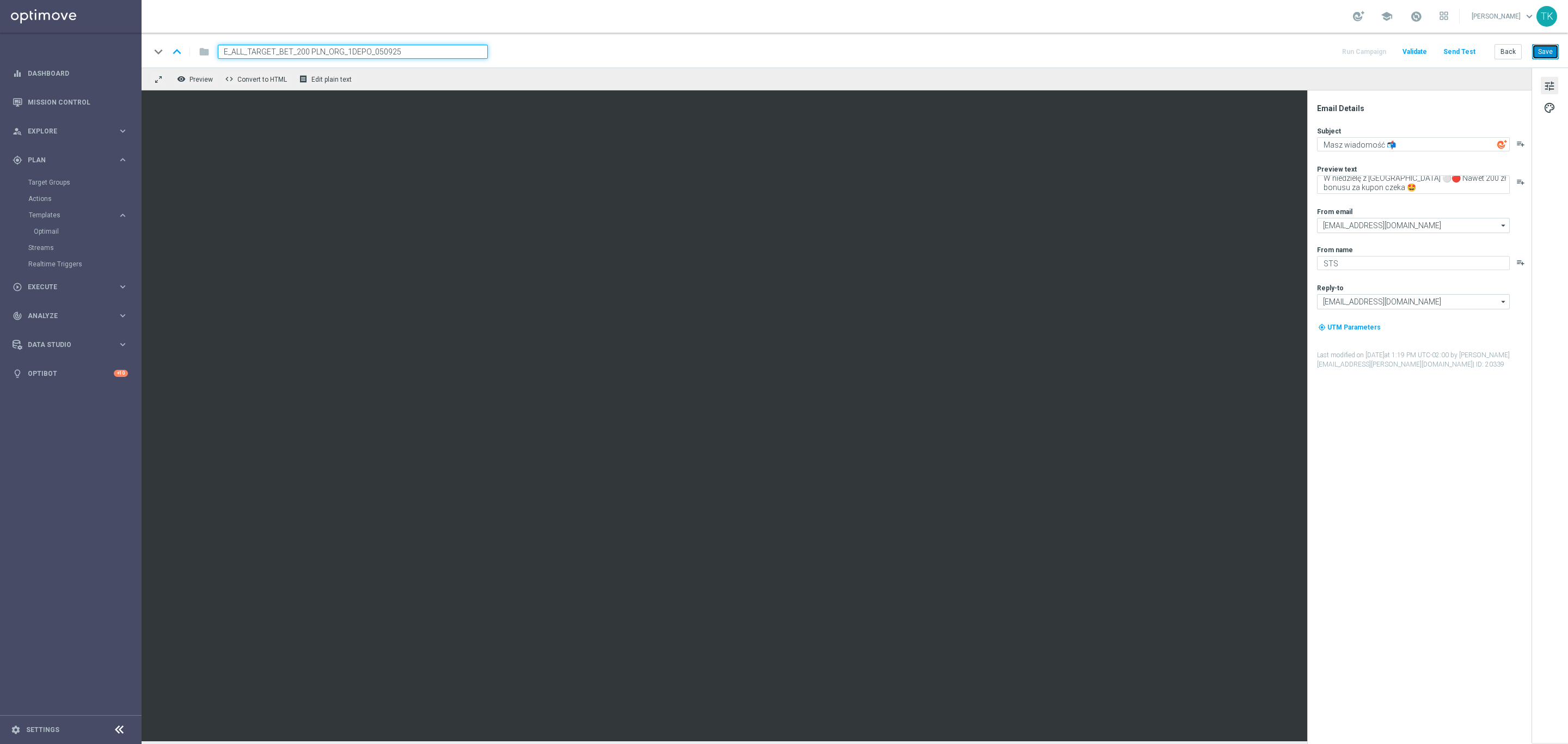
click at [1539, 60] on button "Save" at bounding box center [1546, 51] width 27 height 15
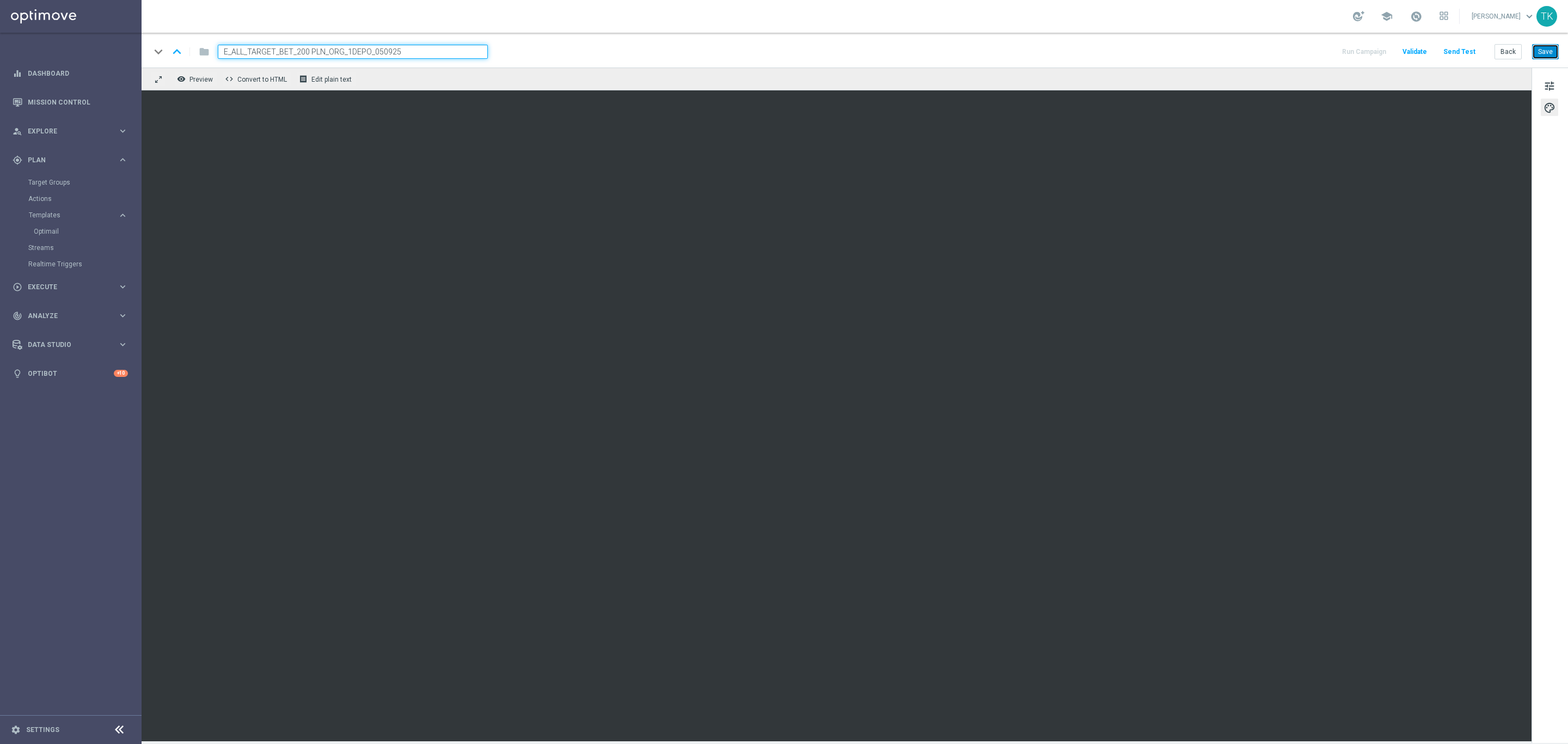
click at [1538, 54] on button "Save" at bounding box center [1546, 51] width 27 height 15
click at [1554, 51] on button "Save" at bounding box center [1546, 51] width 27 height 15
click at [1505, 49] on button "Back" at bounding box center [1508, 51] width 27 height 15
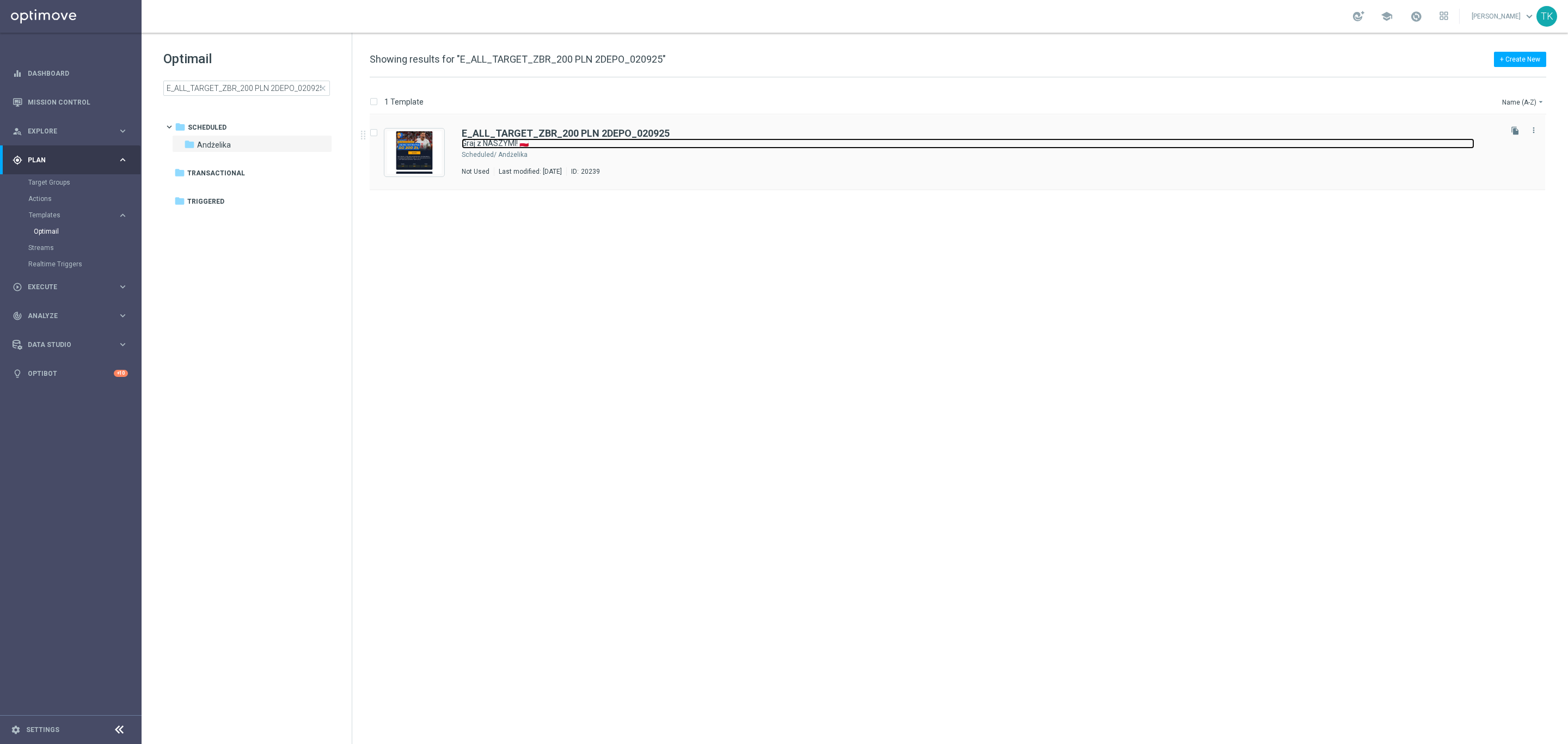
click at [721, 146] on link "Graj z NASZYMI! 🇵🇱" at bounding box center [968, 143] width 1013 height 10
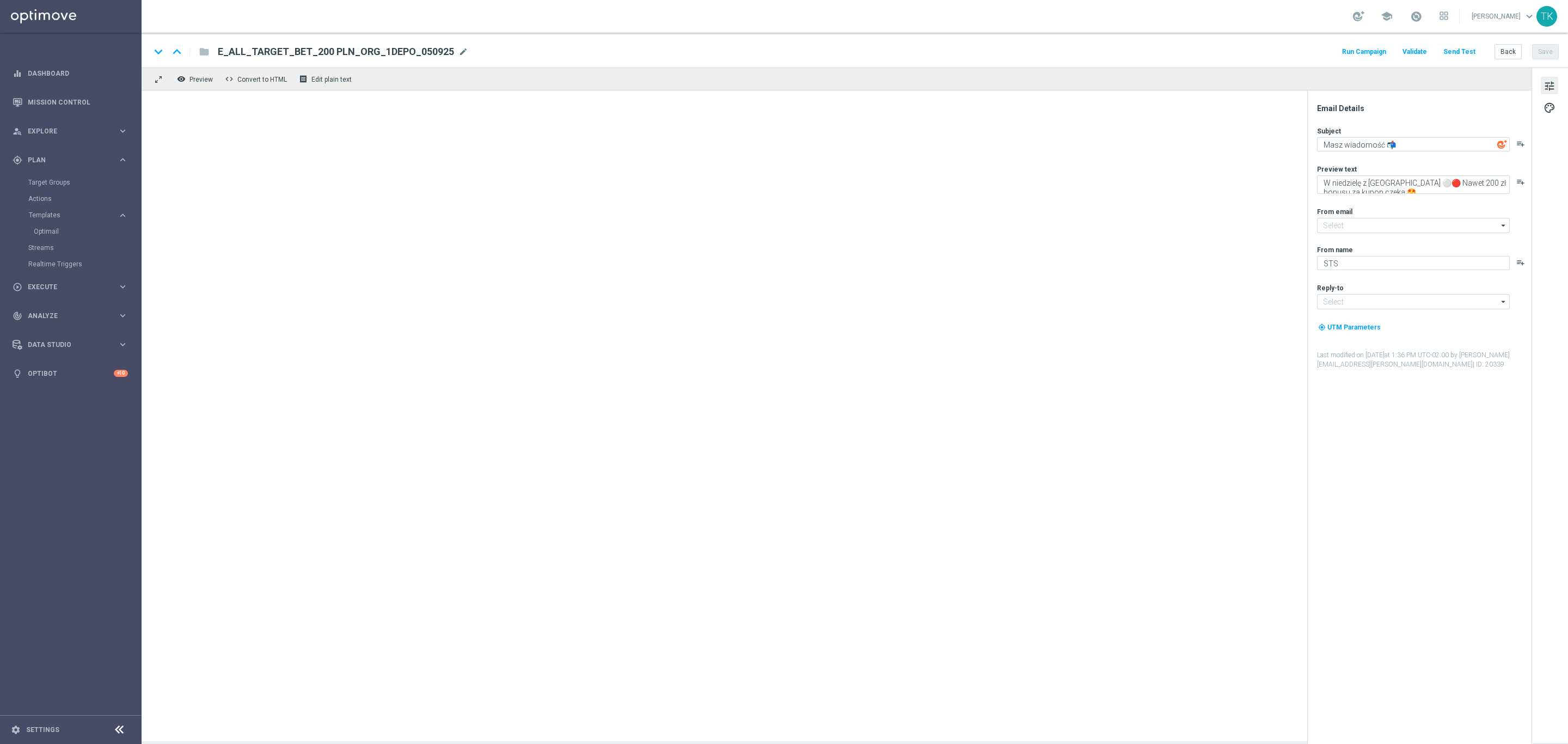
type textarea "Graj z NASZYMI! 🇵🇱"
type textarea "Zwracamy do 200 zł w razie niepowodzenia 💸➡️"
type input "[EMAIL_ADDRESS][DOMAIN_NAME]"
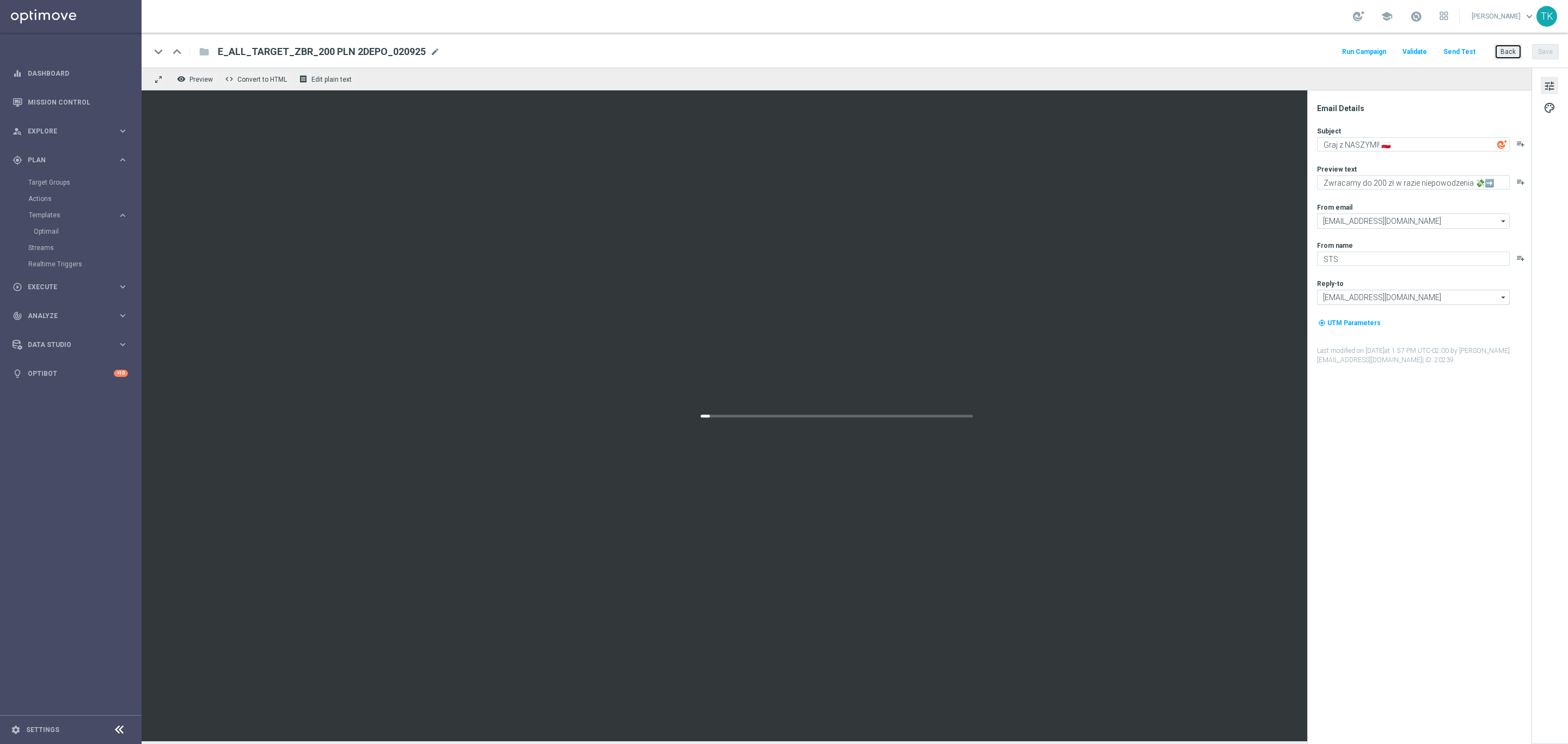
click at [1505, 54] on button "Back" at bounding box center [1508, 51] width 27 height 15
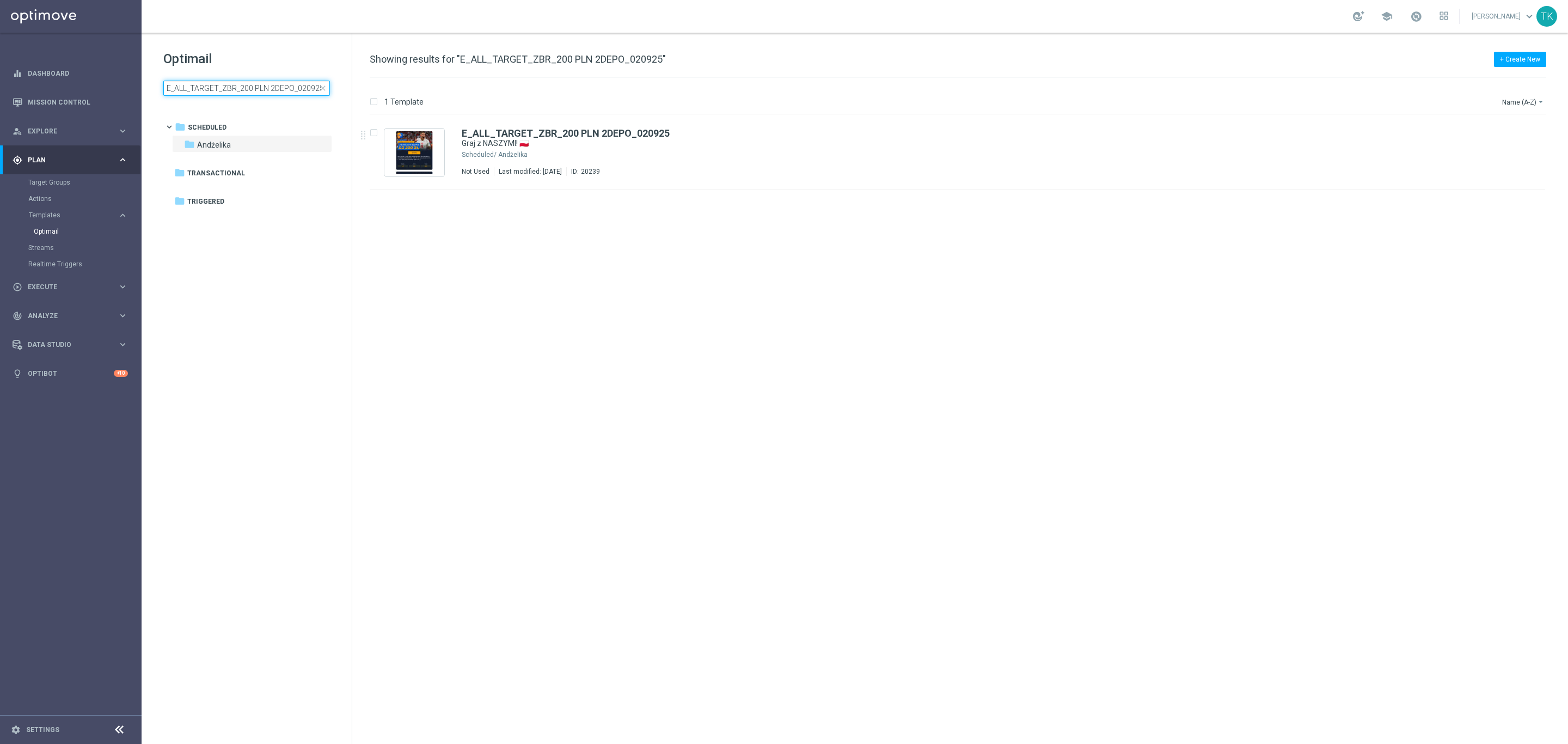
click at [237, 87] on input "E_ALL_TARGET_ZBR_200 PLN 2DEPO_020925" at bounding box center [246, 87] width 167 height 15
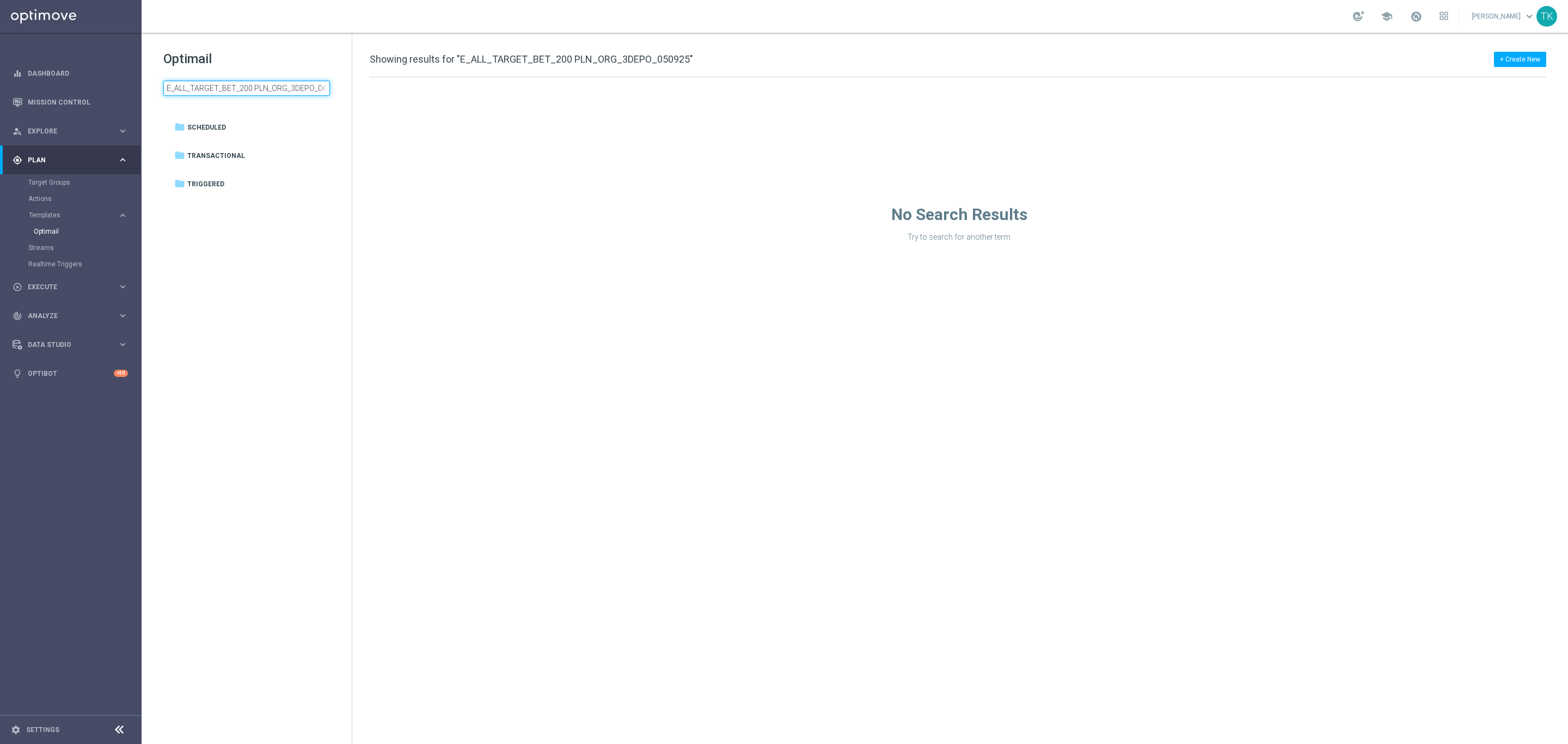
click at [227, 83] on input "E_ALL_TARGET_BET_200 PLN_ORG_3DEPO_050925" at bounding box center [246, 87] width 167 height 15
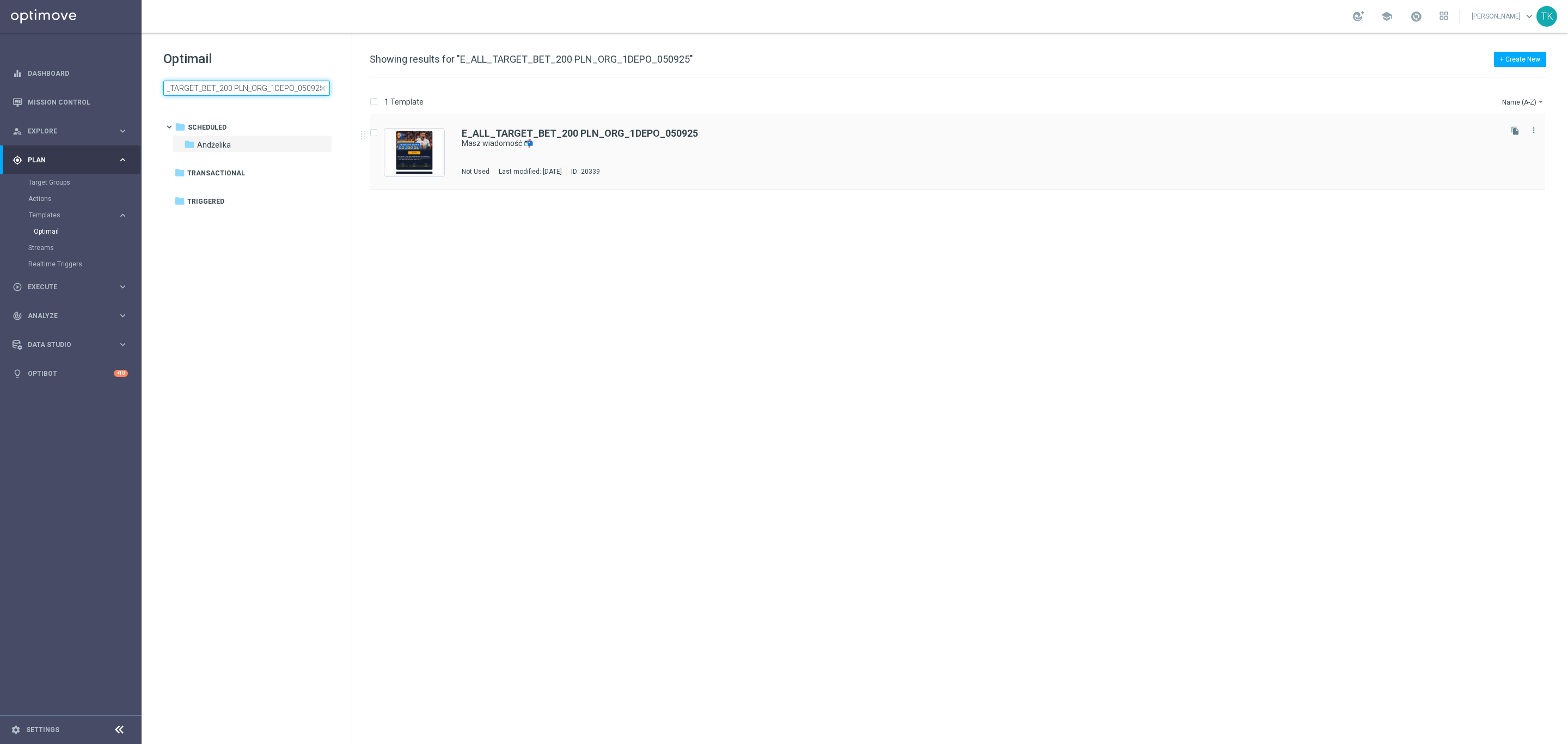
type input "E_ALL_TARGET_BET_200 PLN_ORG_1DEPO_050925"
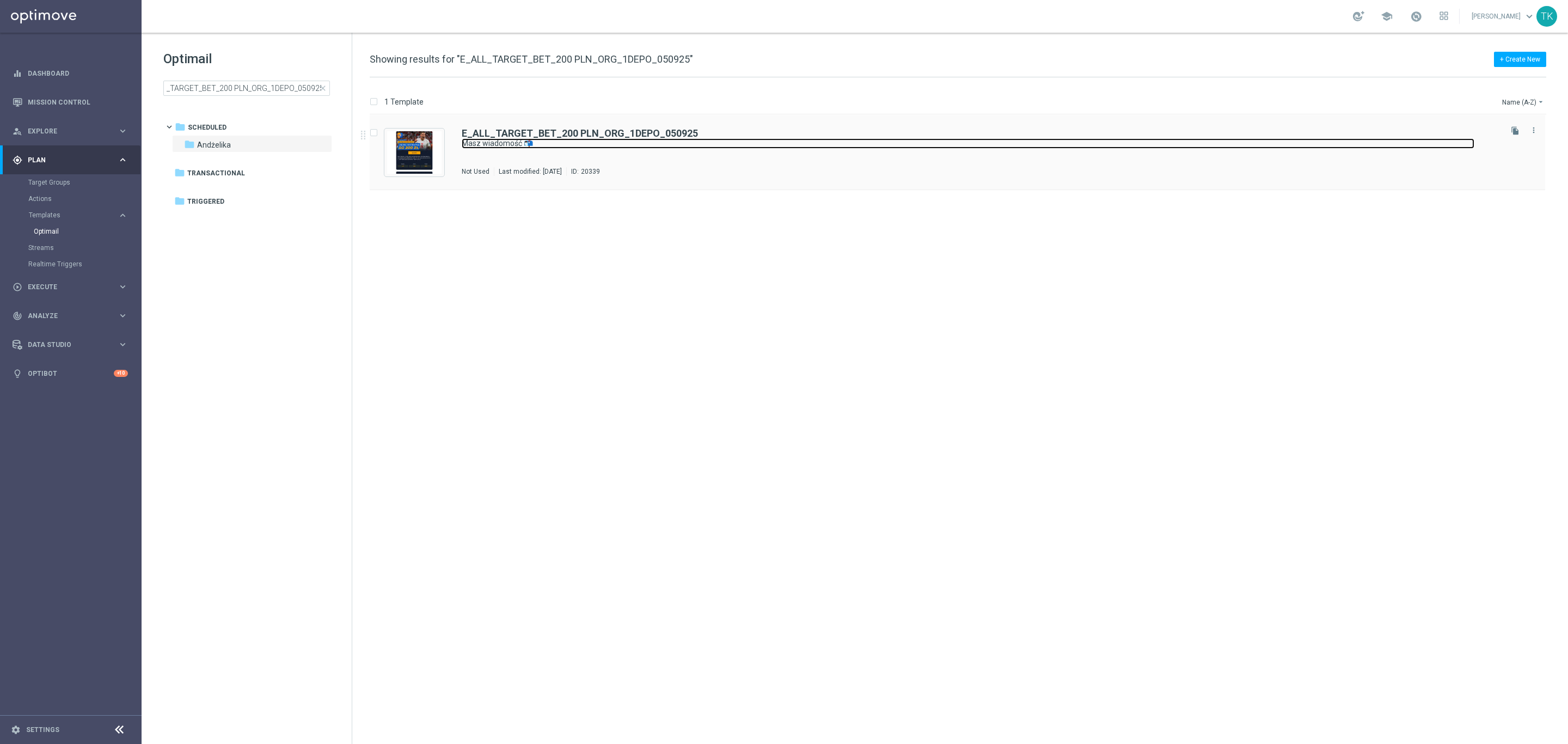
scroll to position [0, 0]
click at [789, 144] on link "Masz wiadomość 📬" at bounding box center [968, 143] width 1013 height 10
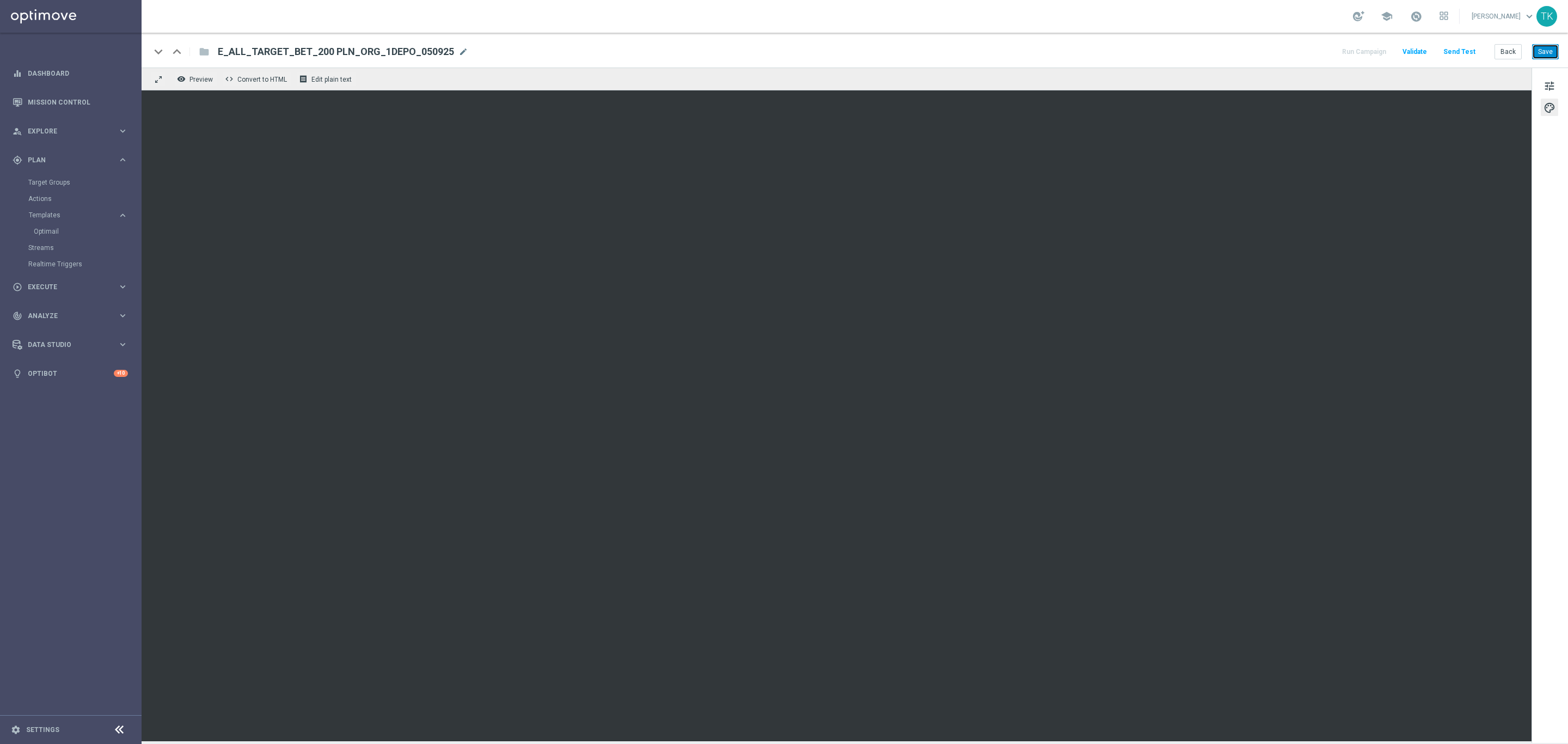
click at [1544, 48] on button "Save" at bounding box center [1546, 51] width 27 height 15
click at [1537, 57] on button "Save" at bounding box center [1546, 51] width 27 height 15
click at [1509, 49] on button "Back" at bounding box center [1508, 51] width 27 height 15
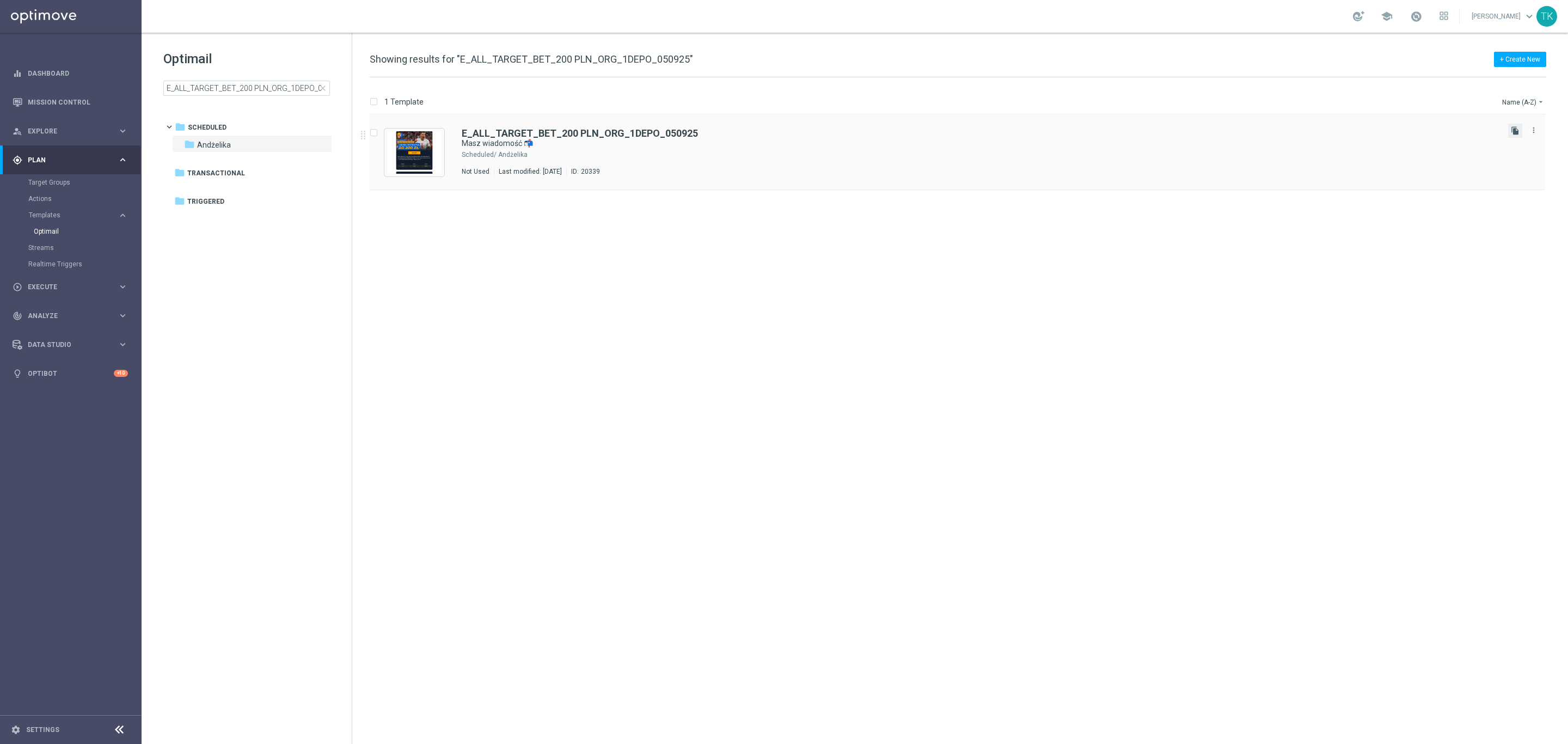
click at [1515, 131] on icon "file_copy" at bounding box center [1516, 130] width 9 height 9
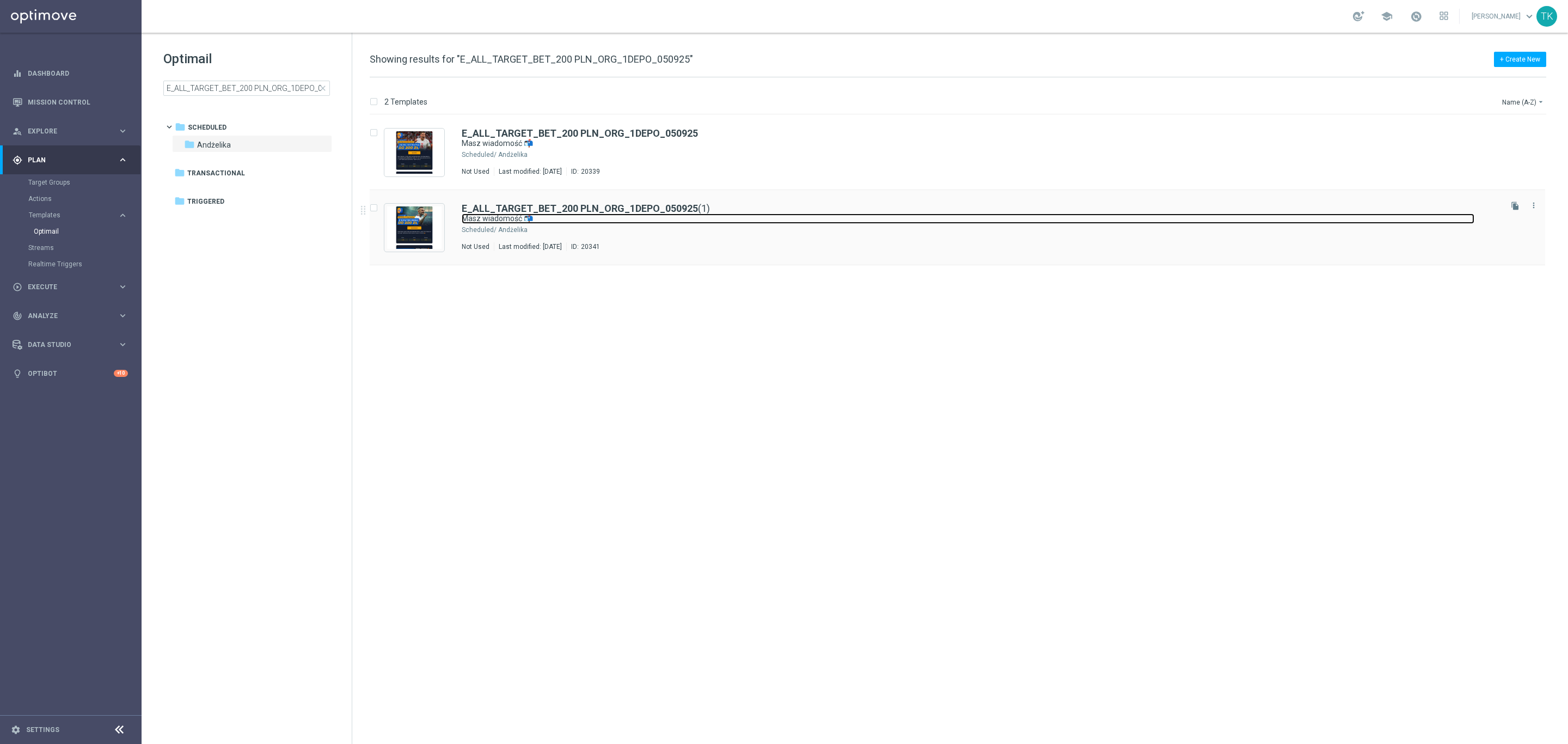
click at [713, 223] on link "Masz wiadomość 📬" at bounding box center [968, 218] width 1013 height 10
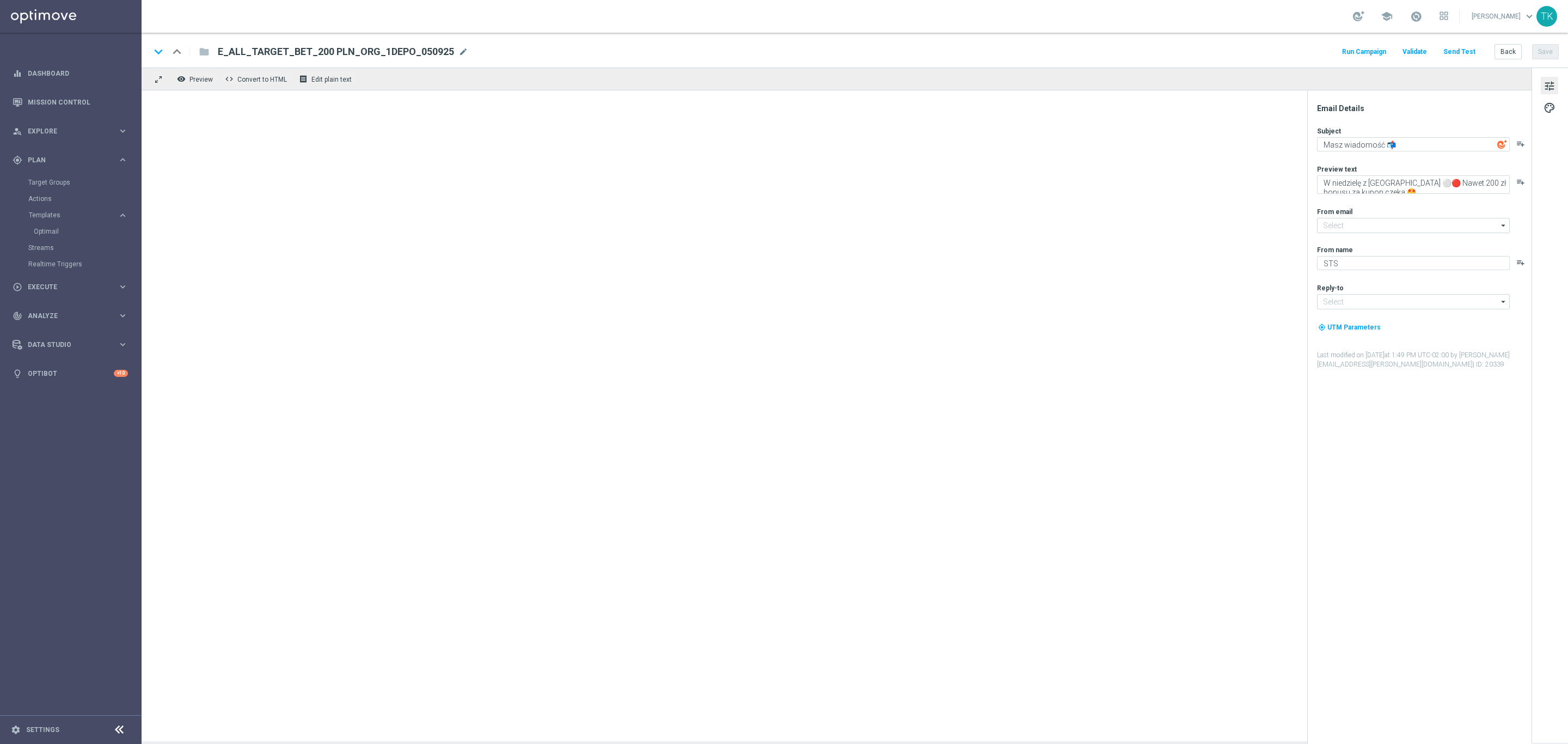
type input "E_ALL_TARGET_BET_200 PLN_ORG_1DEPO_050925(1)"
type input "[EMAIL_ADDRESS][DOMAIN_NAME]"
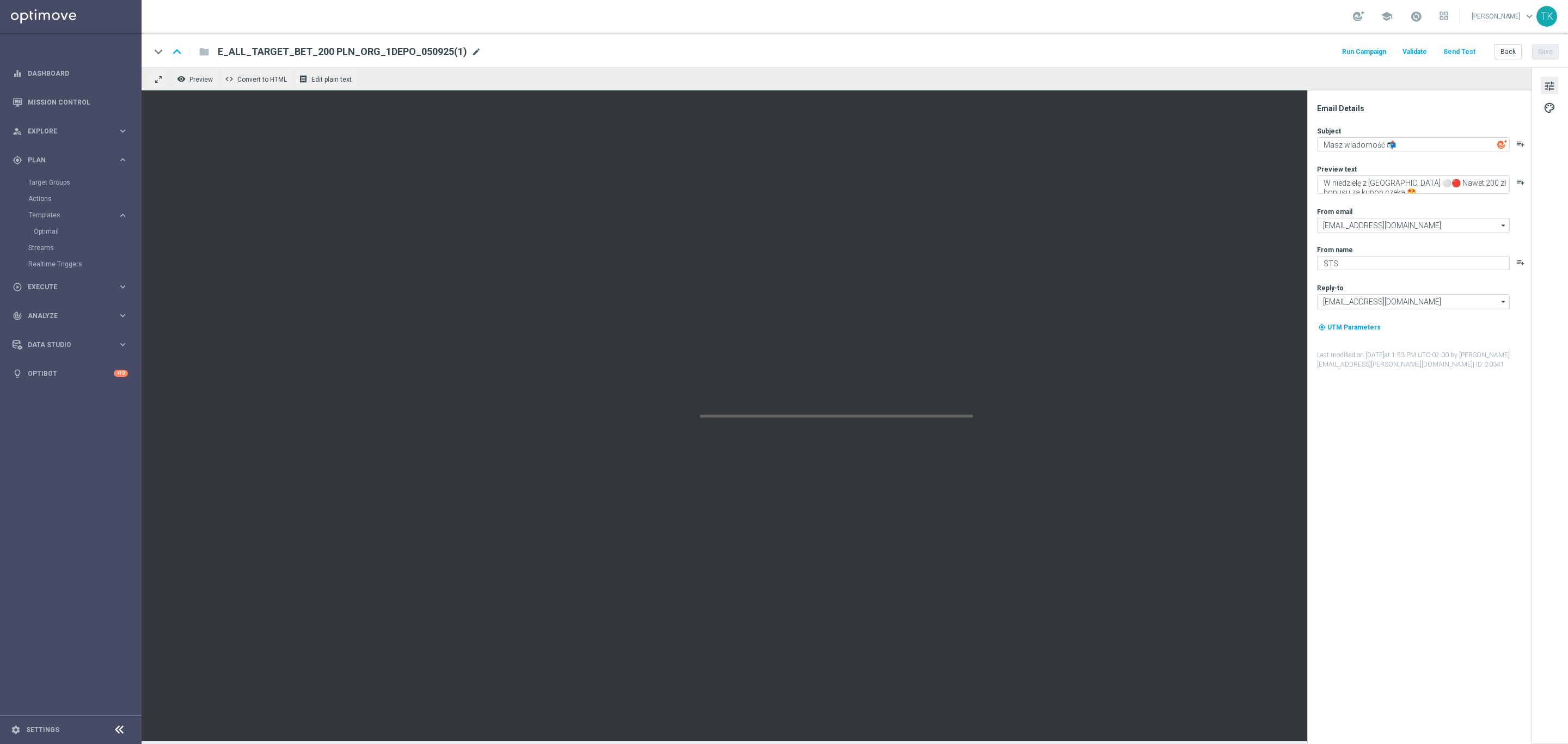
click at [472, 54] on span "mode_edit" at bounding box center [476, 52] width 10 height 10
click at [371, 54] on input "E_ALL_TARGET_BET_200 PLN_ORG_1DEPO_050925(1)" at bounding box center [353, 52] width 270 height 14
paste input "2DEPO_050925"
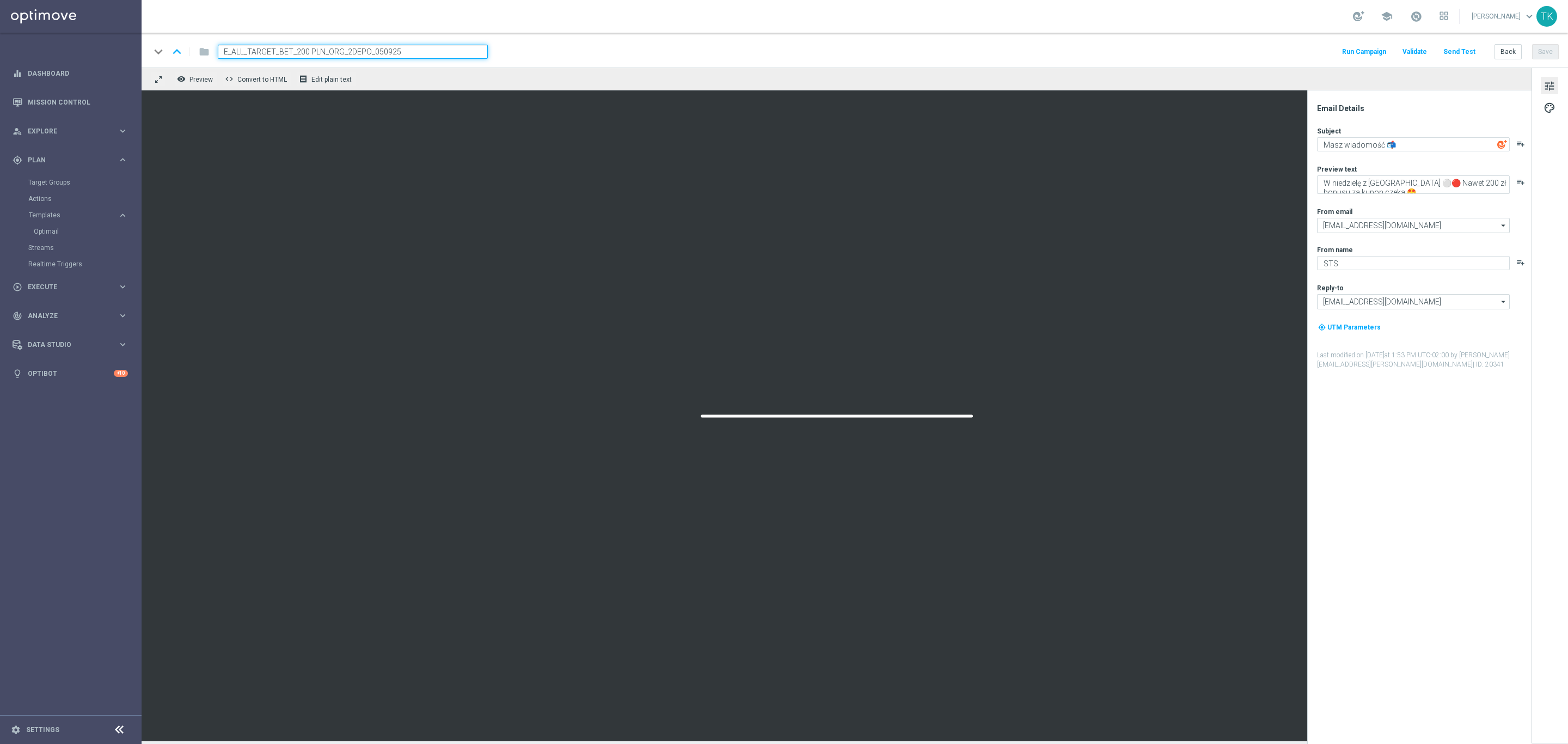
type input "E_ALL_TARGET_BET_200 PLN_ORG_2DEPO_050925"
click at [553, 54] on div "keyboard_arrow_down keyboard_arrow_up folder E_ALL_TARGET_BET_200 PLN_ORG_2DEPO…" at bounding box center [855, 52] width 1409 height 14
click at [1546, 51] on button "Save" at bounding box center [1546, 51] width 27 height 15
click at [1509, 49] on button "Back" at bounding box center [1508, 51] width 27 height 15
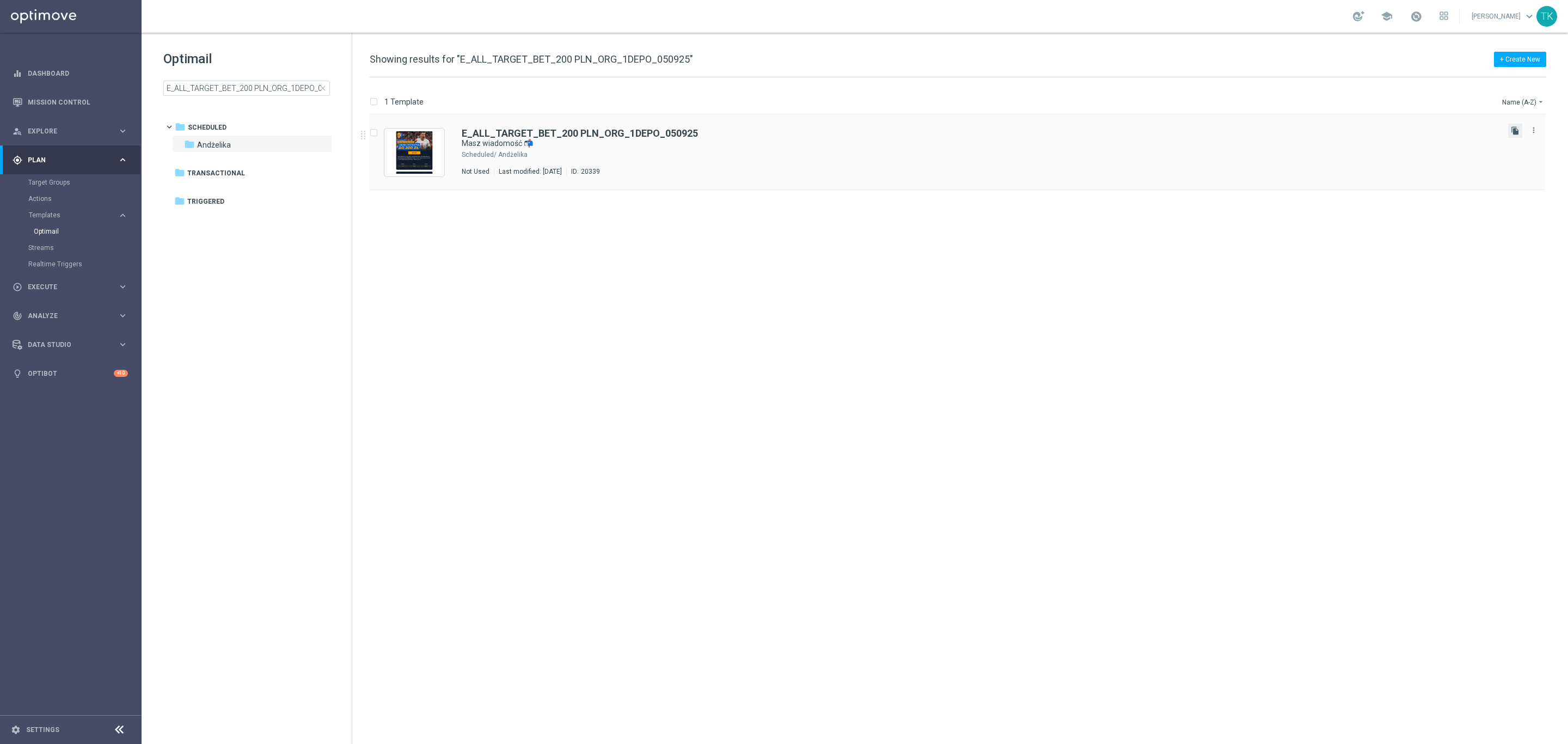
click at [1513, 130] on icon "file_copy" at bounding box center [1516, 130] width 9 height 9
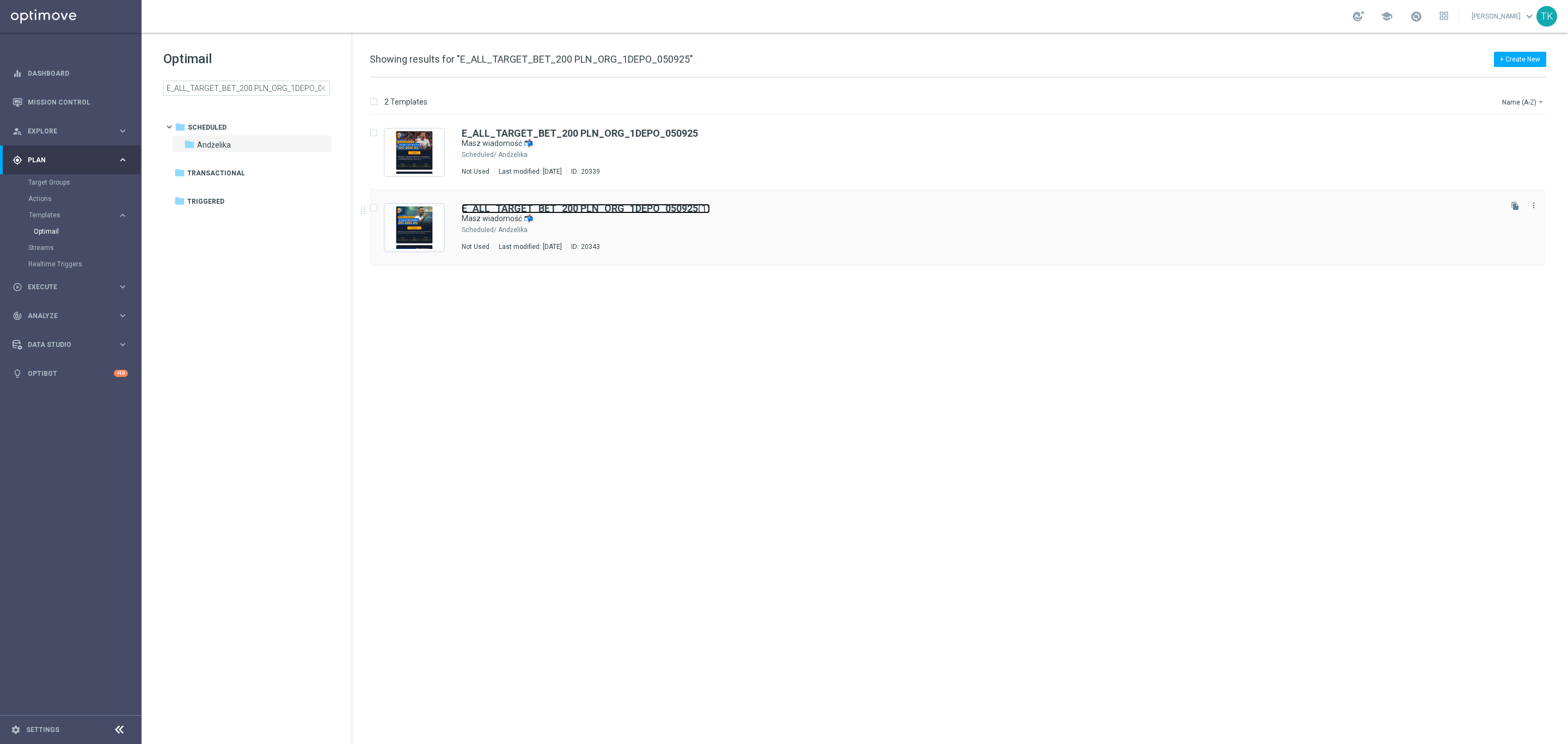
click at [590, 208] on b "E_ALL_TARGET_BET_200 PLN_ORG_1DEPO_050925" at bounding box center [580, 208] width 236 height 11
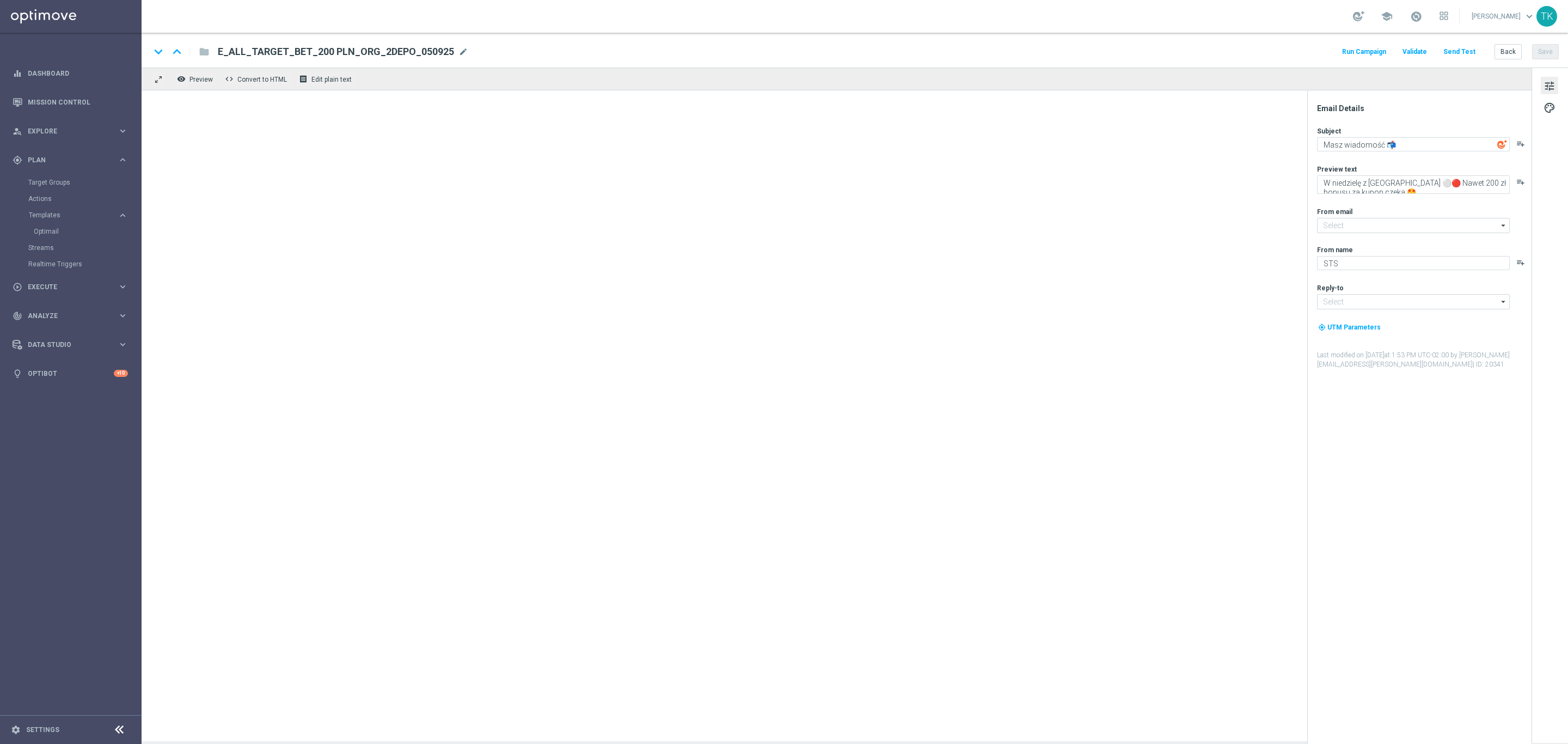
type input "[EMAIL_ADDRESS][DOMAIN_NAME]"
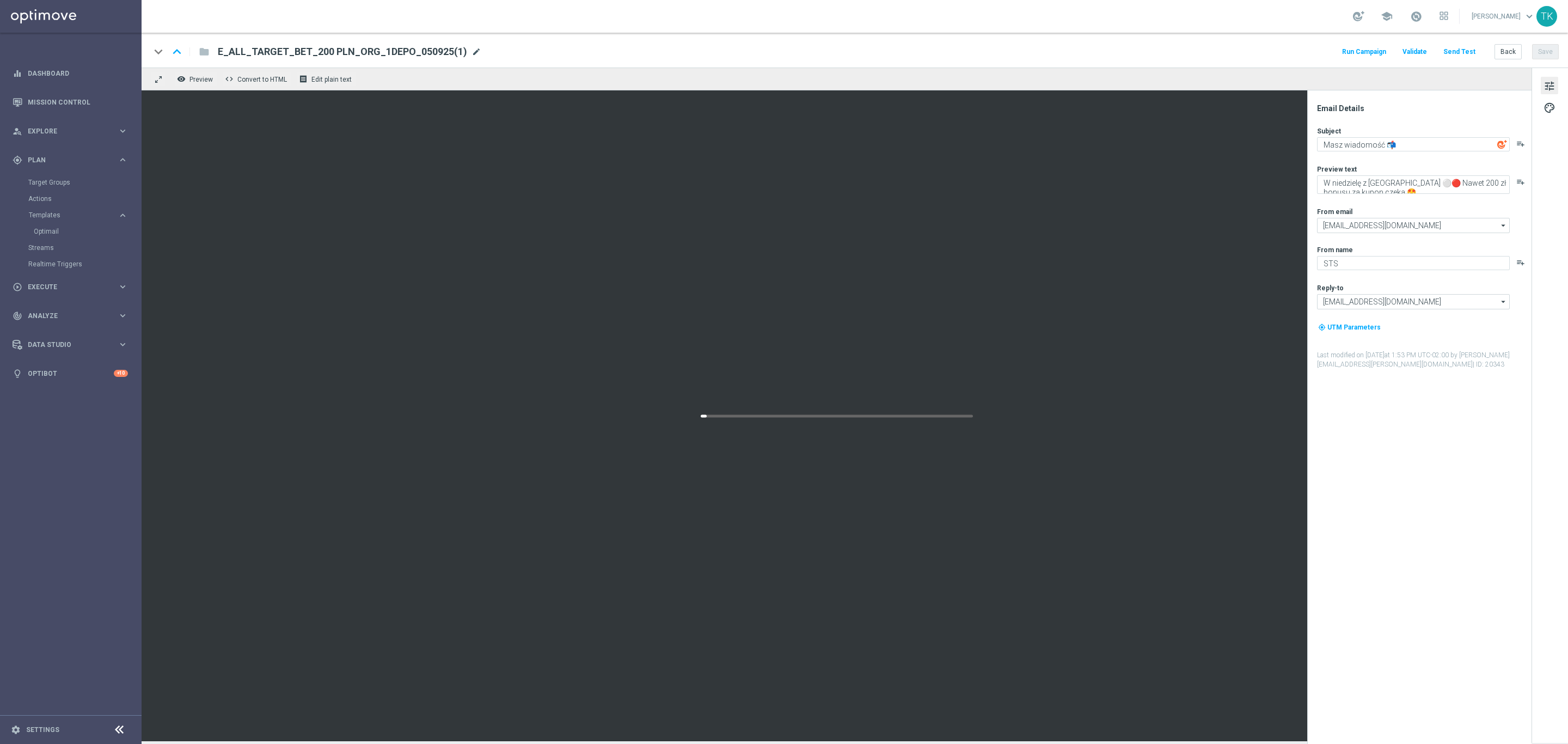
click at [472, 54] on span "mode_edit" at bounding box center [476, 52] width 10 height 10
click at [355, 51] on input "E_ALL_TARGET_BET_200 PLN_ORG_1DEPO_050925(1)" at bounding box center [353, 52] width 270 height 14
paste input "3DEPO_050925"
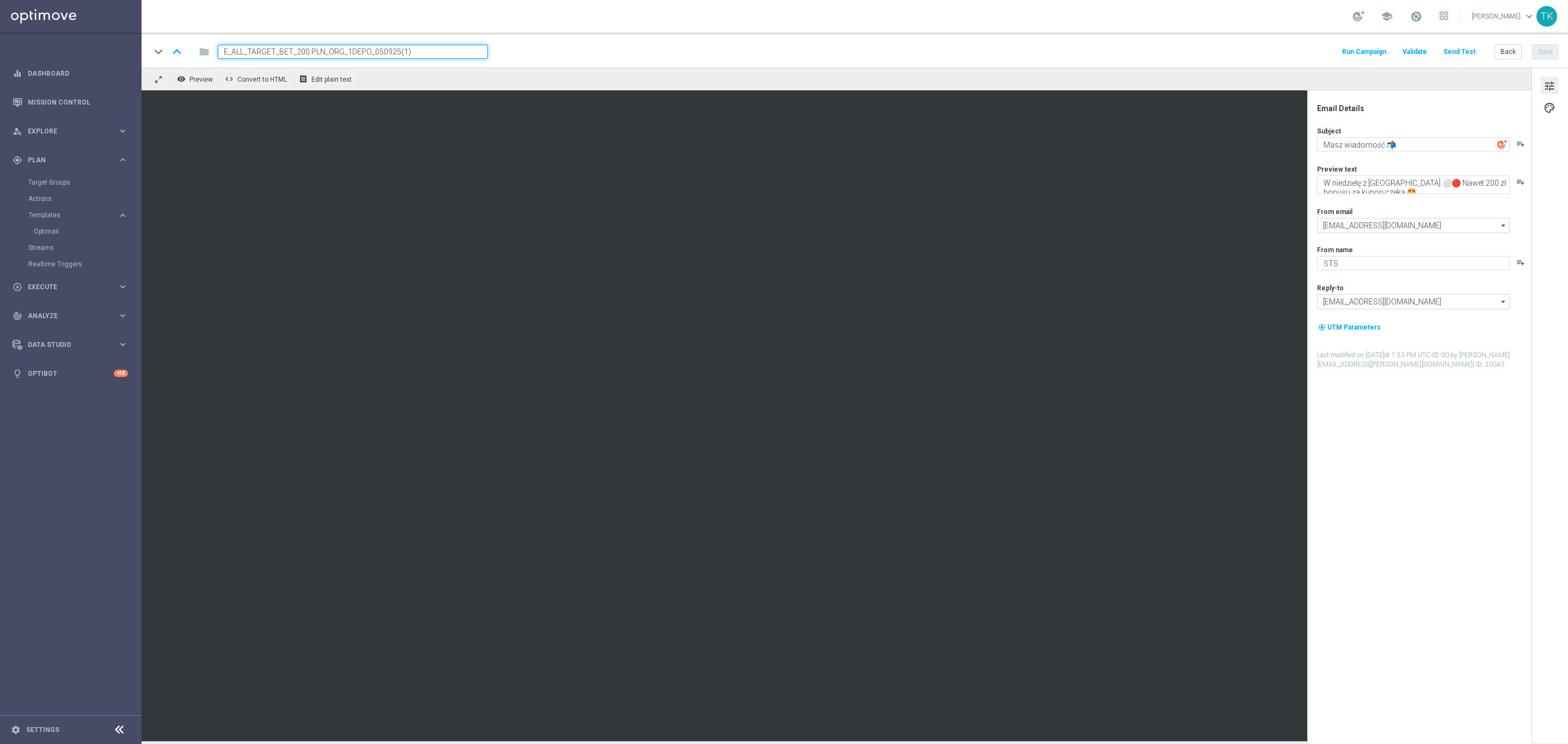
type input "E_ALL_TARGET_BET_200 PLN_ORG_3DEPO_050925"
click at [592, 61] on div "keyboard_arrow_down keyboard_arrow_up folder E_ALL_TARGET_BET_200 PLN_ORG_3DEPO…" at bounding box center [855, 50] width 1426 height 35
click at [1553, 110] on span "palette" at bounding box center [1550, 108] width 12 height 14
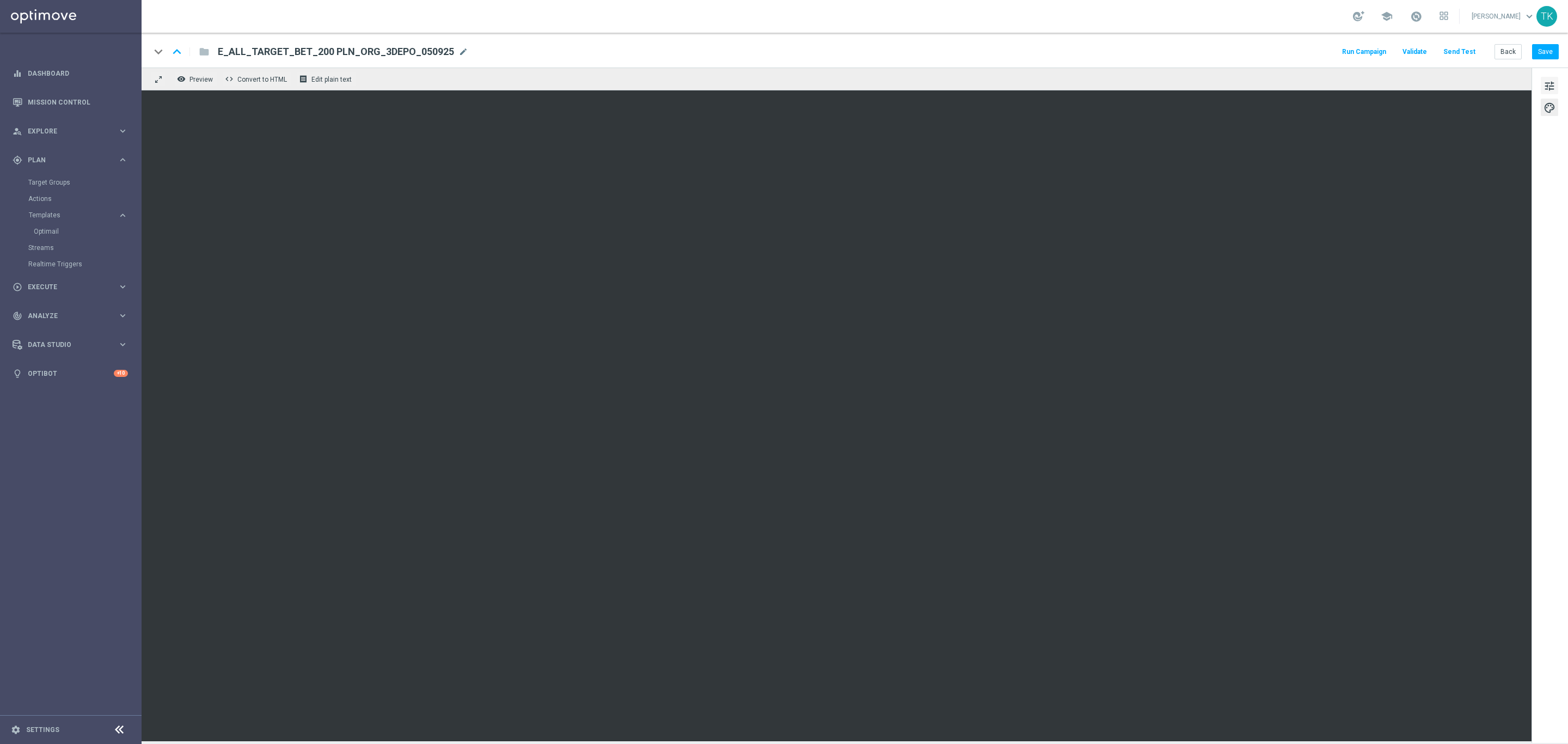
click at [1549, 91] on span "tune" at bounding box center [1550, 86] width 12 height 14
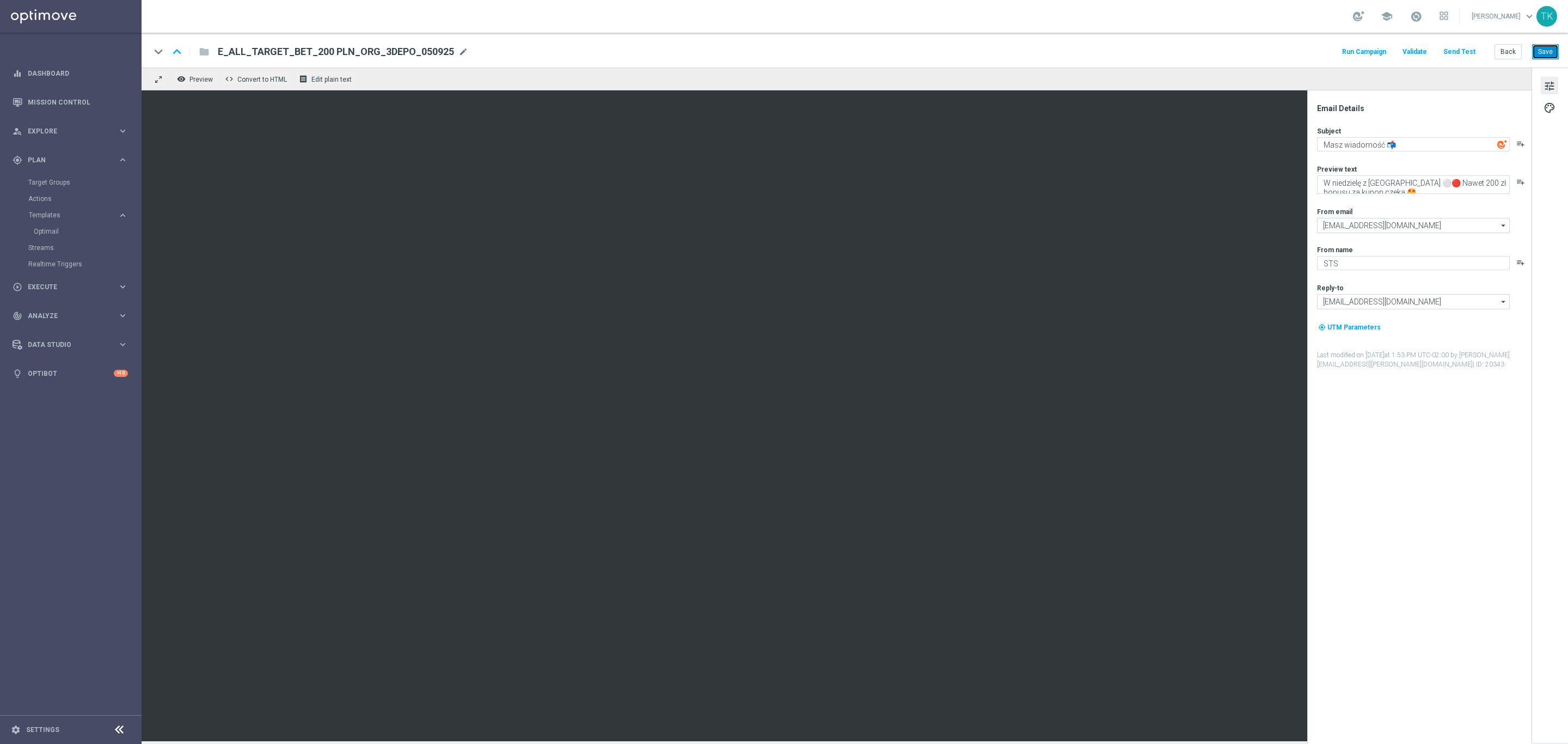
click at [1546, 54] on button "Save" at bounding box center [1546, 51] width 27 height 15
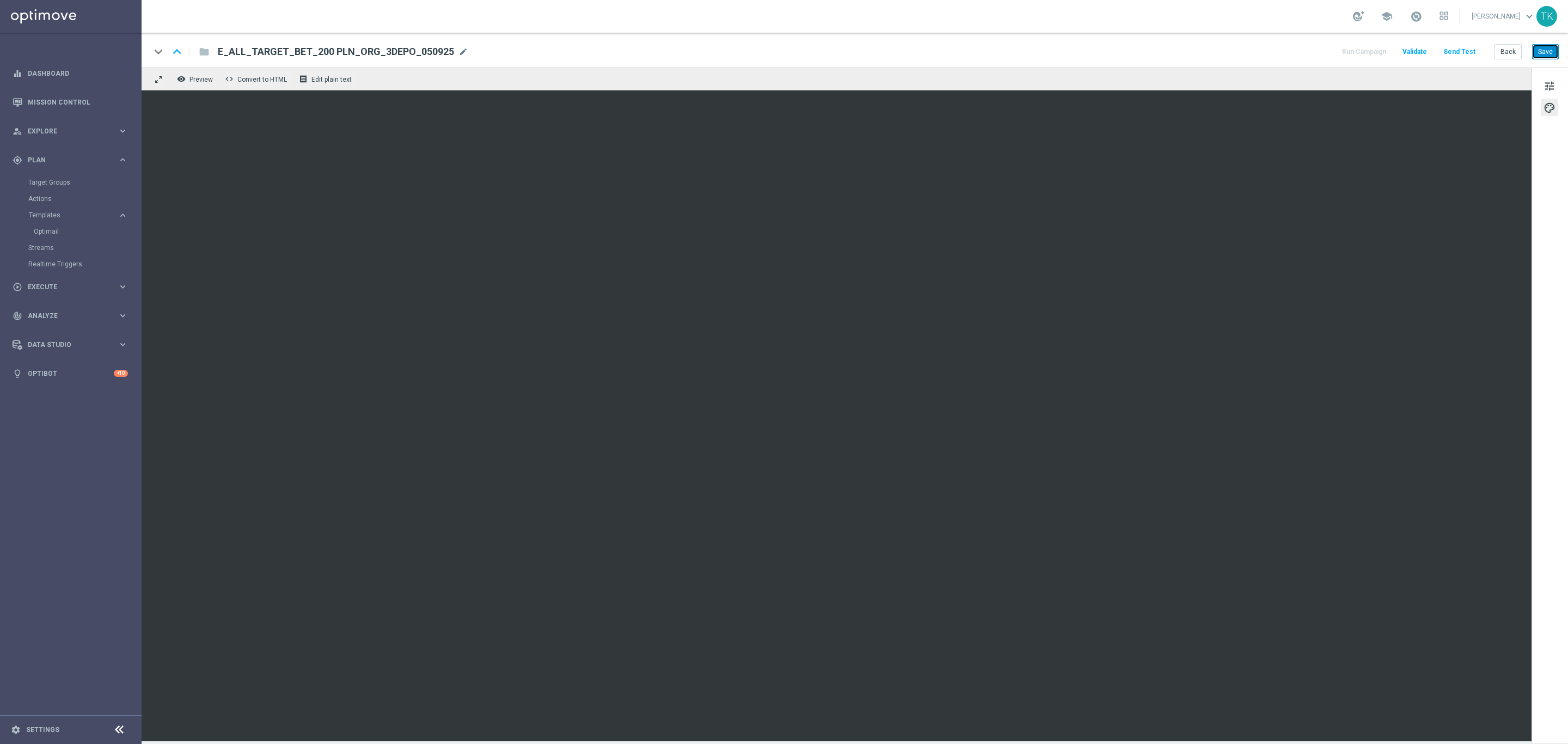
click at [1549, 52] on button "Save" at bounding box center [1546, 51] width 27 height 15
click at [1504, 52] on button "Back" at bounding box center [1508, 51] width 27 height 15
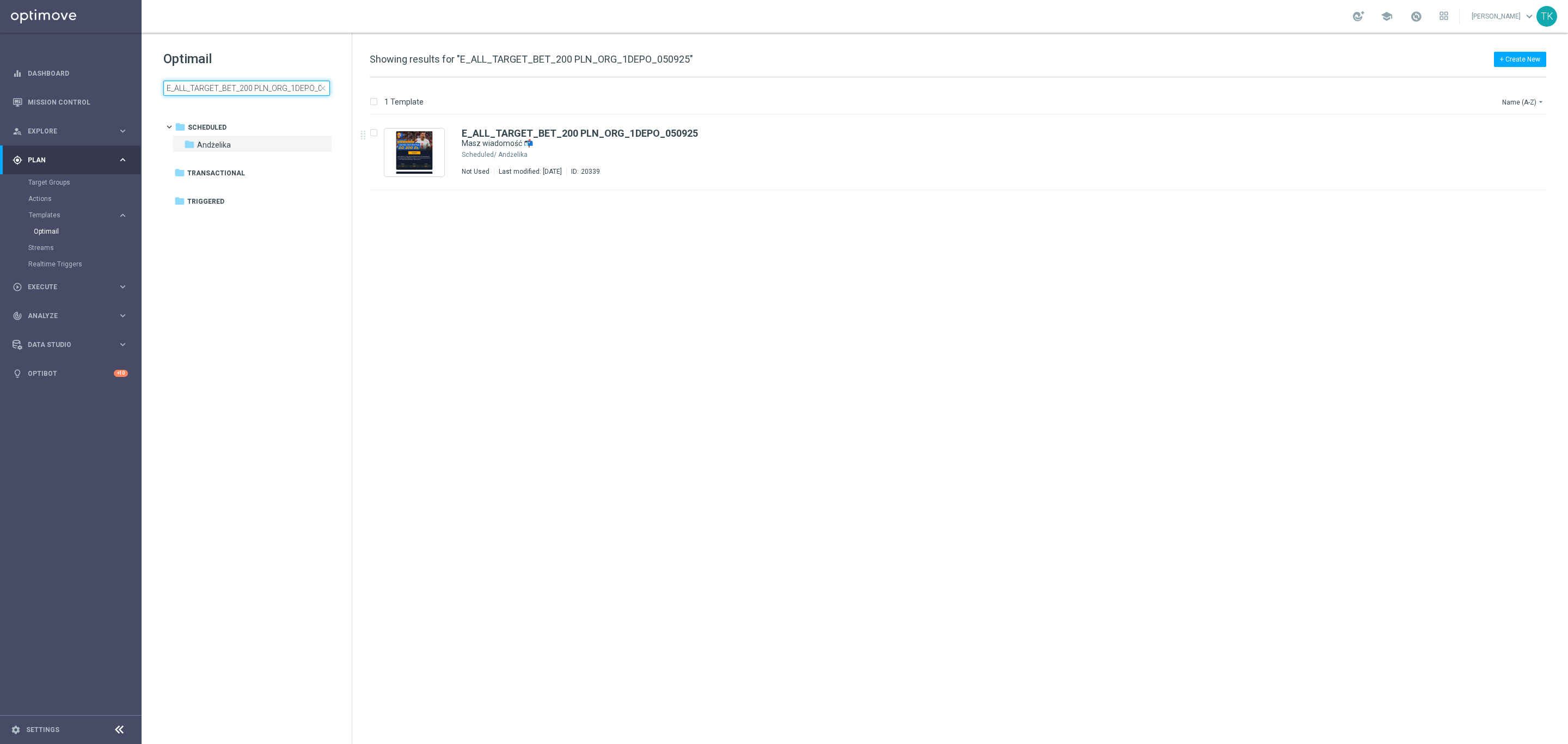
click at [232, 86] on input "E_ALL_TARGET_BET_200 PLN_ORG_1DEPO_050925" at bounding box center [246, 87] width 167 height 15
click at [688, 160] on div "E_ALL_TARGET_BET_200 PLN_ORG_1DEPO_050925 Masz wiadomość 📬 Scheduled/ Andżelika…" at bounding box center [980, 153] width 1038 height 48
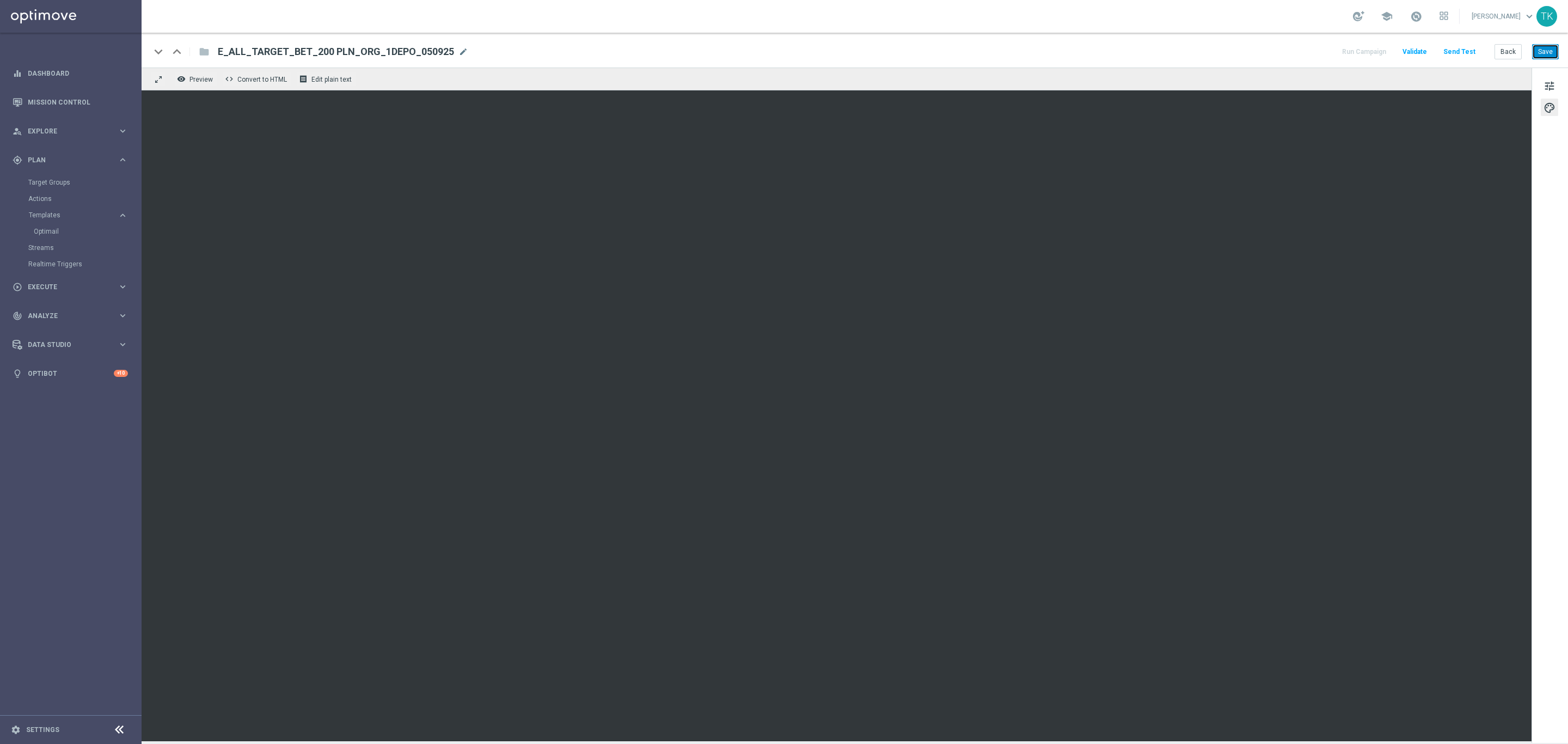
click at [1536, 52] on button "Save" at bounding box center [1546, 51] width 27 height 15
click at [1512, 46] on button "Back" at bounding box center [1508, 51] width 27 height 15
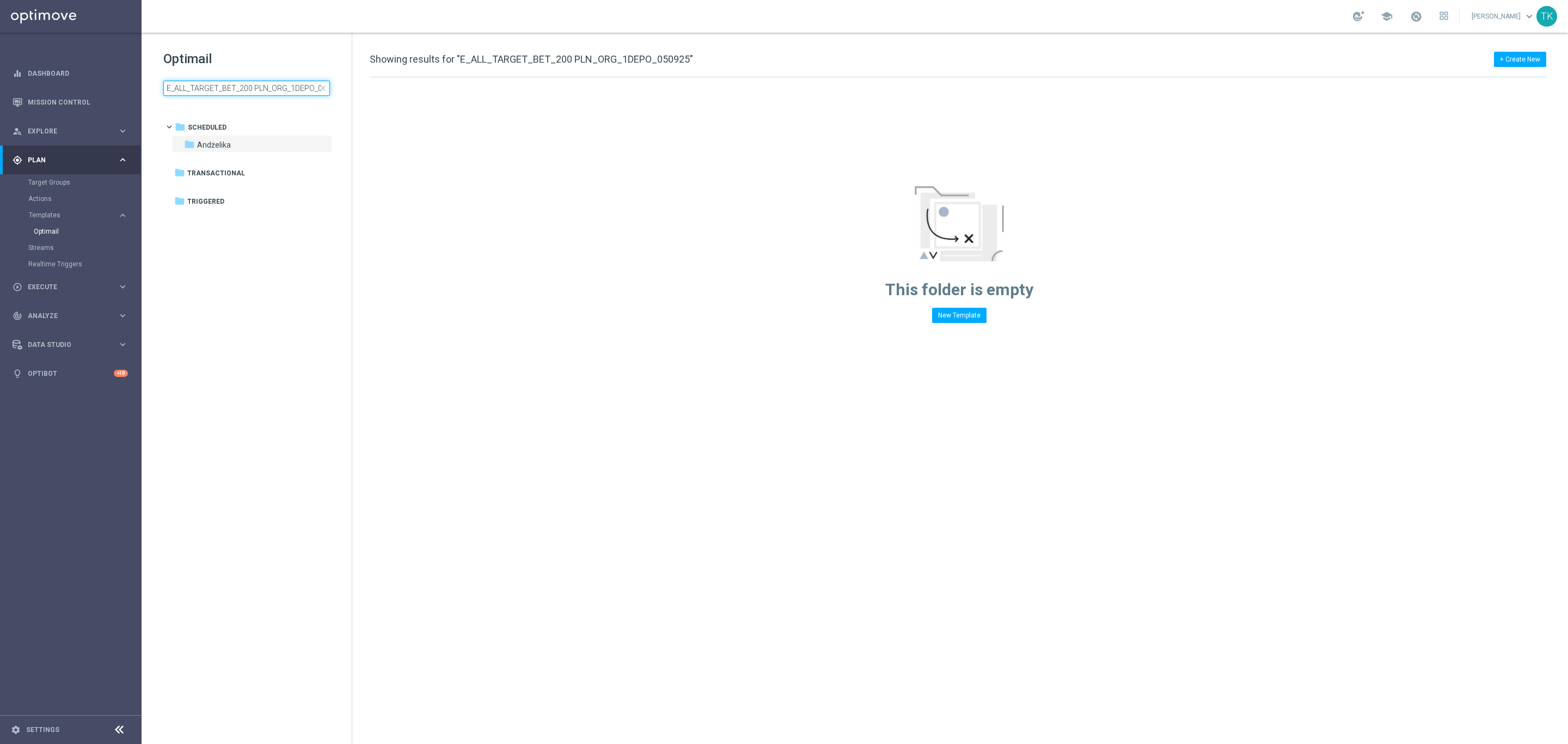
click at [237, 89] on input "E_ALL_TARGET_BET_200 PLN_ORG_1DEPO_050925" at bounding box center [246, 87] width 167 height 15
type input "E_ALL_TARGET_BET_200 PLN_ORG_2DEPO_050925"
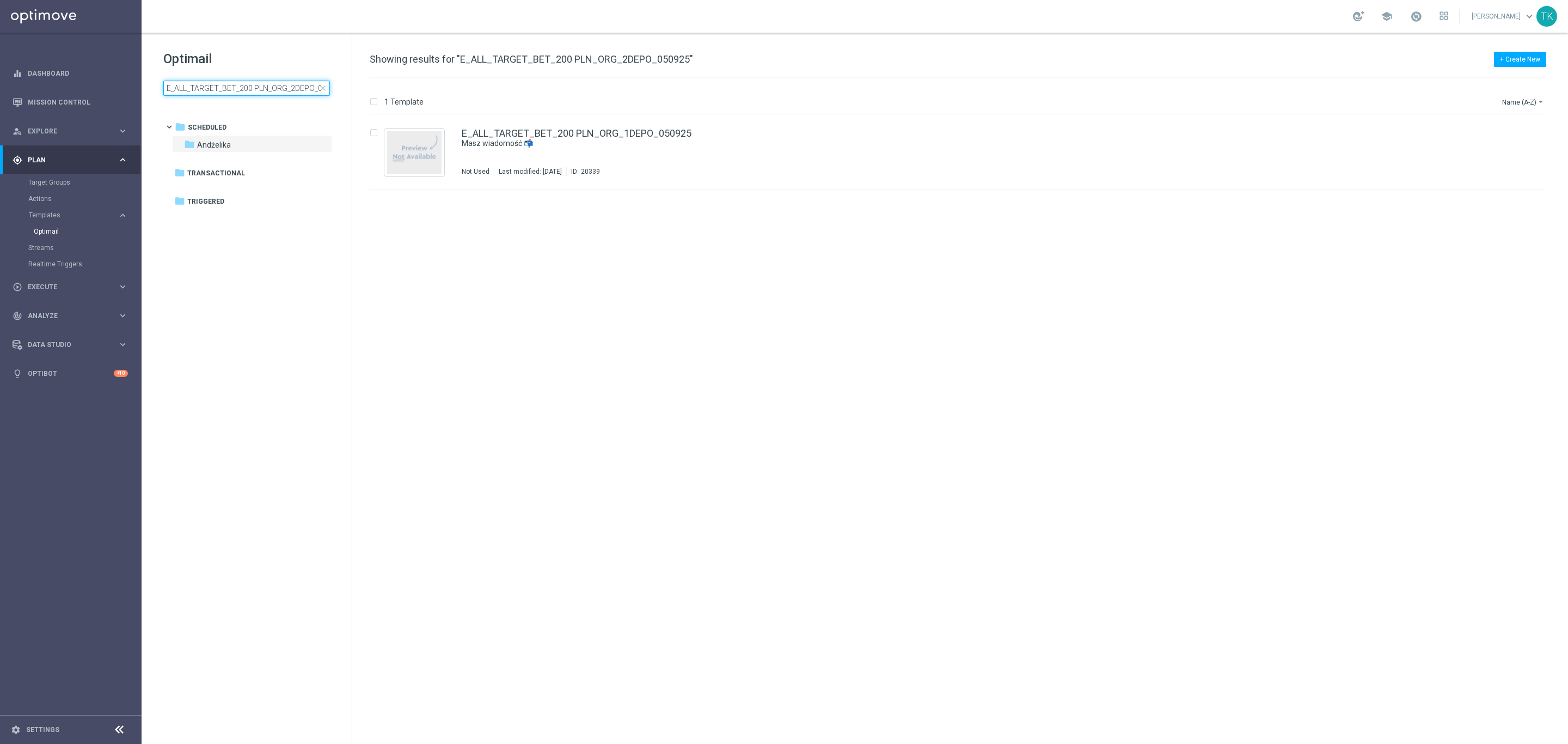
scroll to position [0, 20]
click at [734, 157] on div "Andżelika" at bounding box center [999, 154] width 1001 height 9
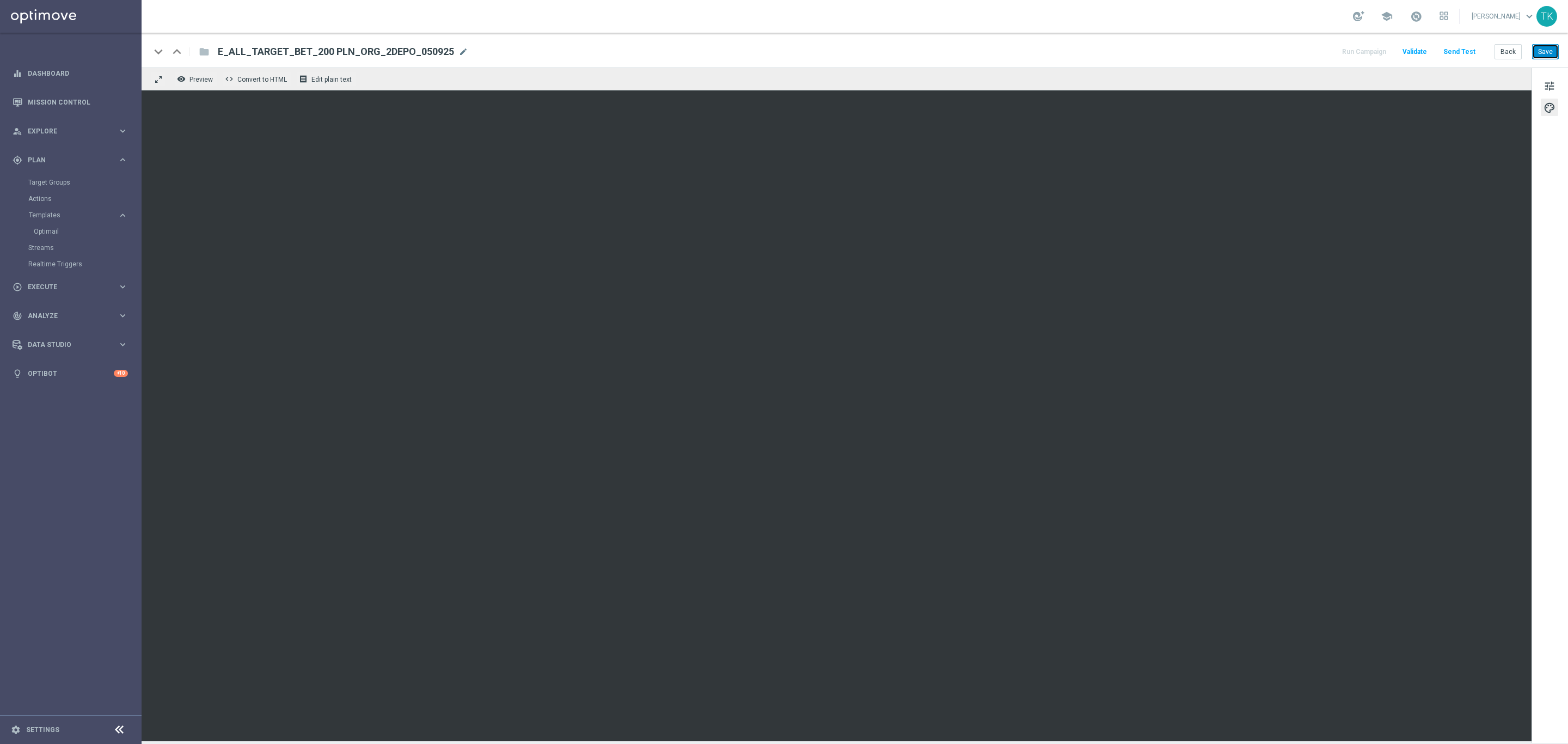
click at [1547, 54] on button "Save" at bounding box center [1546, 51] width 27 height 15
click at [1507, 52] on button "Back" at bounding box center [1508, 51] width 27 height 15
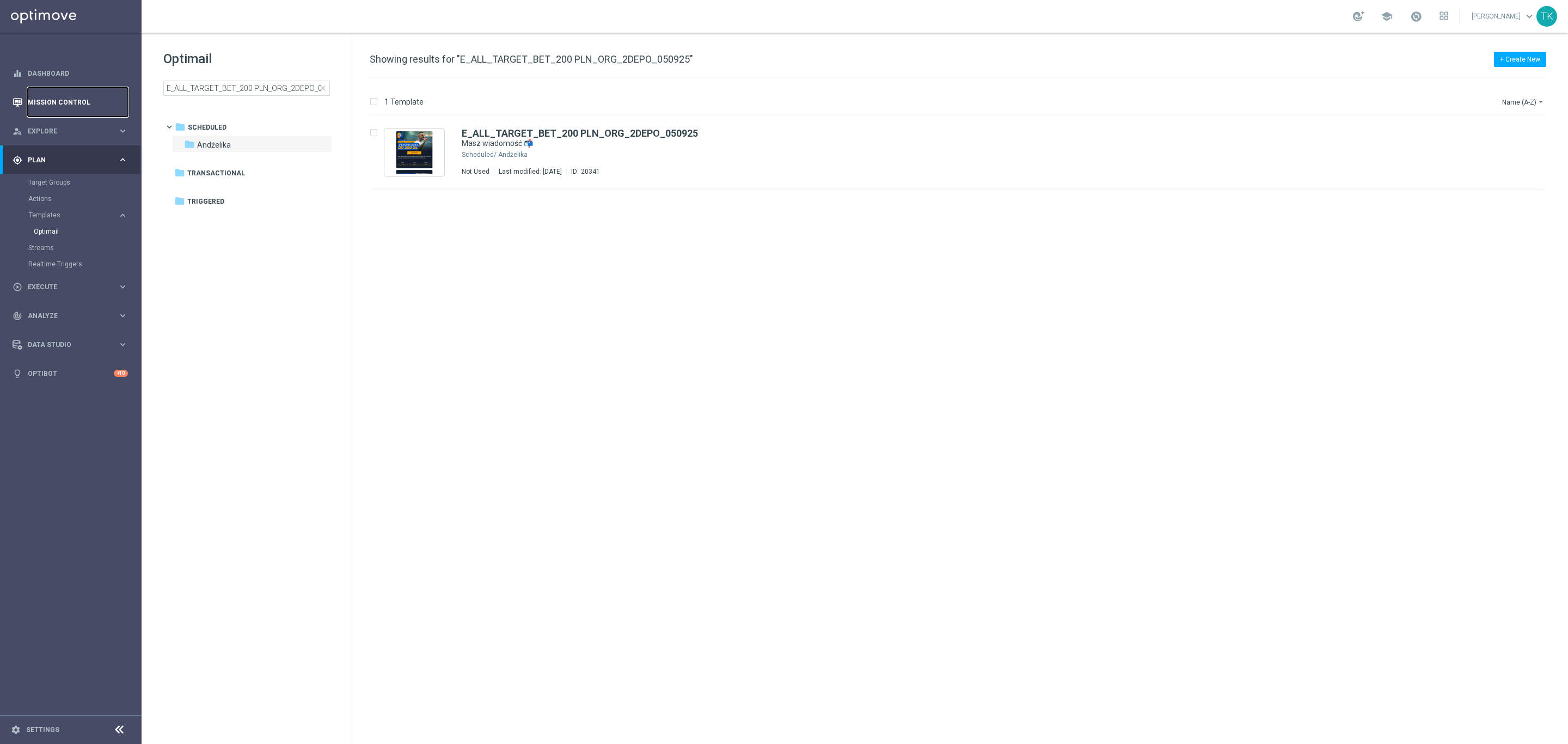
click at [79, 95] on link "Mission Control" at bounding box center [78, 102] width 100 height 29
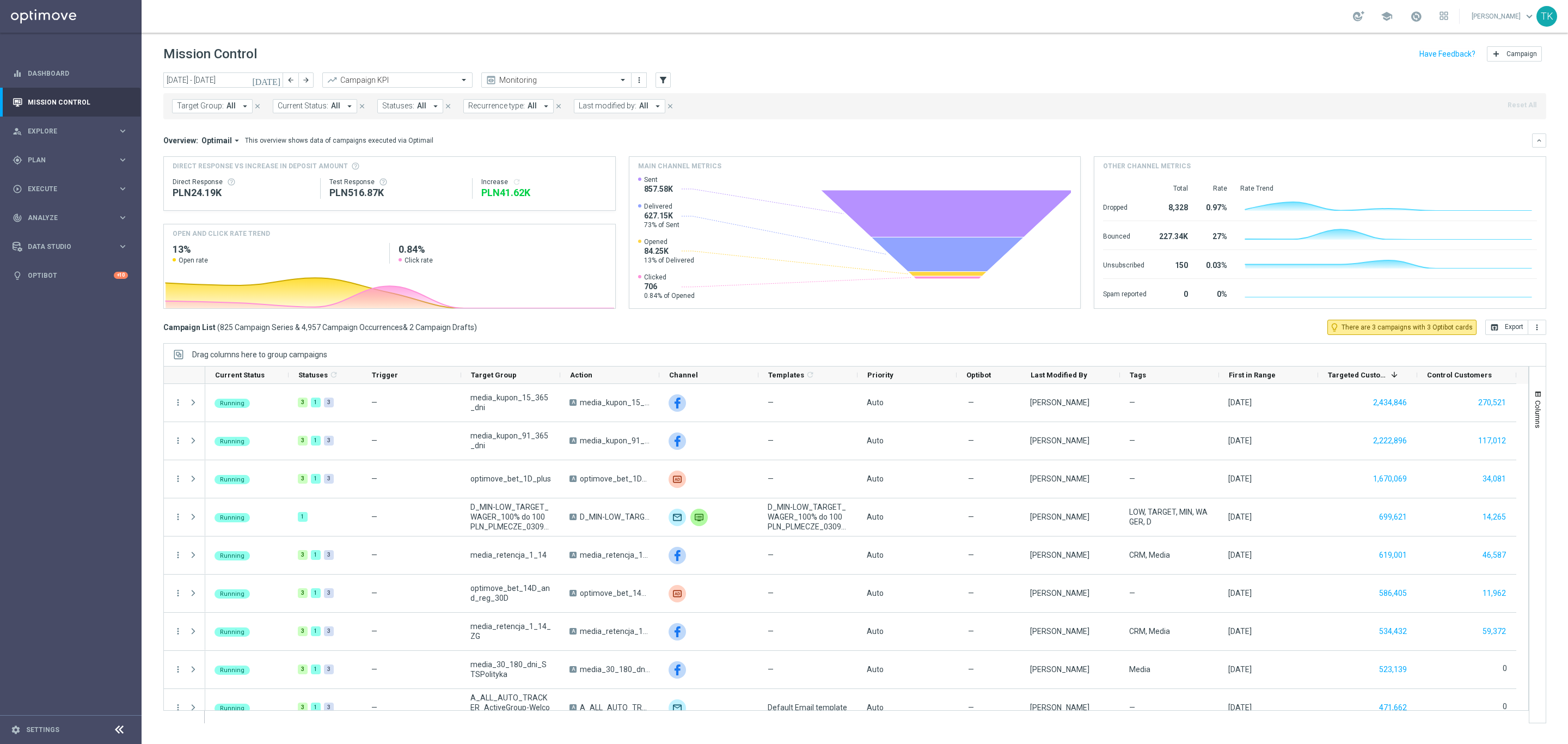
click at [209, 105] on span "Target Group:" at bounding box center [200, 106] width 47 height 10
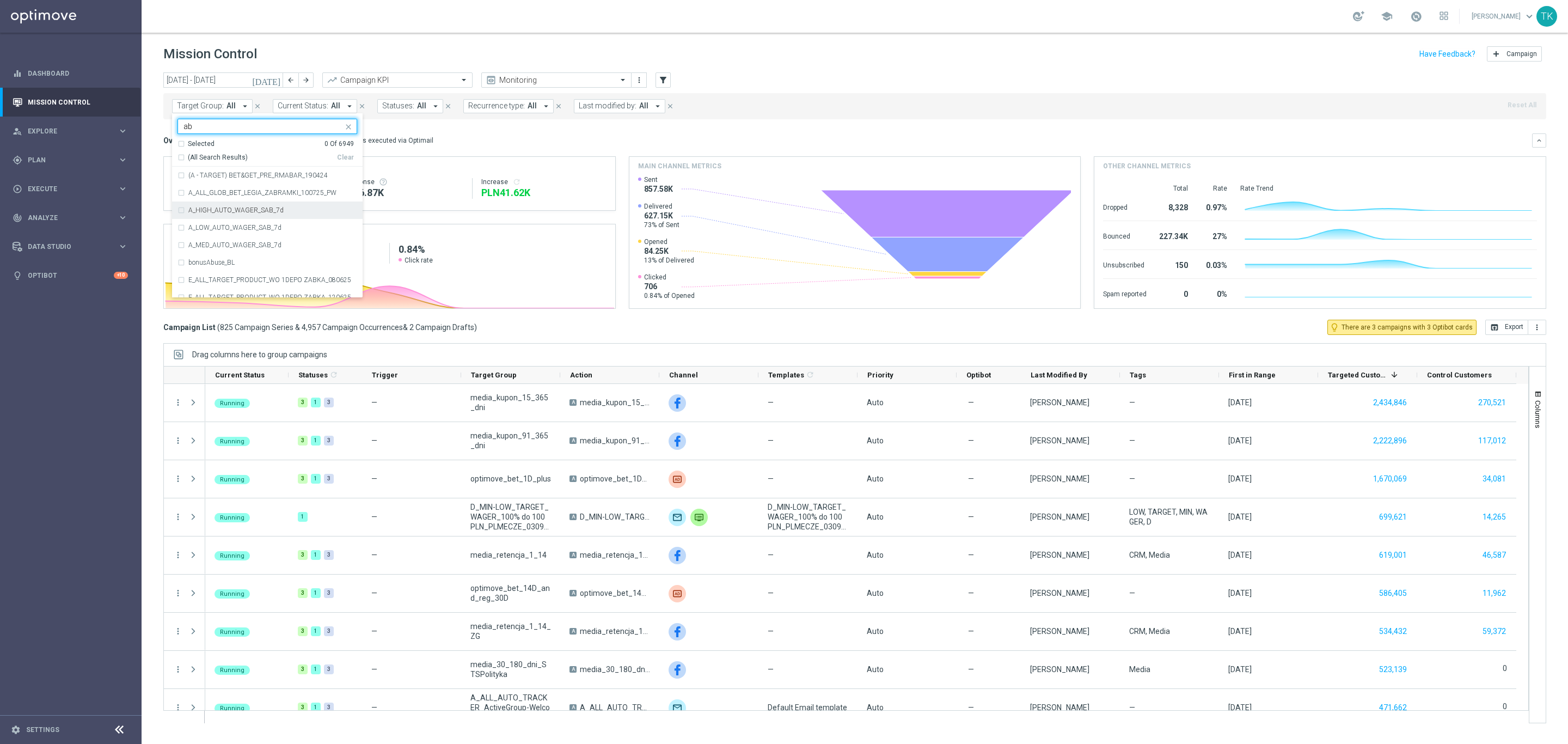
click at [198, 124] on input "ab" at bounding box center [263, 126] width 160 height 10
paste input "E_MIN_AUTO_SCRATCH_GOLD_EVIP_50 PLN_WEEKLY"
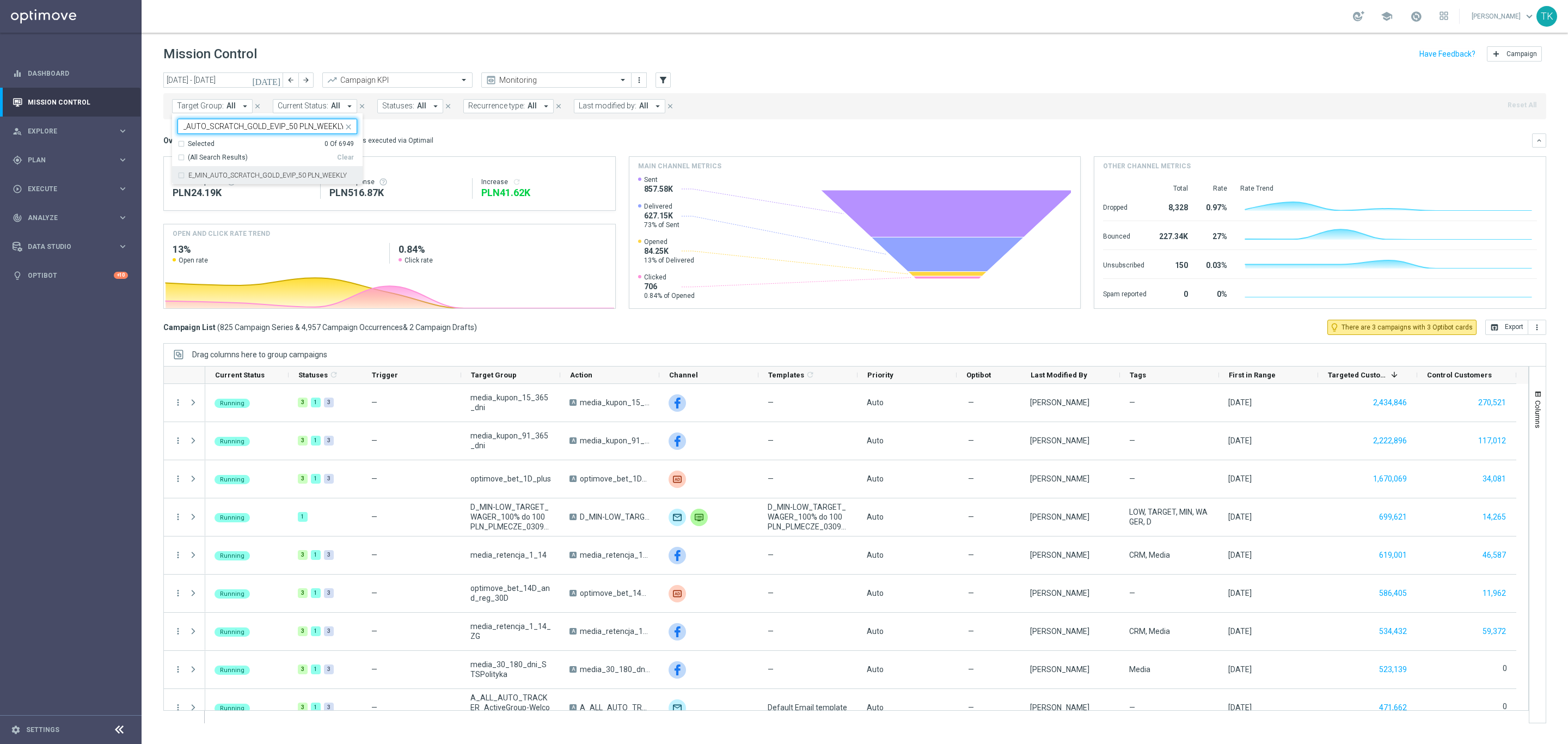
click at [227, 179] on label "E_MIN_AUTO_SCRATCH_GOLD_EVIP_50 PLN_WEEKLY" at bounding box center [267, 175] width 158 height 6
type input "E_MIN_AUTO_SCRATCH_GOLD_EVIP_50 PLN_WEEKLY"
click at [148, 128] on div "[DATE] [DATE] - [DATE] arrow_back arrow_forward Campaign KPI trending_up Monito…" at bounding box center [855, 403] width 1426 height 661
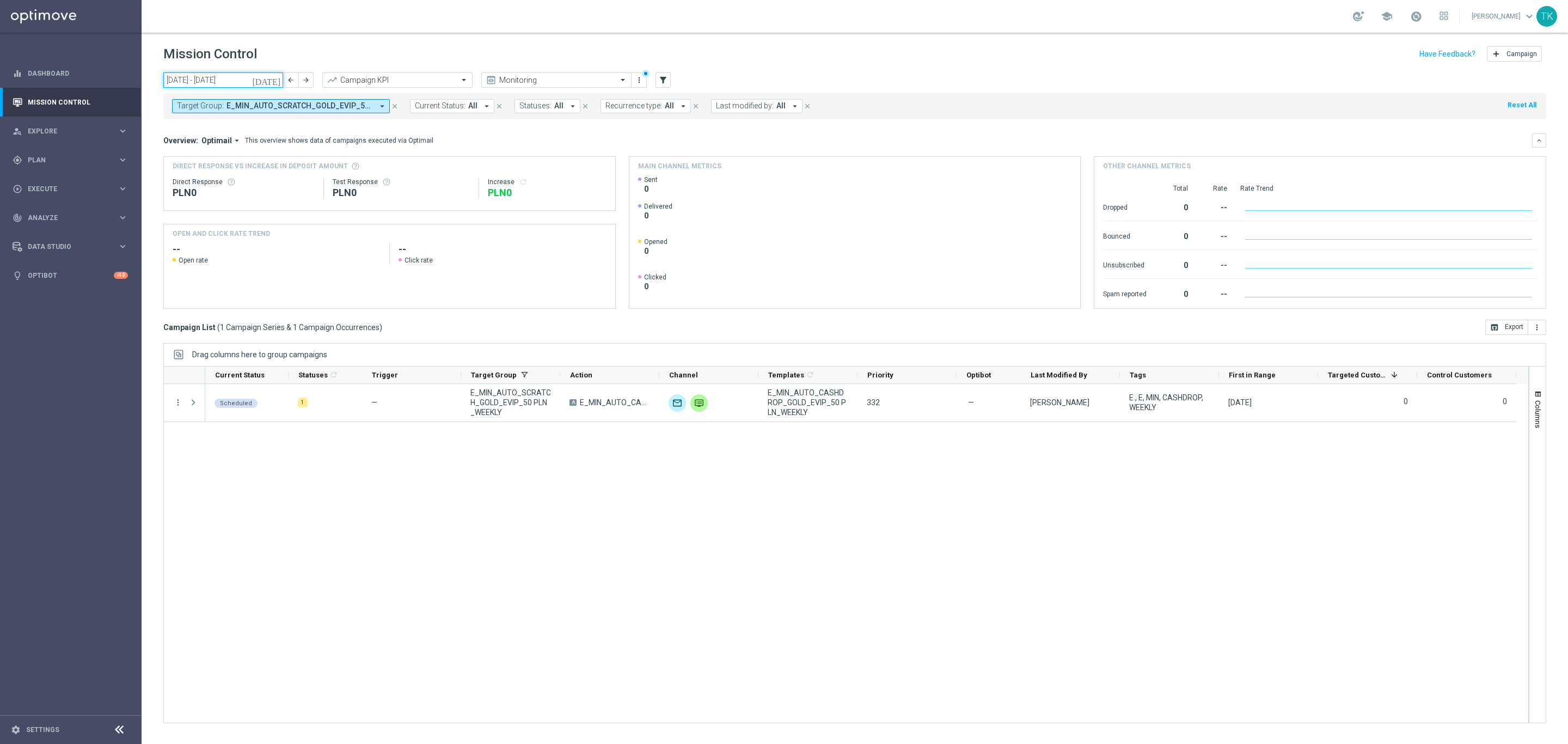
click at [246, 79] on input "[DATE] - [DATE]" at bounding box center [223, 79] width 120 height 15
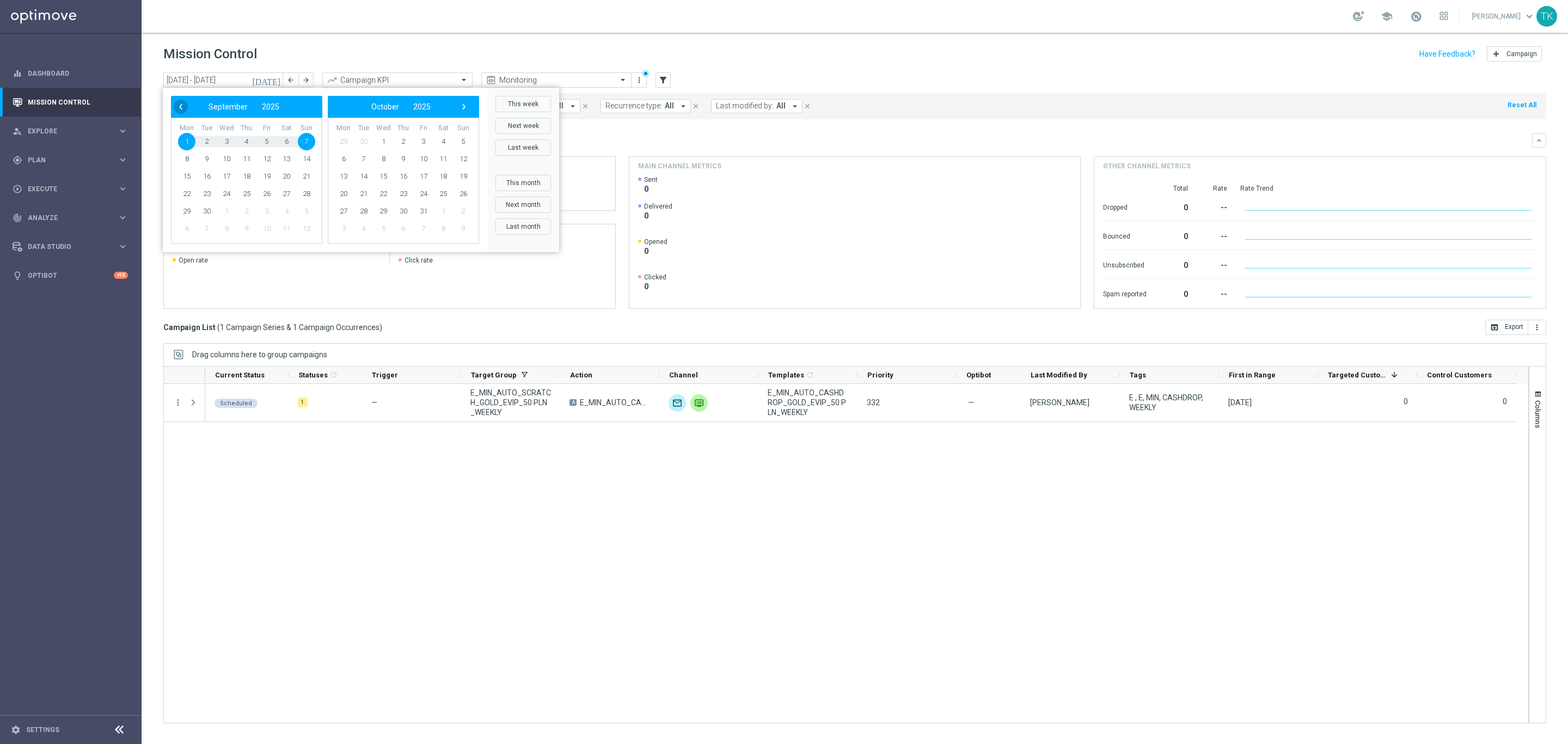
click at [181, 107] on span "‹" at bounding box center [180, 107] width 14 height 14
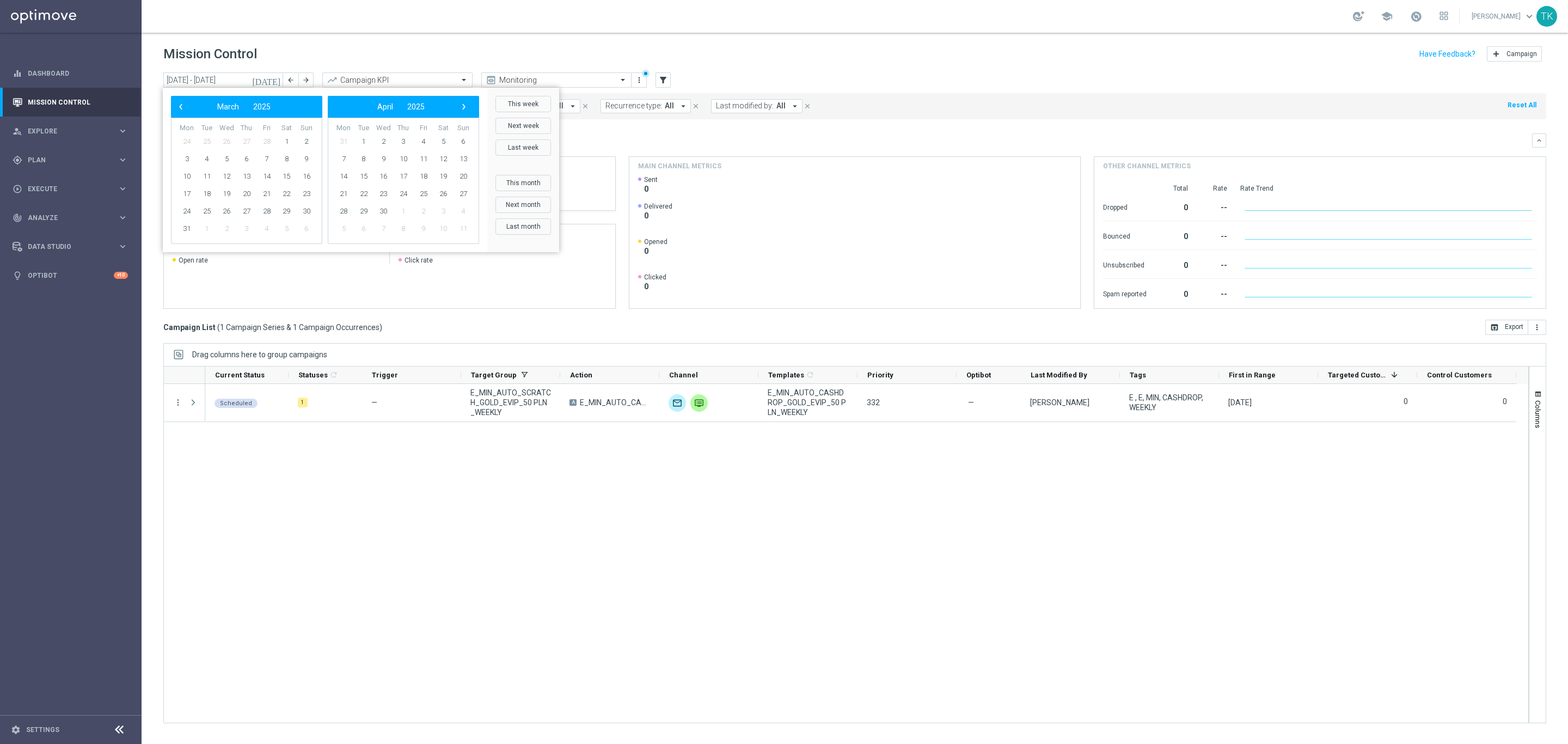
click at [181, 107] on span "‹" at bounding box center [180, 107] width 14 height 14
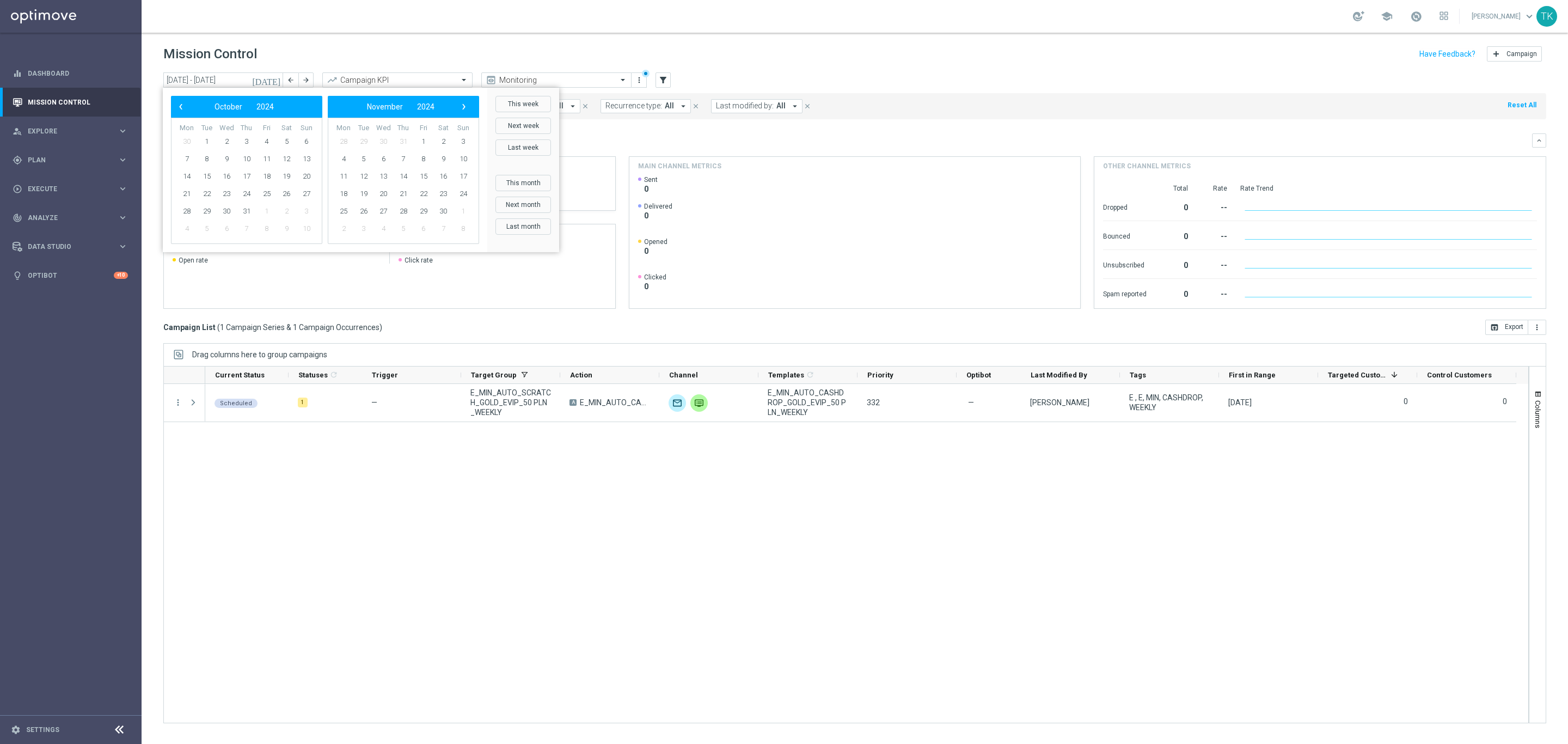
click at [181, 107] on span "‹" at bounding box center [180, 107] width 14 height 14
click at [302, 138] on span "1" at bounding box center [307, 141] width 17 height 17
click at [466, 103] on span "›" at bounding box center [464, 107] width 14 height 14
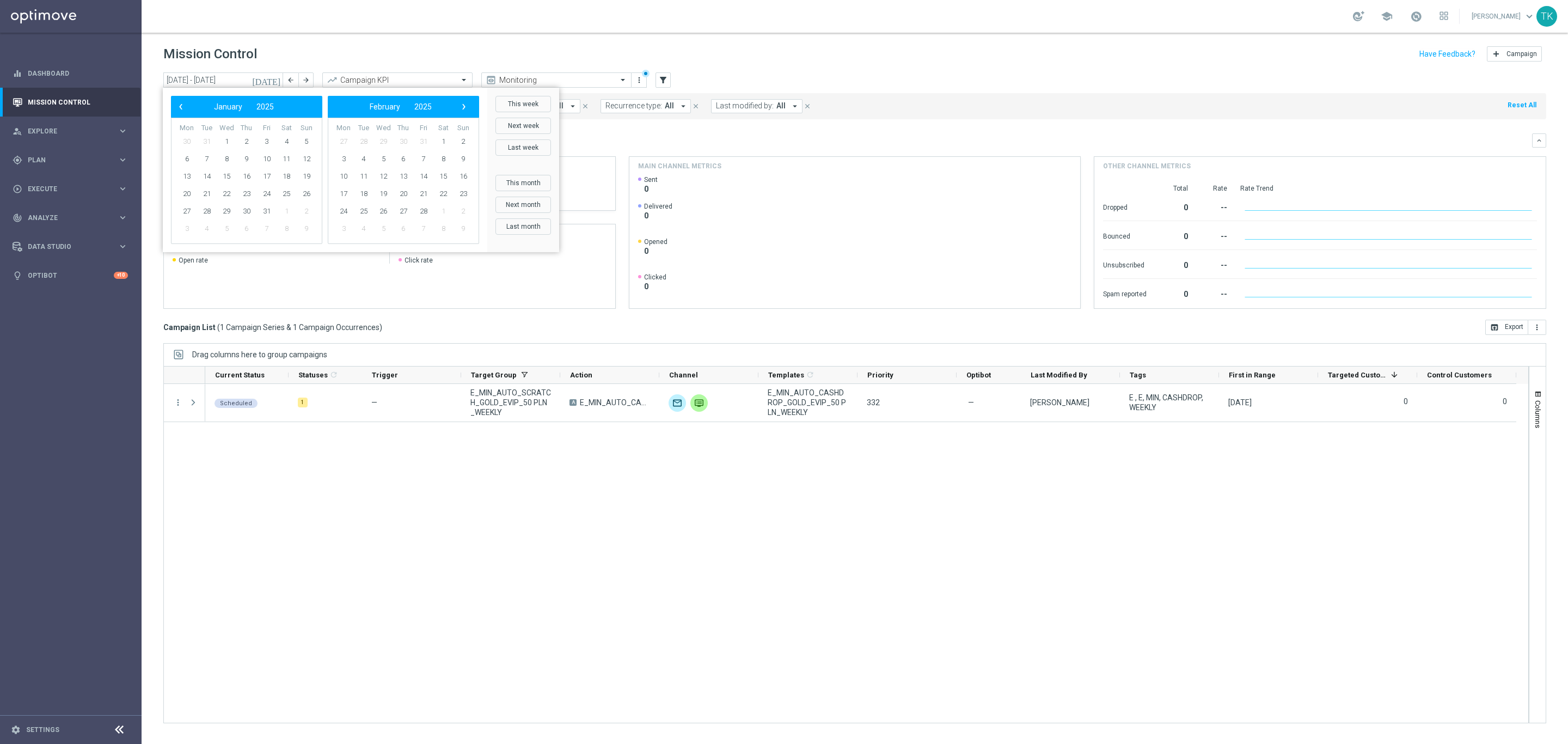
click at [466, 103] on span "›" at bounding box center [464, 107] width 14 height 14
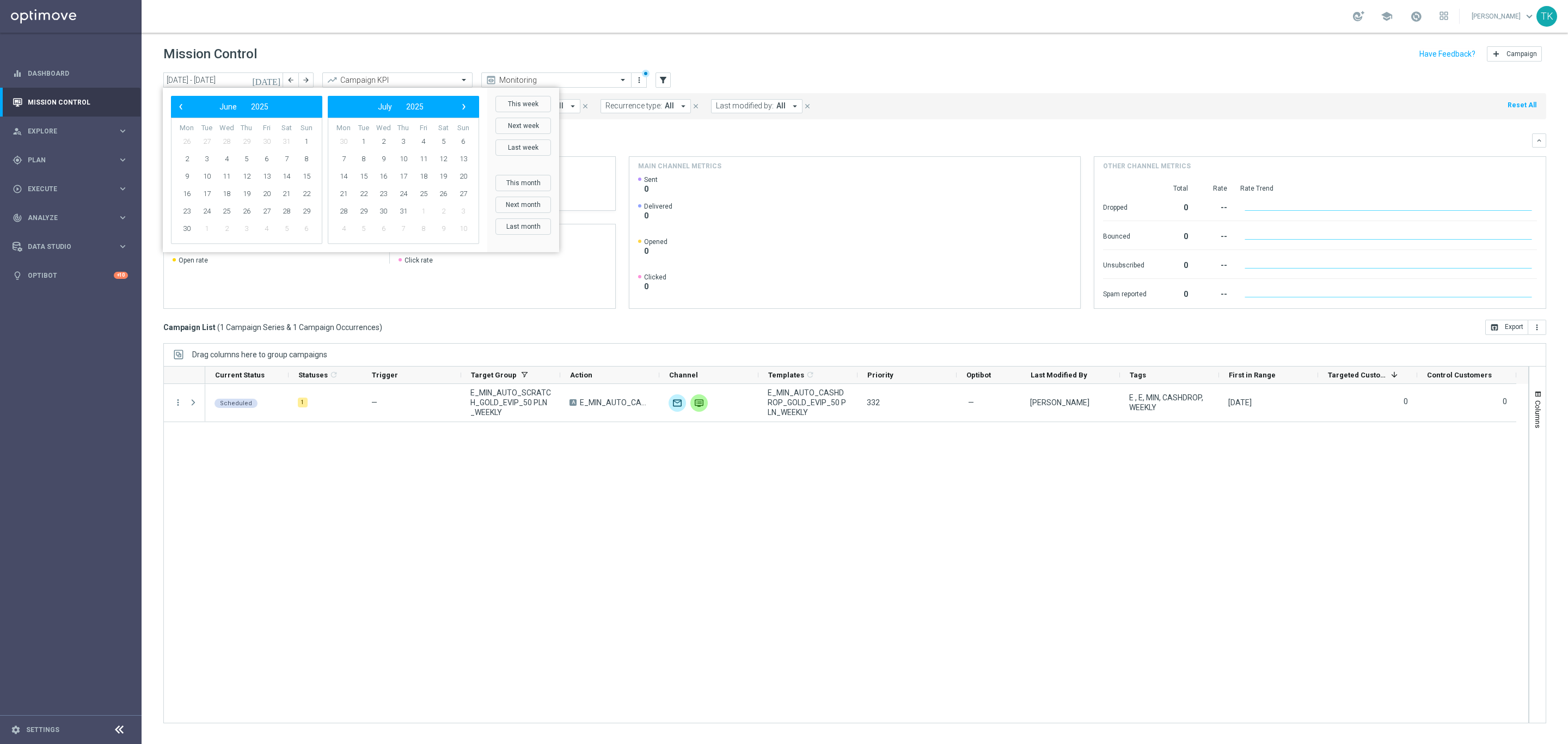
click at [466, 103] on span "›" at bounding box center [464, 107] width 14 height 14
click at [460, 208] on span "31" at bounding box center [464, 211] width 17 height 17
type input "[DATE] - [DATE]"
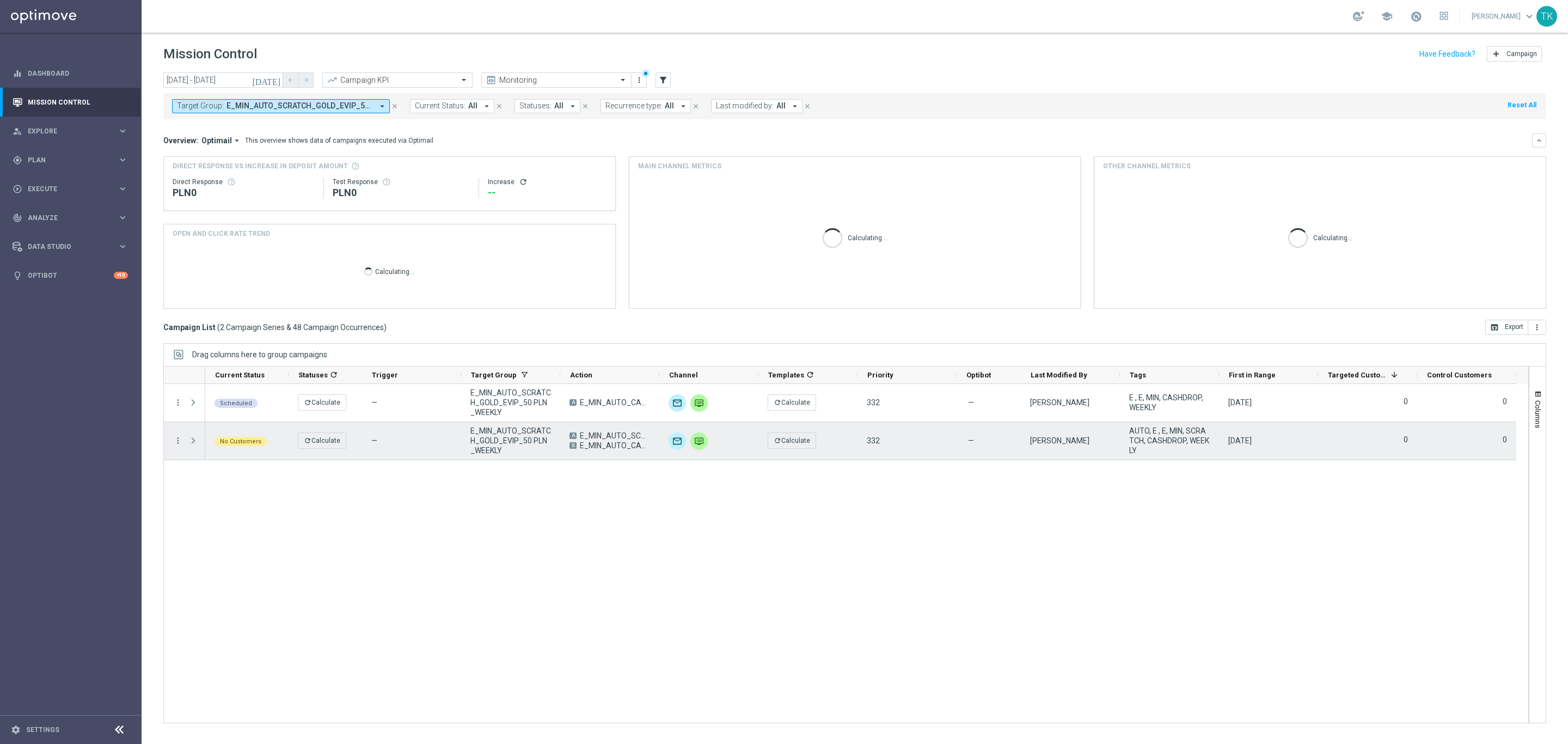
click at [189, 441] on span "Press SPACE to select this row." at bounding box center [193, 440] width 10 height 9
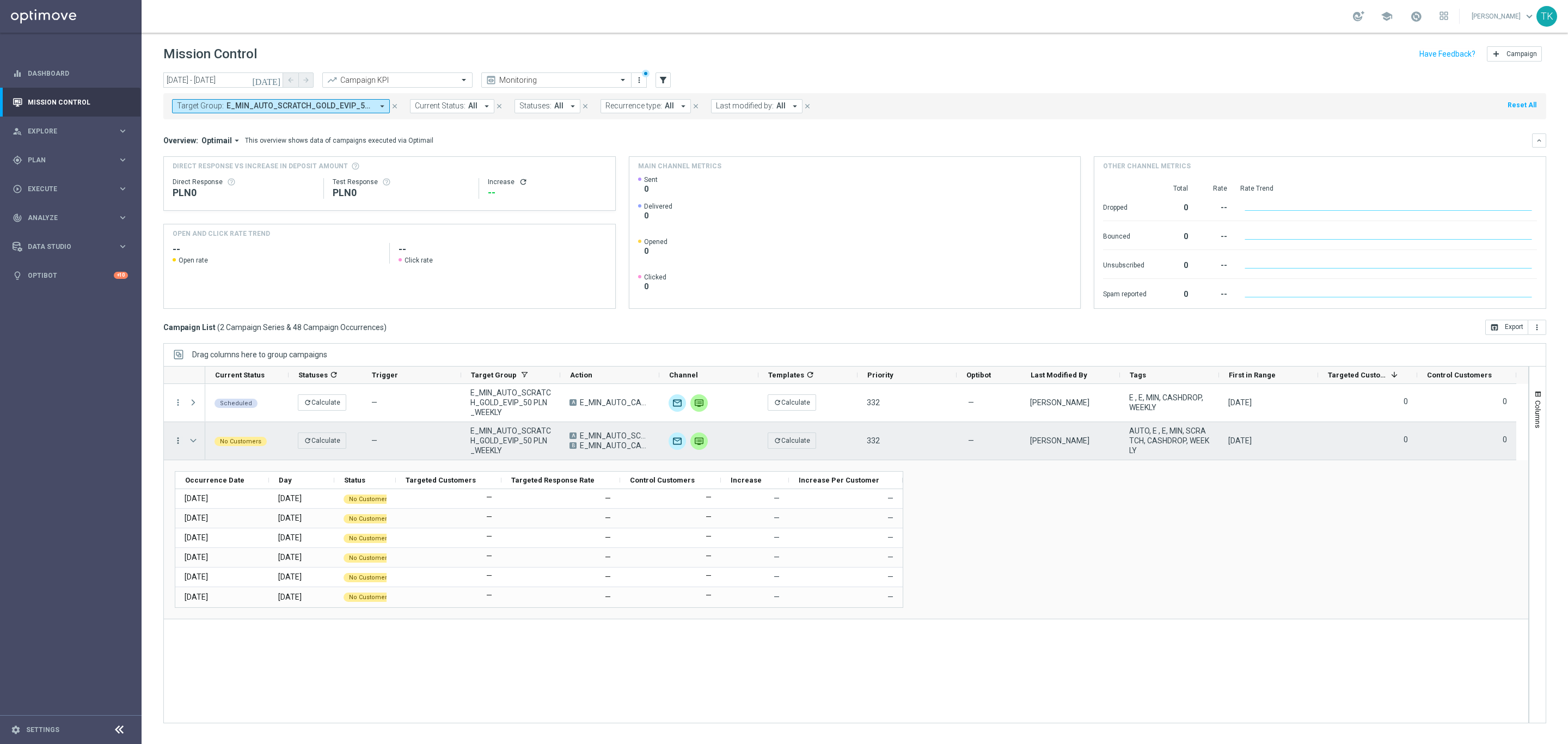
click at [176, 441] on icon "more_vert" at bounding box center [178, 440] width 10 height 10
click at [235, 446] on span "Campaign Details" at bounding box center [227, 448] width 55 height 8
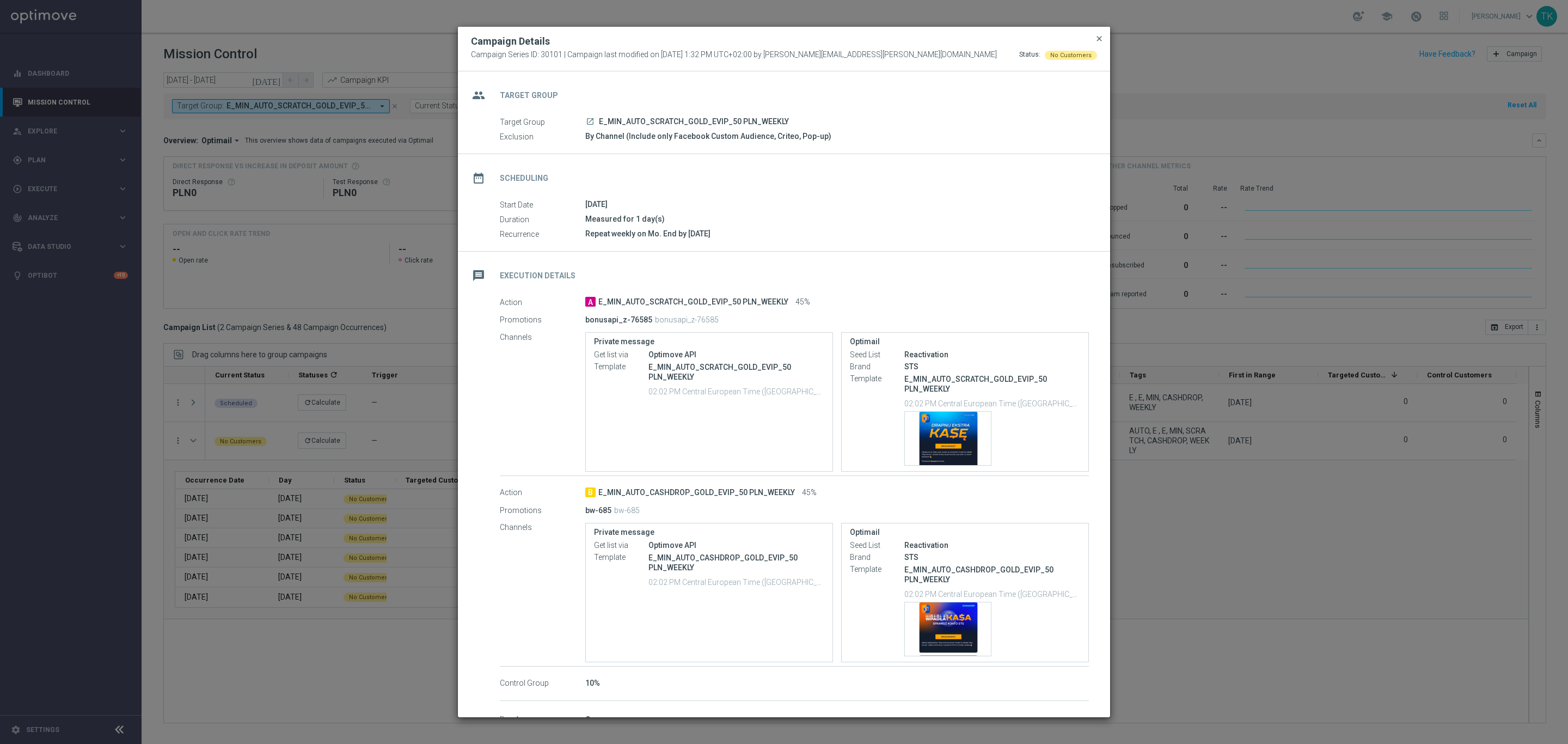
click at [1103, 34] on span "close" at bounding box center [1099, 38] width 9 height 9
